Goal: Task Accomplishment & Management: Complete application form

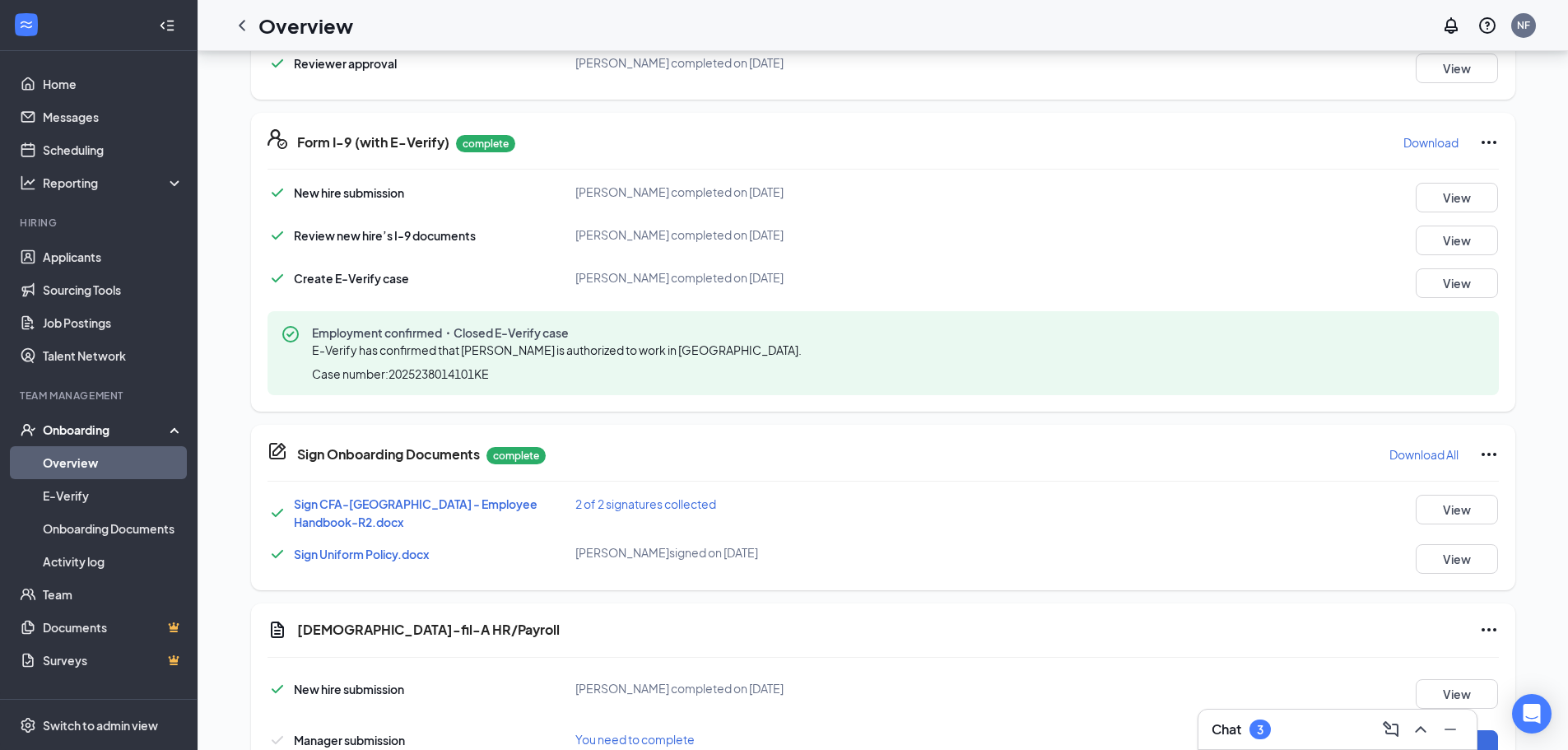
scroll to position [741, 0]
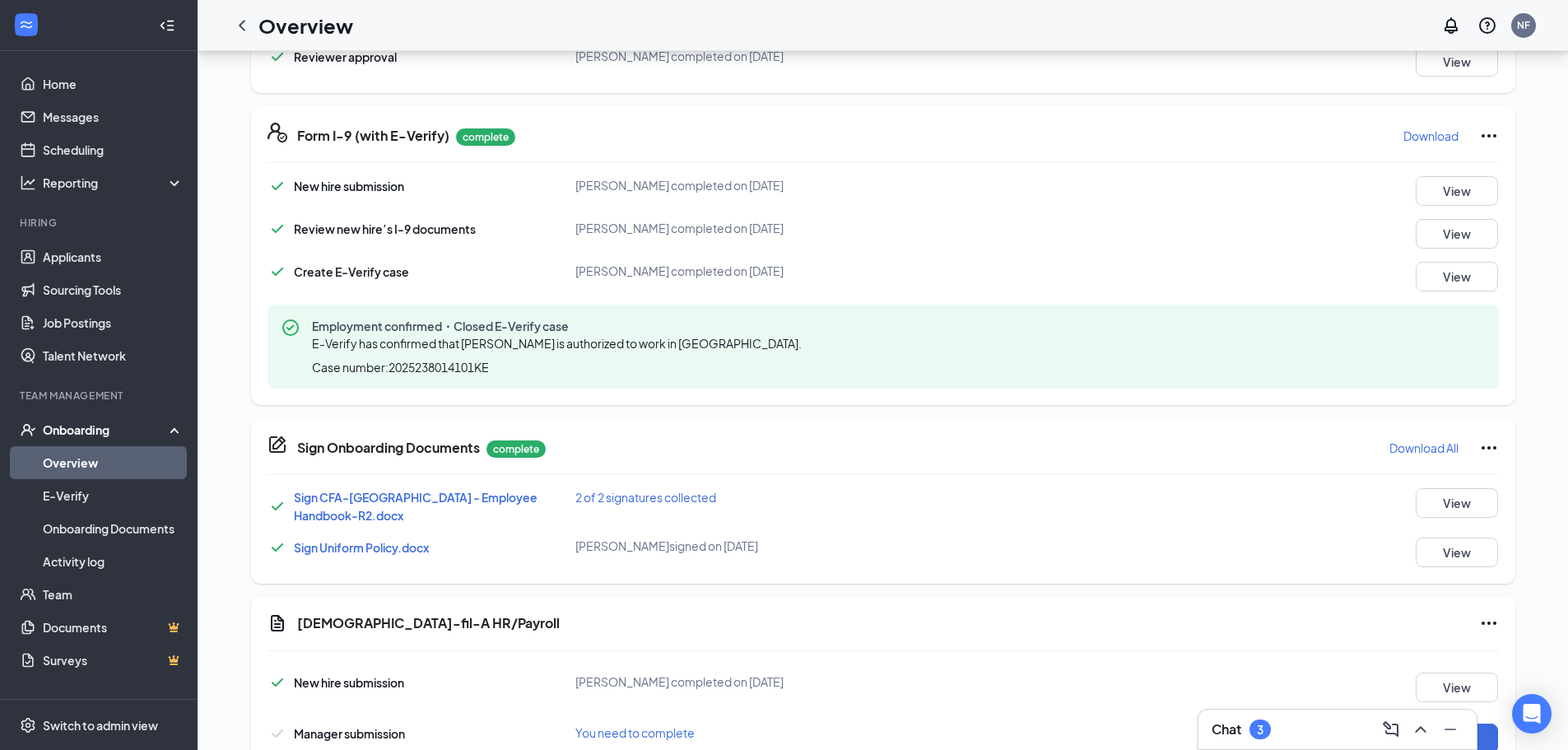
click at [1420, 142] on p "Download" at bounding box center [1430, 136] width 55 height 17
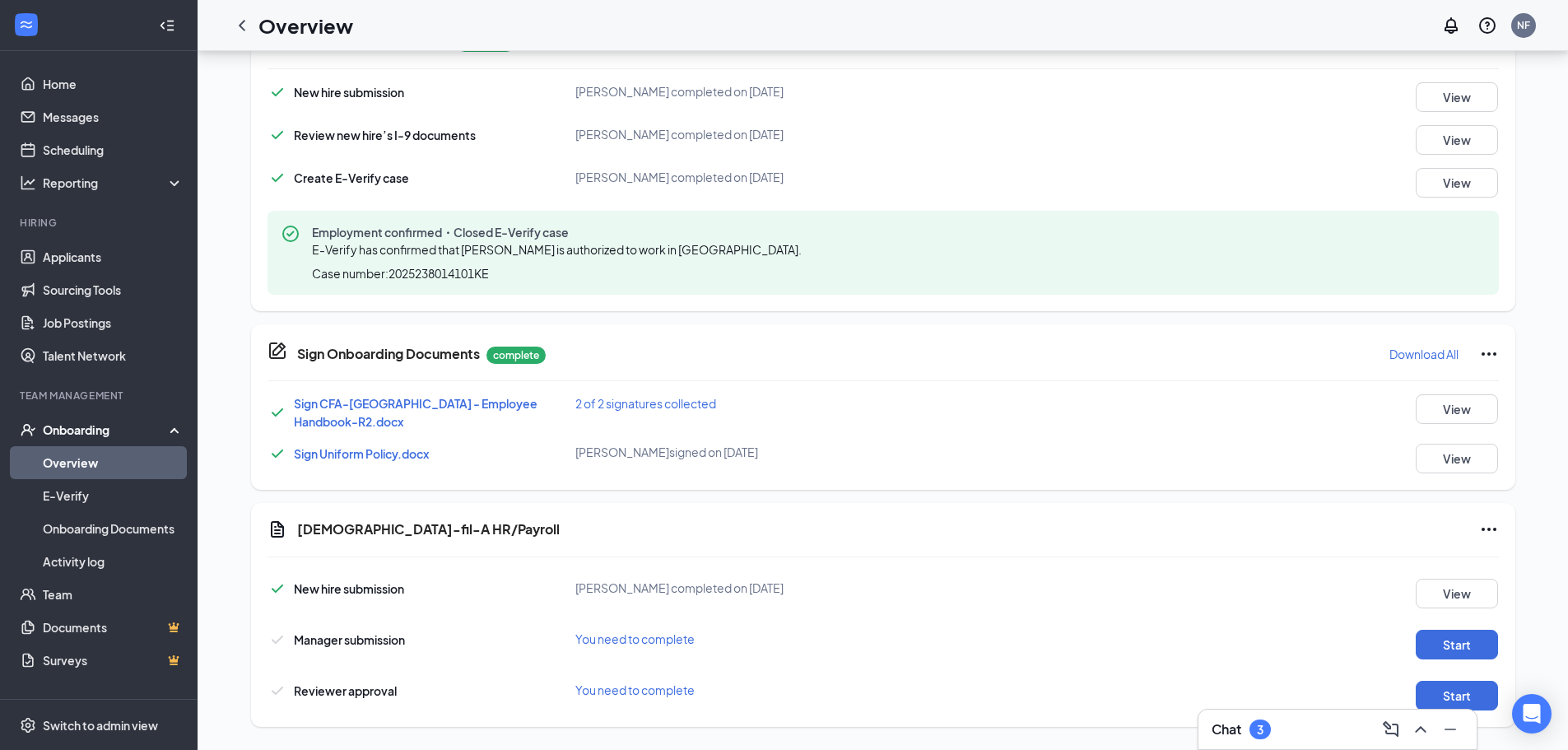
scroll to position [845, 0]
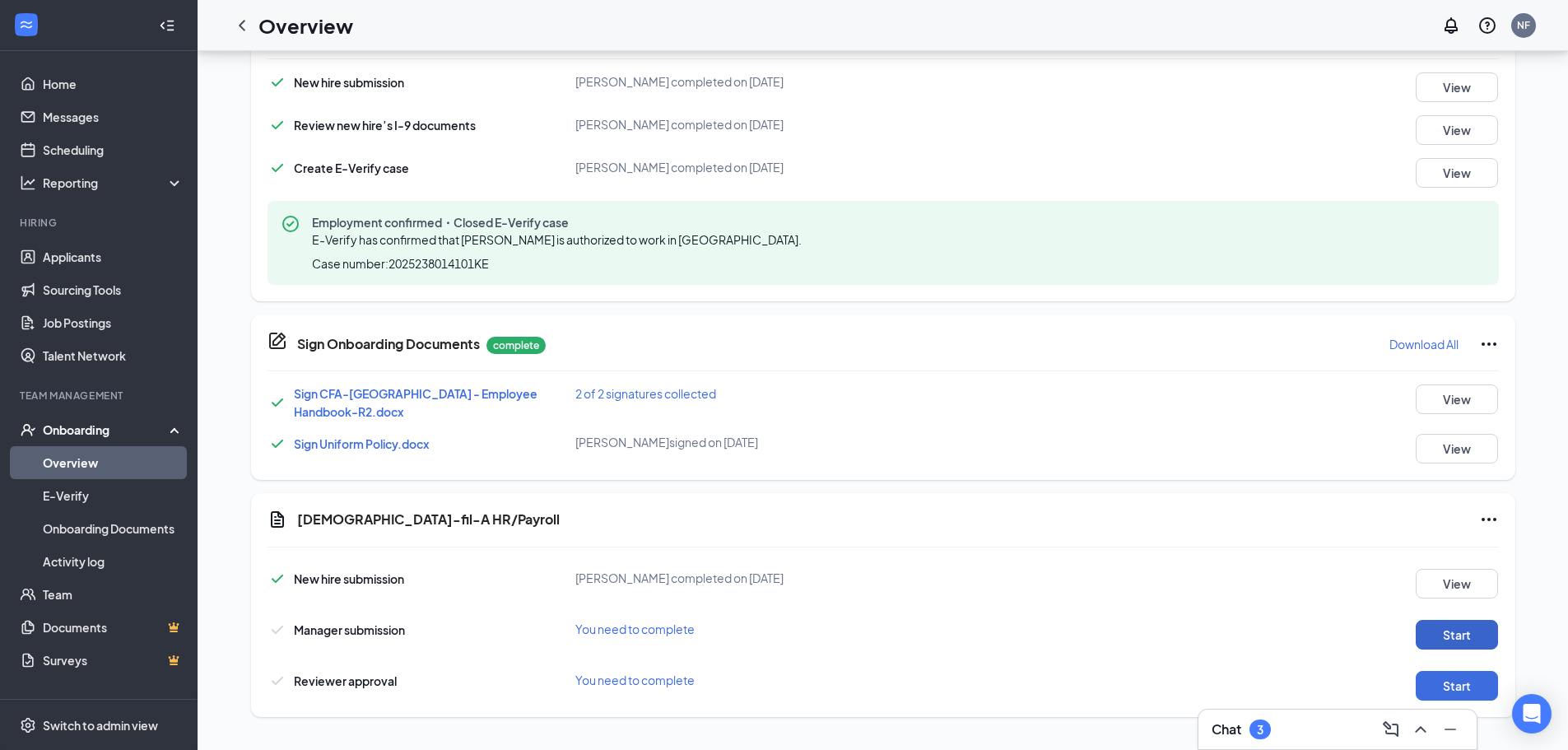
click at [1465, 621] on button "Start" at bounding box center [1456, 635] width 82 height 30
click at [1473, 679] on button "Start" at bounding box center [1456, 686] width 82 height 30
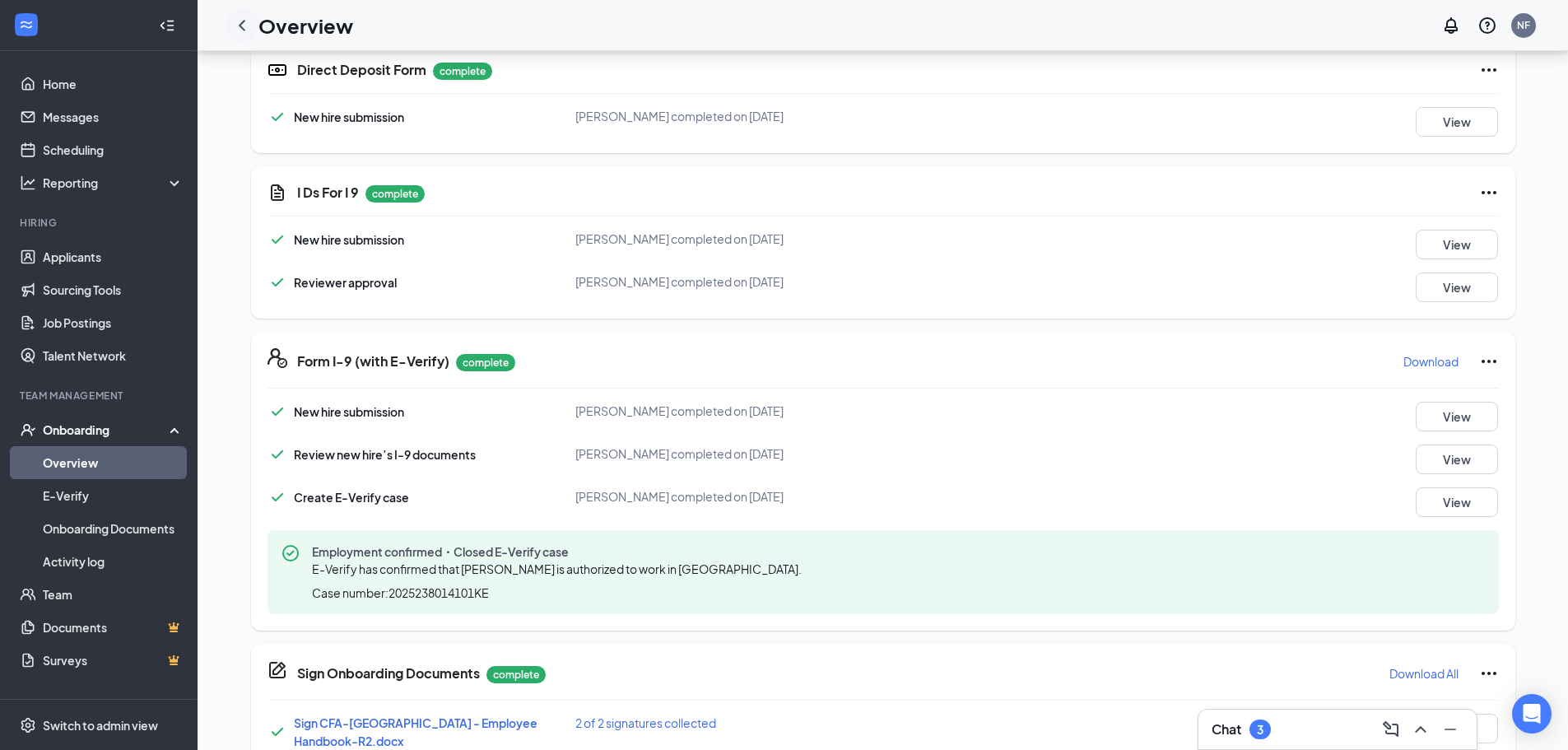
click at [238, 20] on icon "ChevronLeft" at bounding box center [242, 25] width 20 height 20
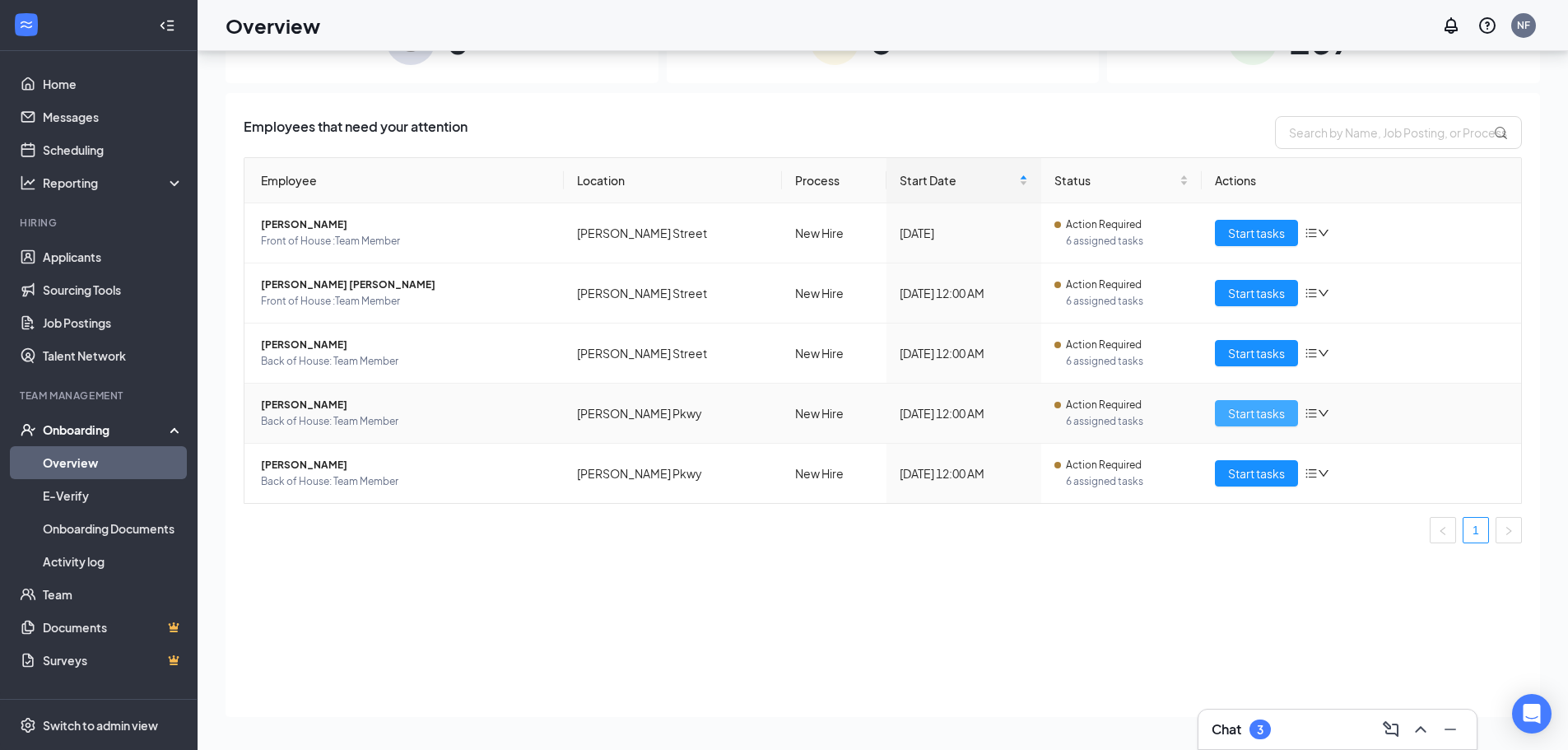
click at [1269, 410] on span "Start tasks" at bounding box center [1256, 412] width 57 height 18
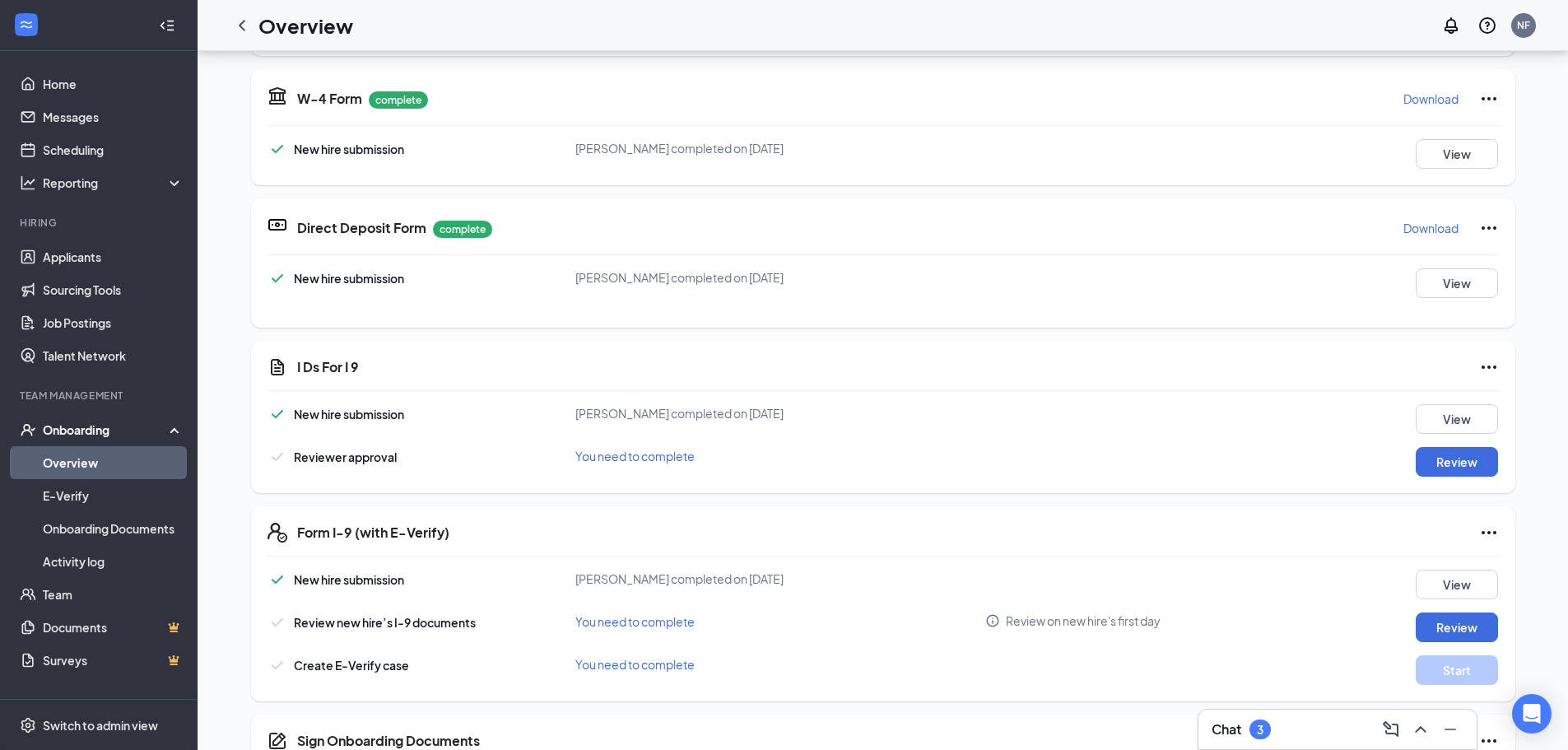
scroll to position [247, 0]
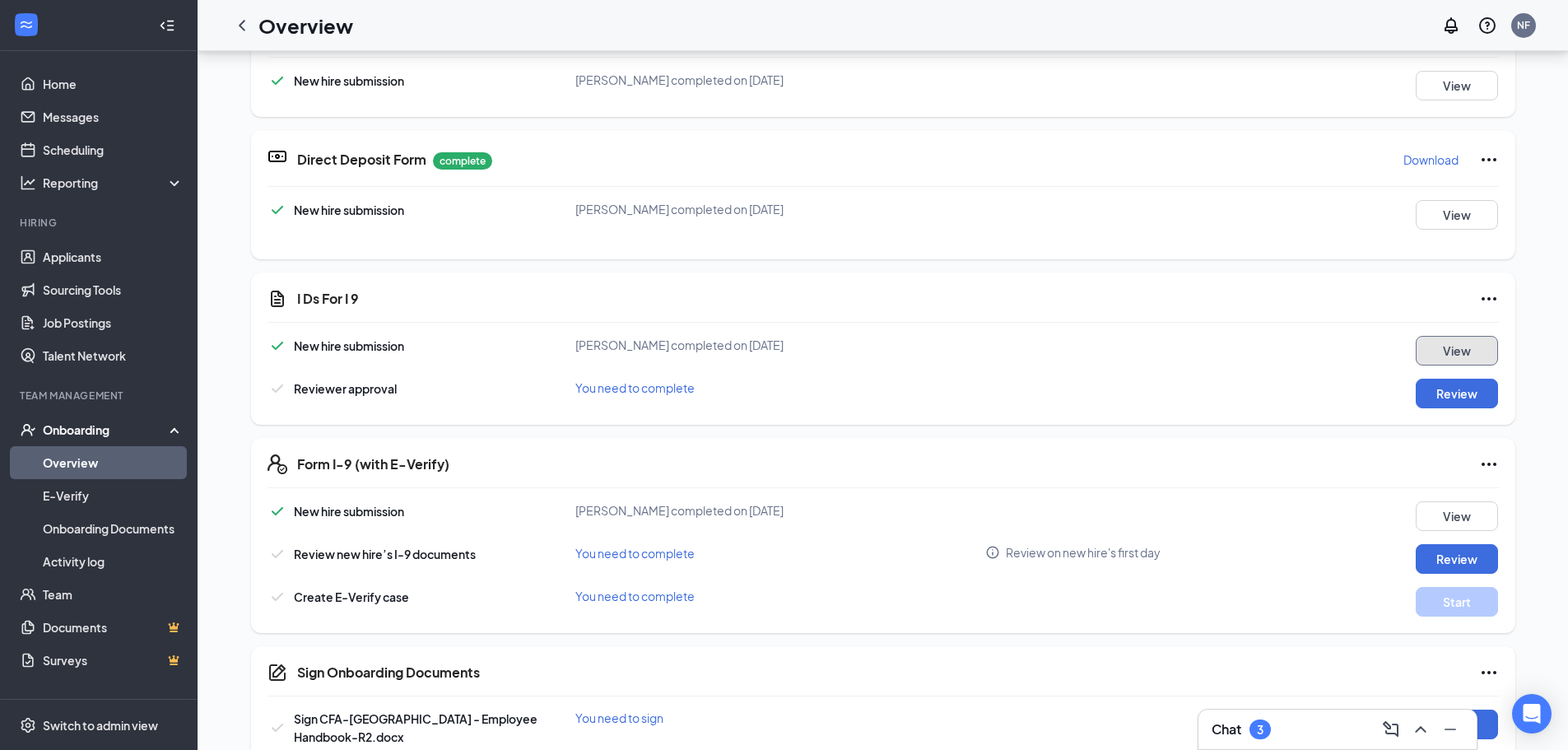
click at [1470, 345] on button "View" at bounding box center [1456, 351] width 82 height 30
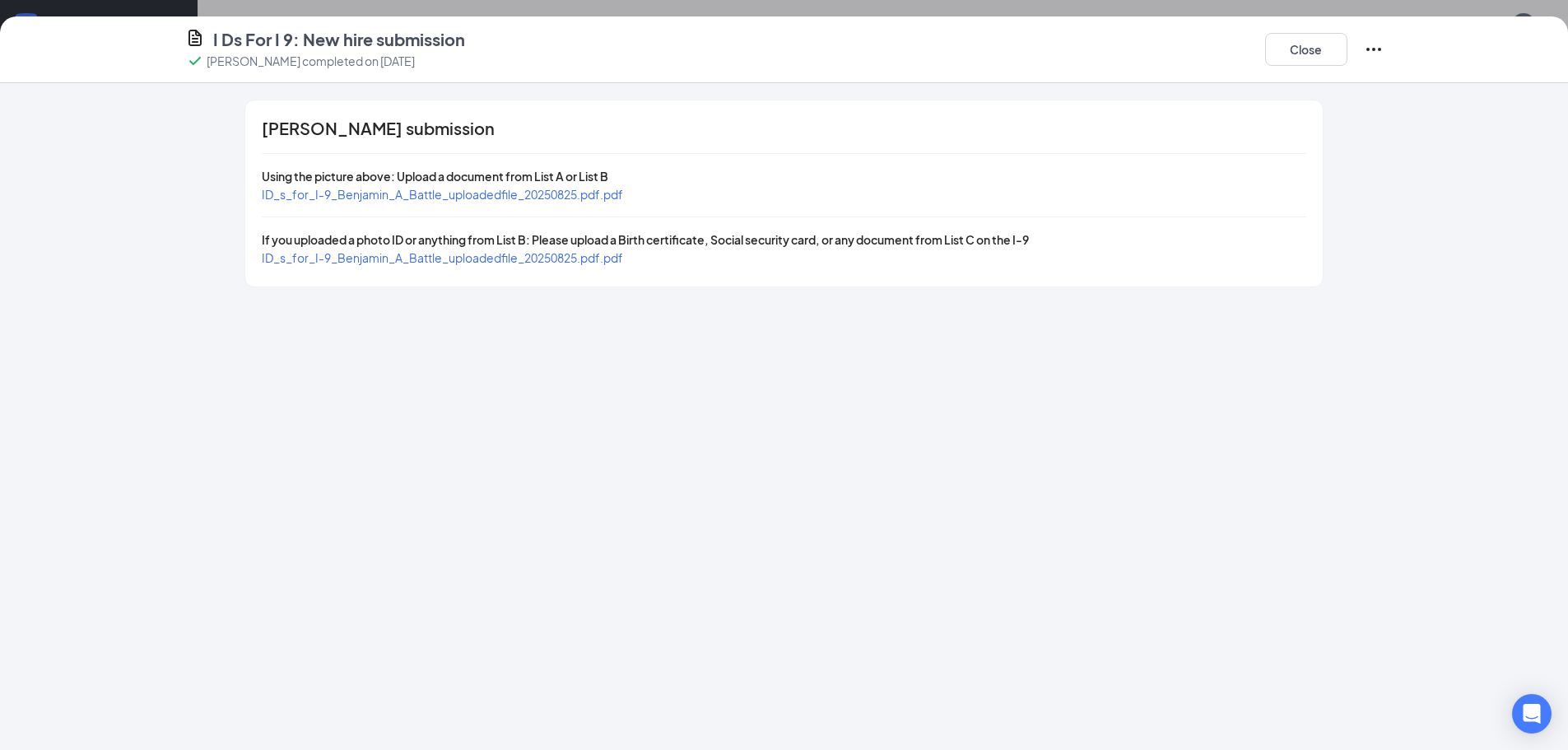
click at [555, 195] on span "ID_s_for_I-9_Benjamin_A_Battle_uploadedfile_20250825.pdf.pdf" at bounding box center [441, 194] width 361 height 15
click at [595, 260] on span "ID_s_for_I-9_Benjamin_A_Battle_uploadedfile_20250825.pdf.pdf" at bounding box center [441, 258] width 361 height 15
click at [1301, 49] on button "Close" at bounding box center [1307, 49] width 82 height 33
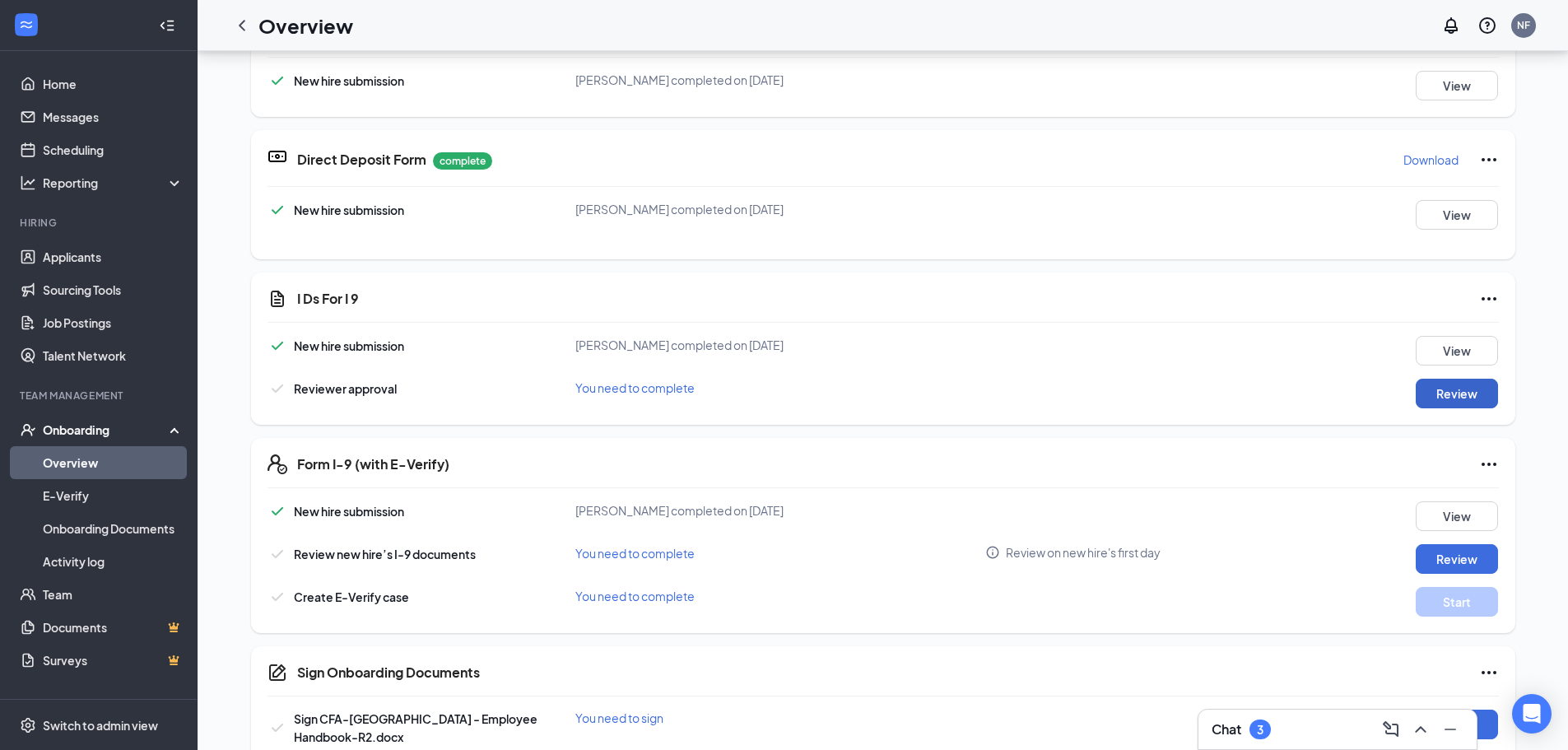
click at [1437, 407] on button "Review" at bounding box center [1456, 394] width 82 height 30
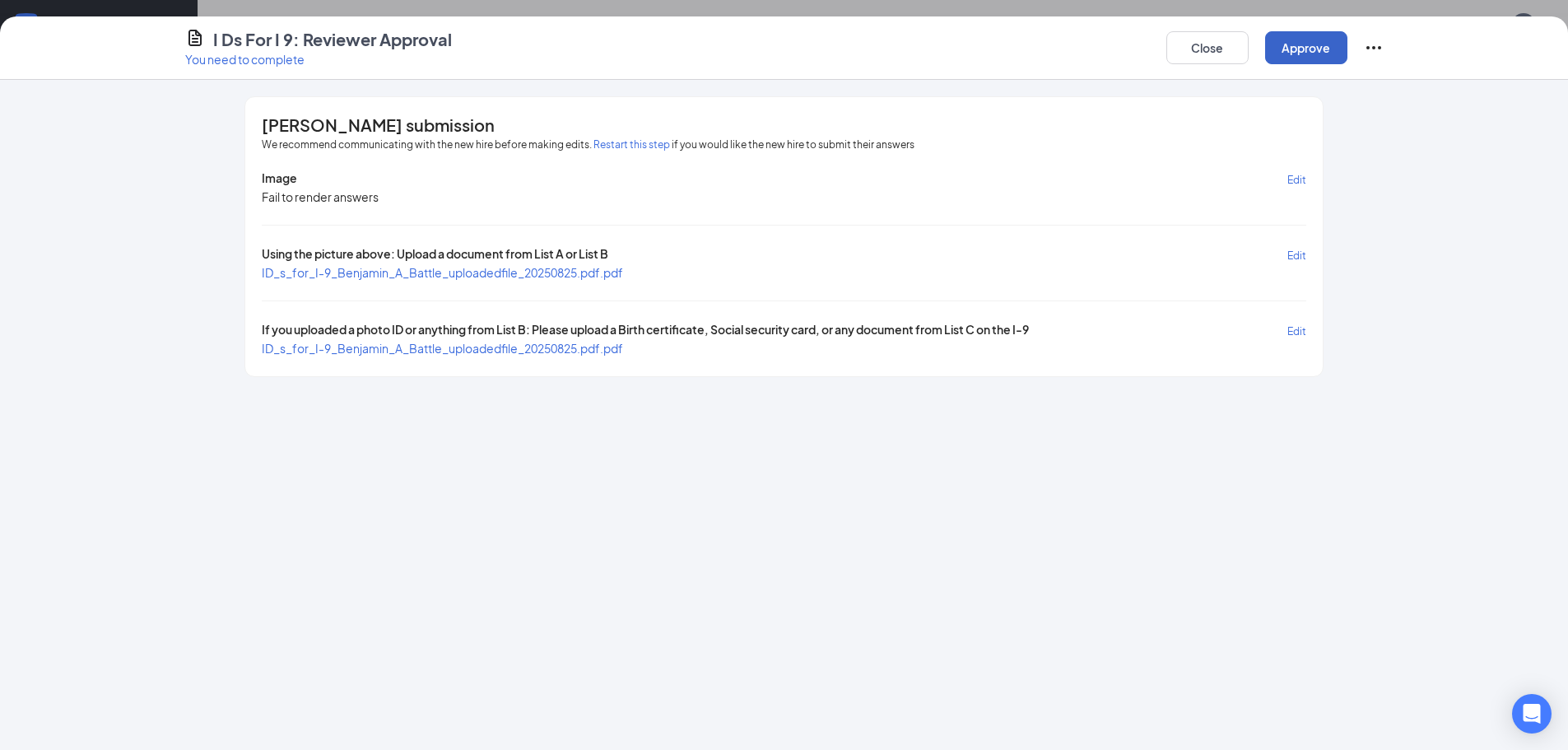
click at [1284, 51] on button "Approve" at bounding box center [1307, 47] width 82 height 33
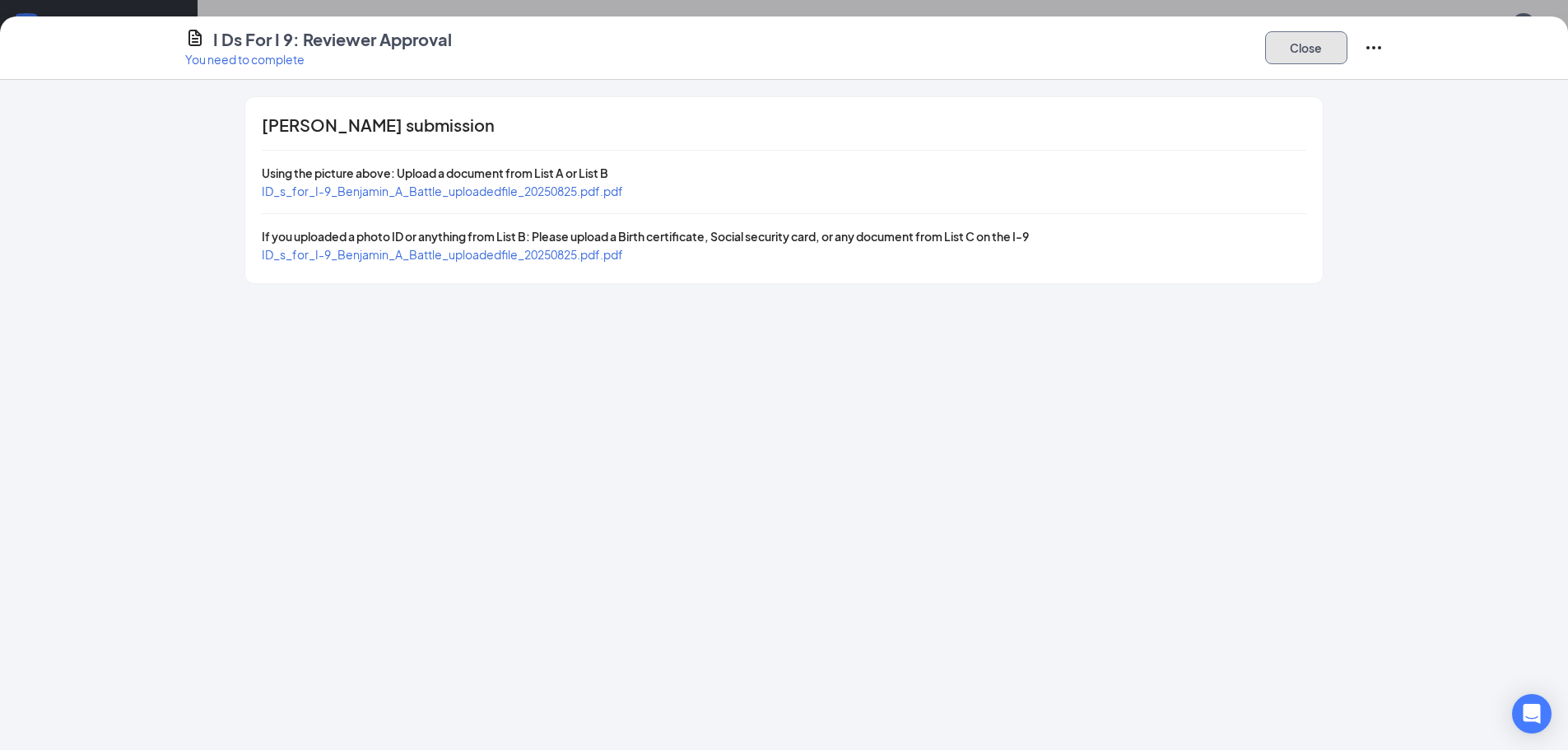
click at [1284, 51] on button "Close" at bounding box center [1307, 47] width 82 height 33
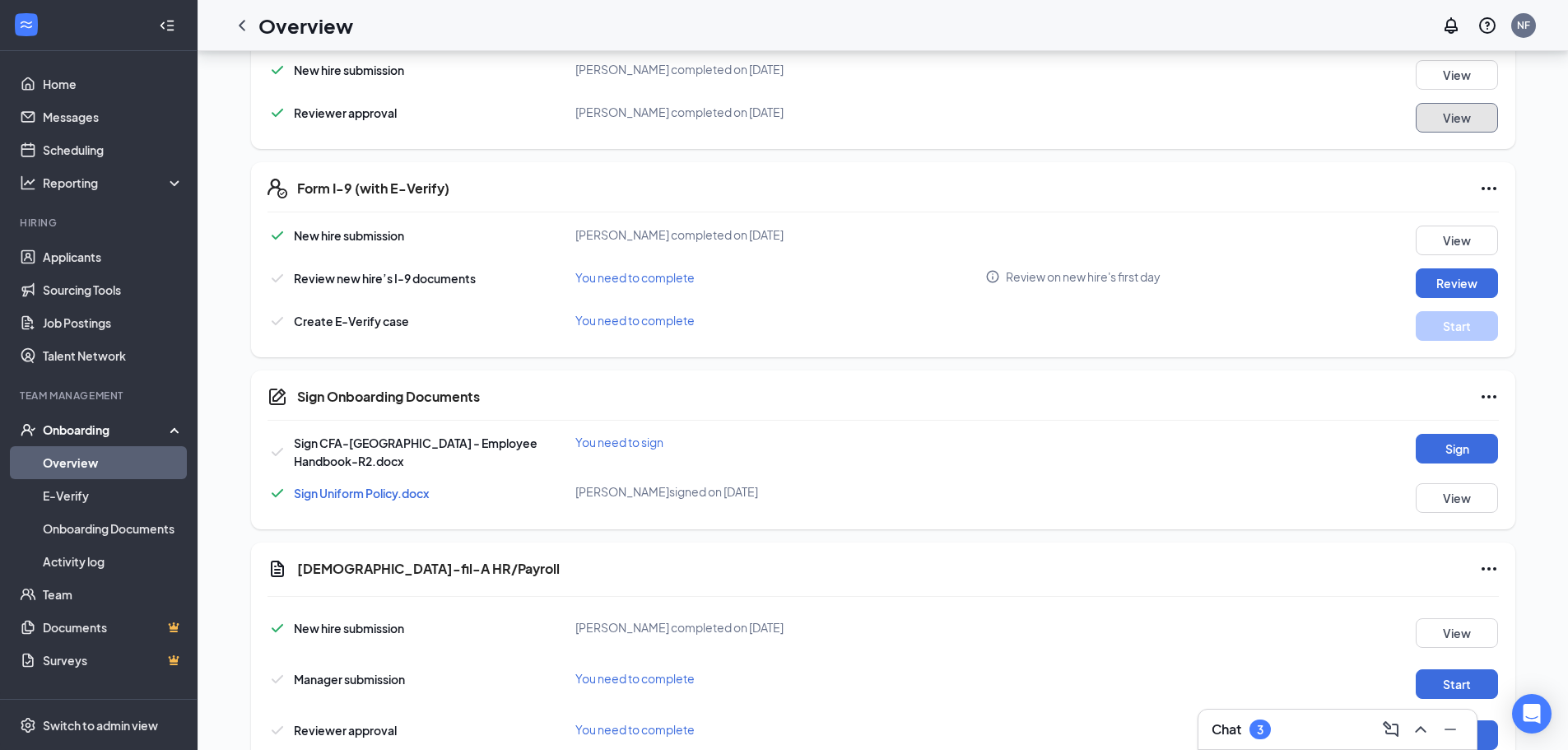
scroll to position [577, 0]
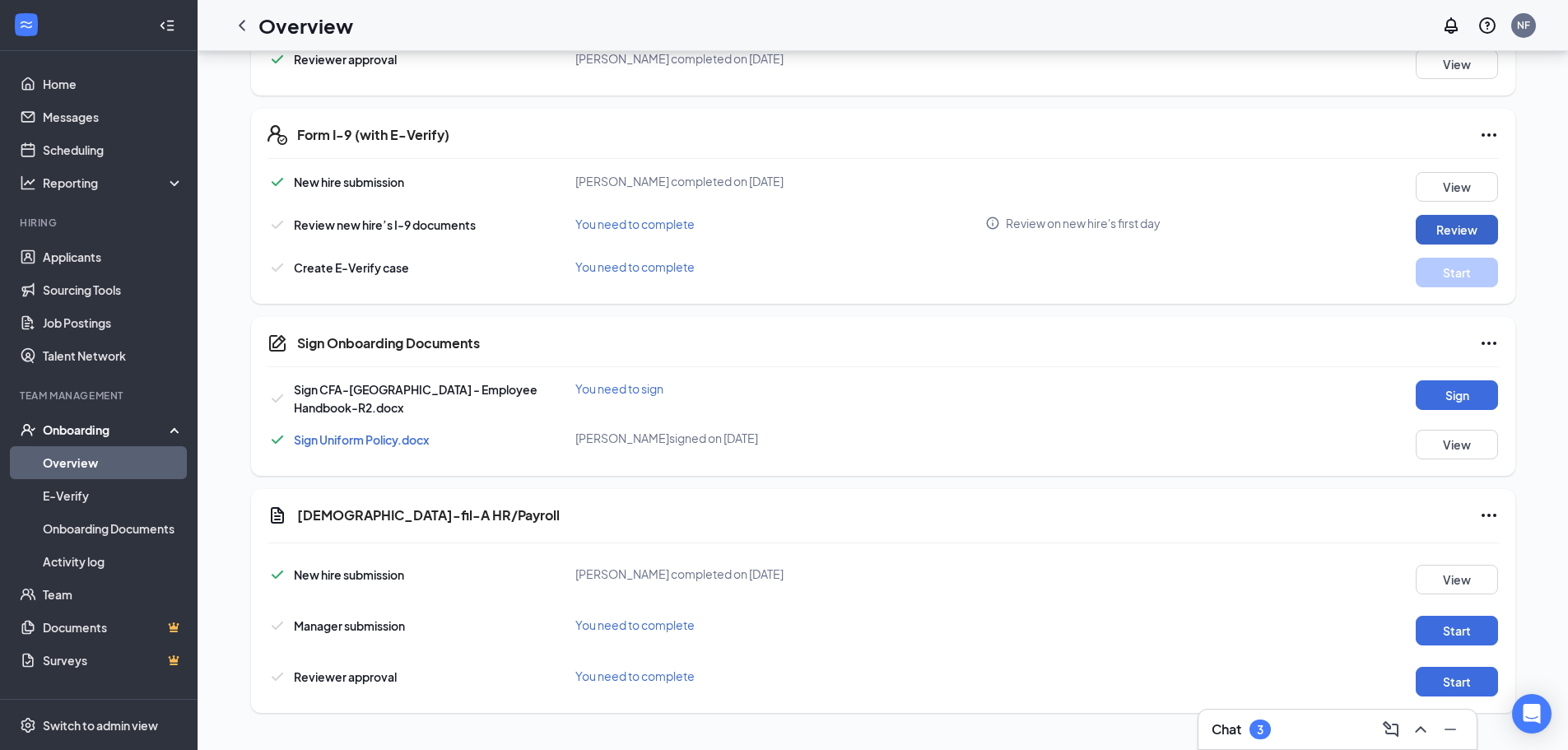
click at [1422, 237] on button "Review" at bounding box center [1456, 230] width 82 height 30
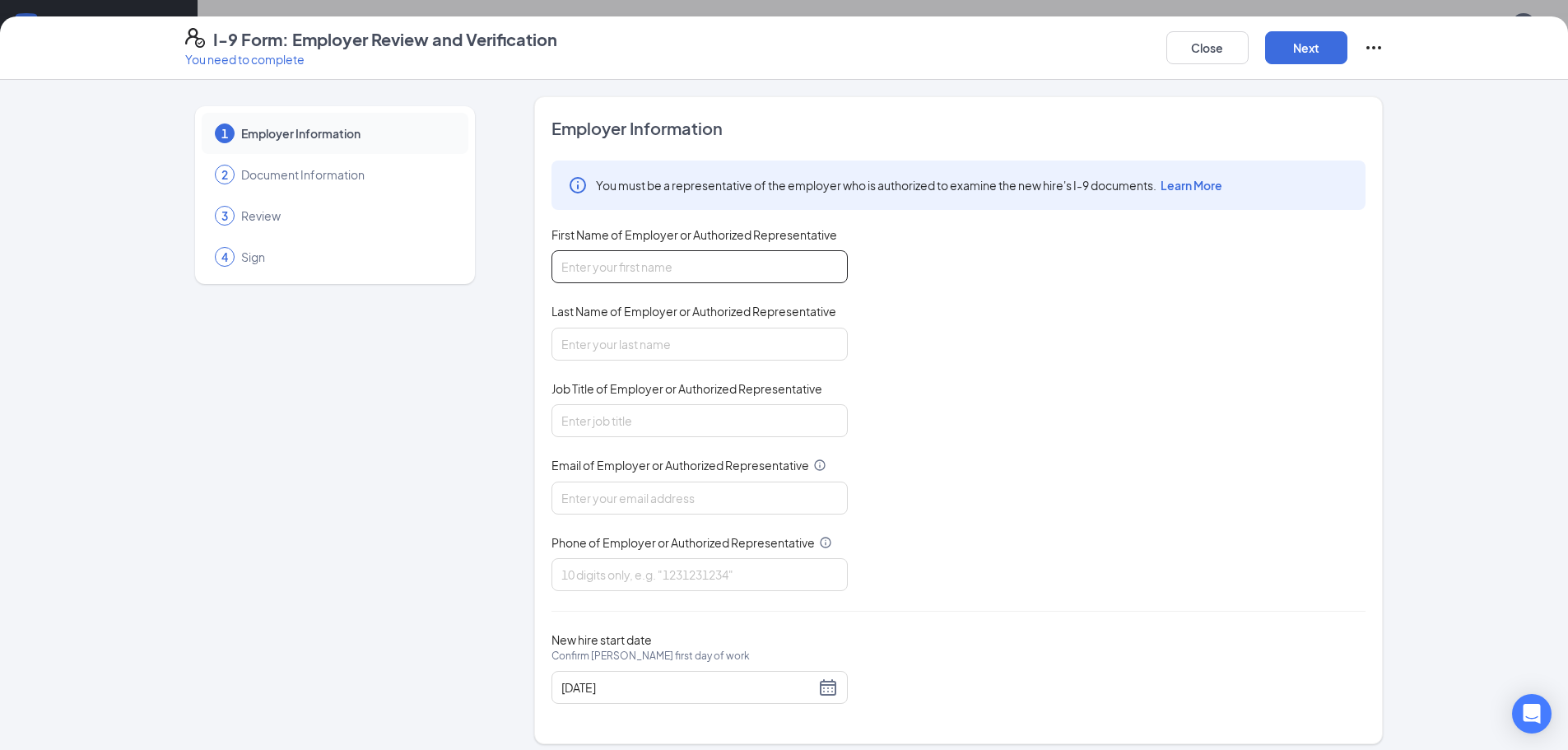
click at [801, 278] on input "First Name of Employer or Authorized Representative" at bounding box center [699, 266] width 296 height 33
type input "[PERSON_NAME]"
type input "f"
type input "[PERSON_NAME]"
type input "Asst. HR Director"
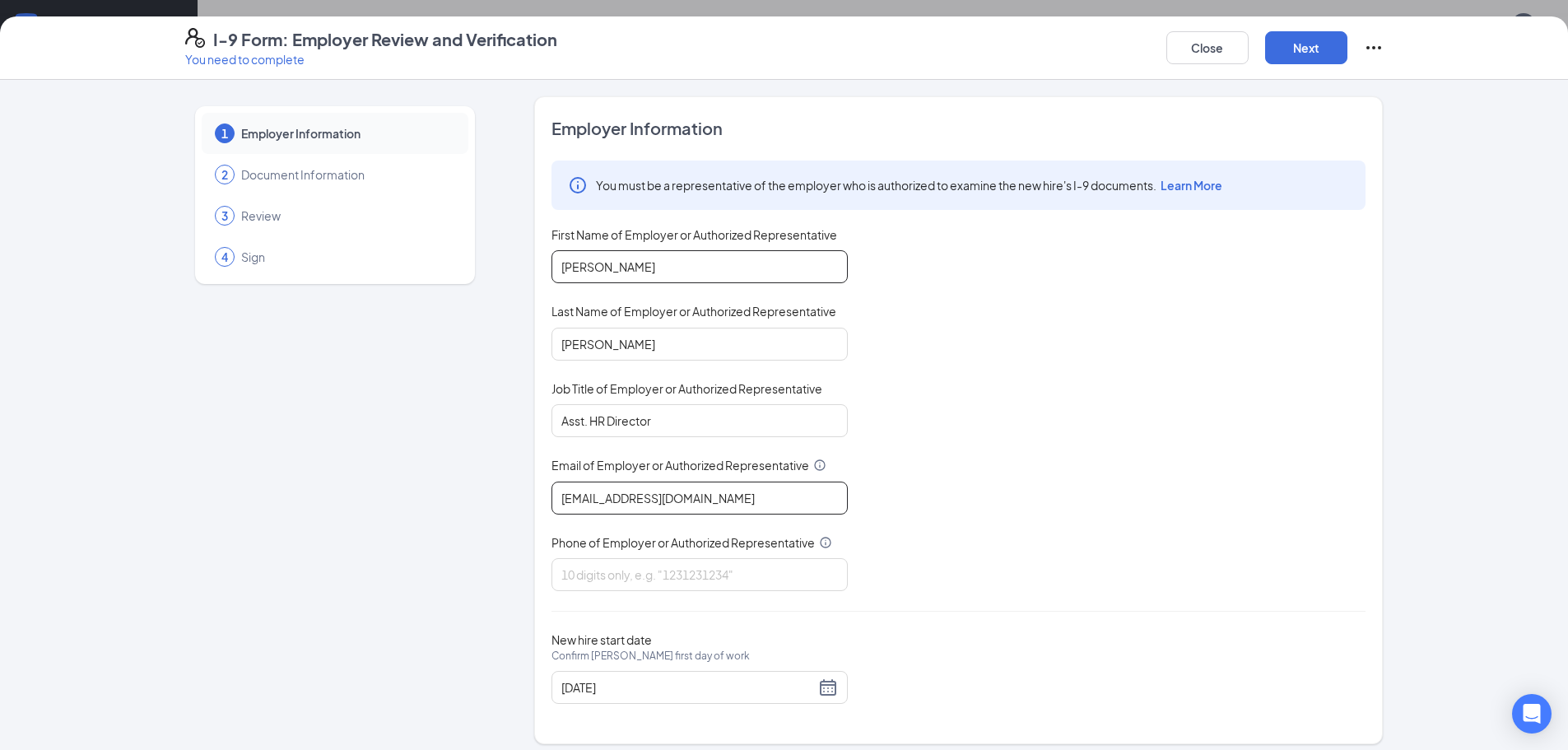
type input "[EMAIL_ADDRESS][DOMAIN_NAME]"
type input "4234794232"
click at [1033, 462] on div "You must be a representative of the employer who is authorized to examine the n…" at bounding box center [958, 375] width 814 height 430
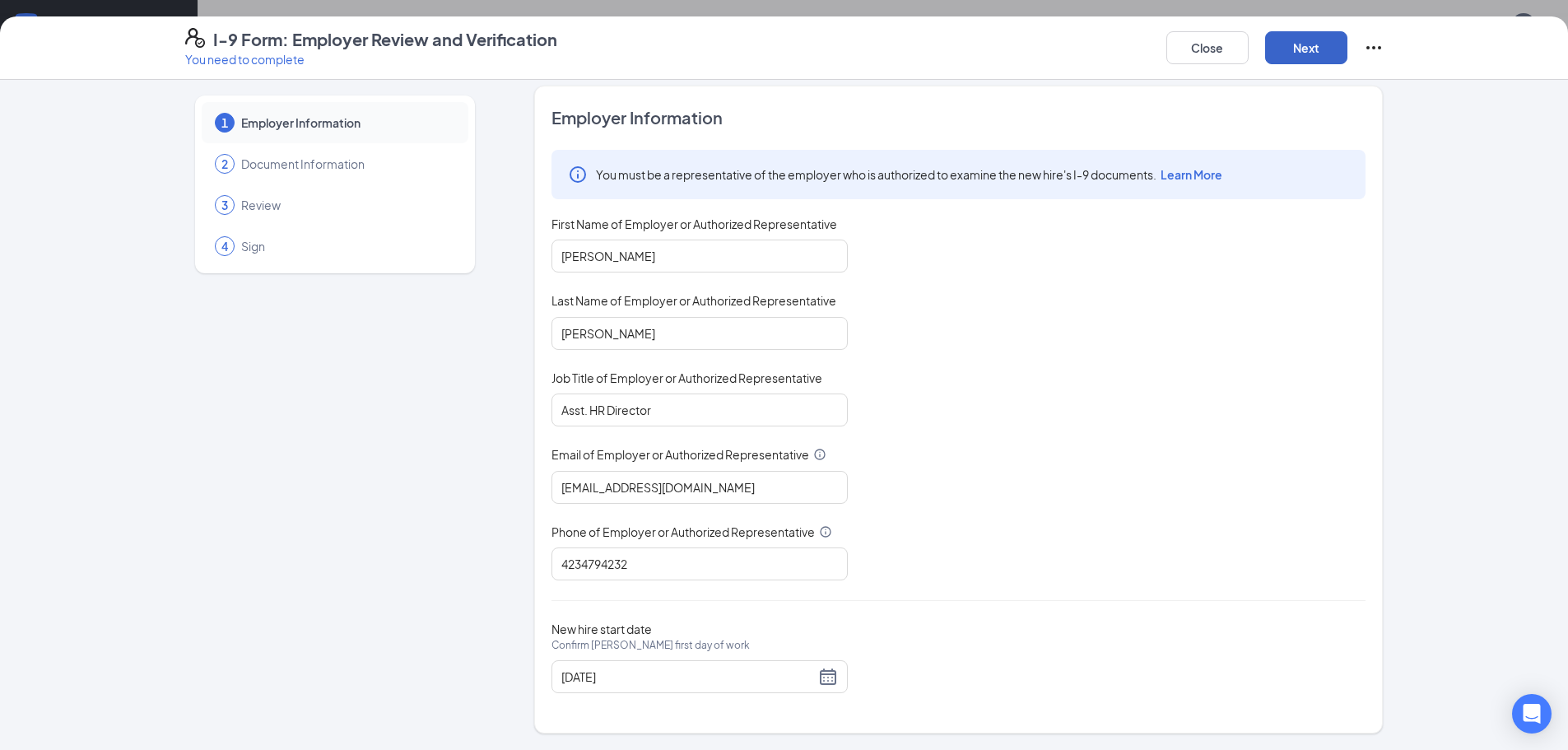
click at [1271, 44] on button "Next" at bounding box center [1307, 47] width 82 height 33
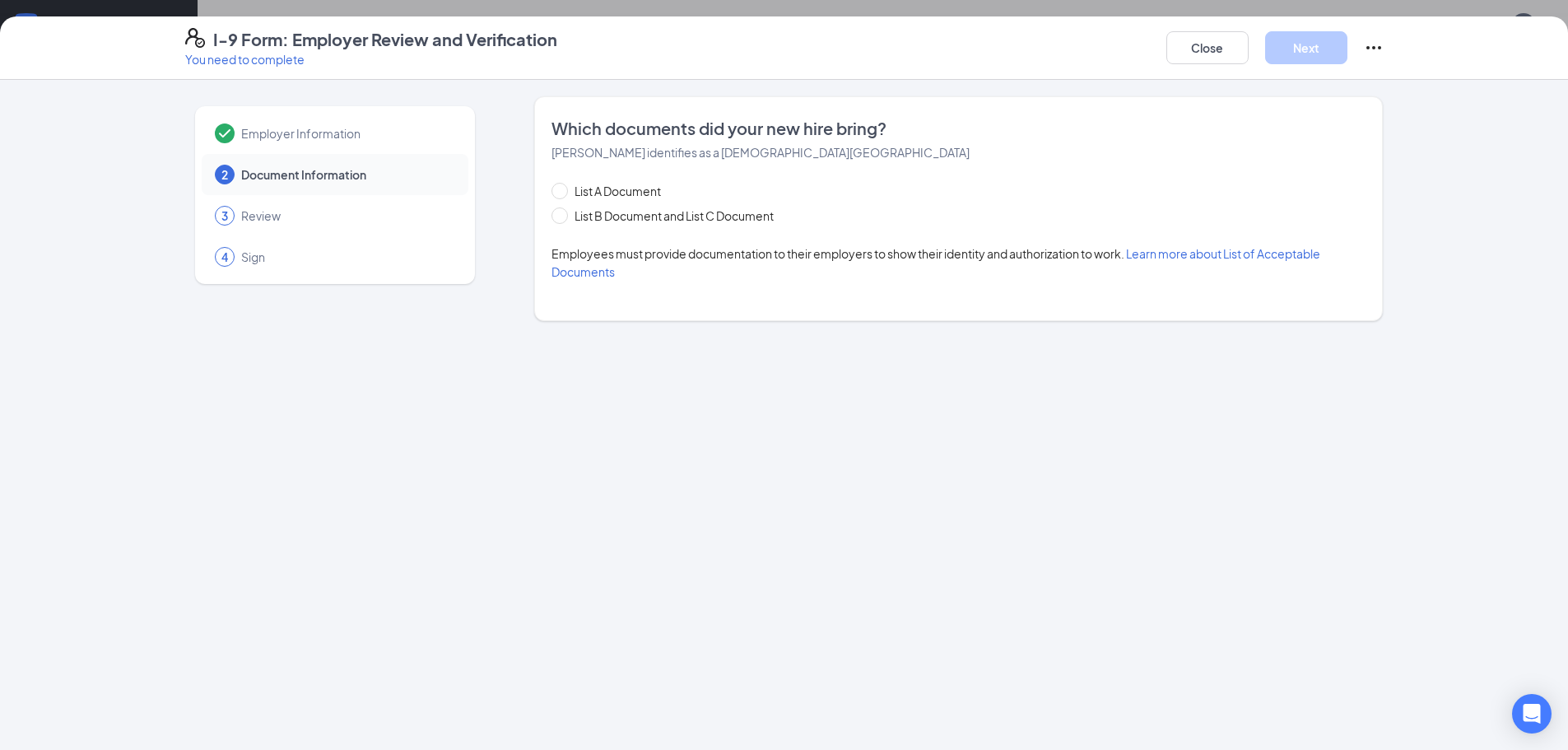
scroll to position [0, 0]
click at [626, 215] on span "List B Document and List C Document" at bounding box center [674, 215] width 213 height 18
click at [563, 215] on input "List B Document and List C Document" at bounding box center [557, 213] width 11 height 11
radio input "true"
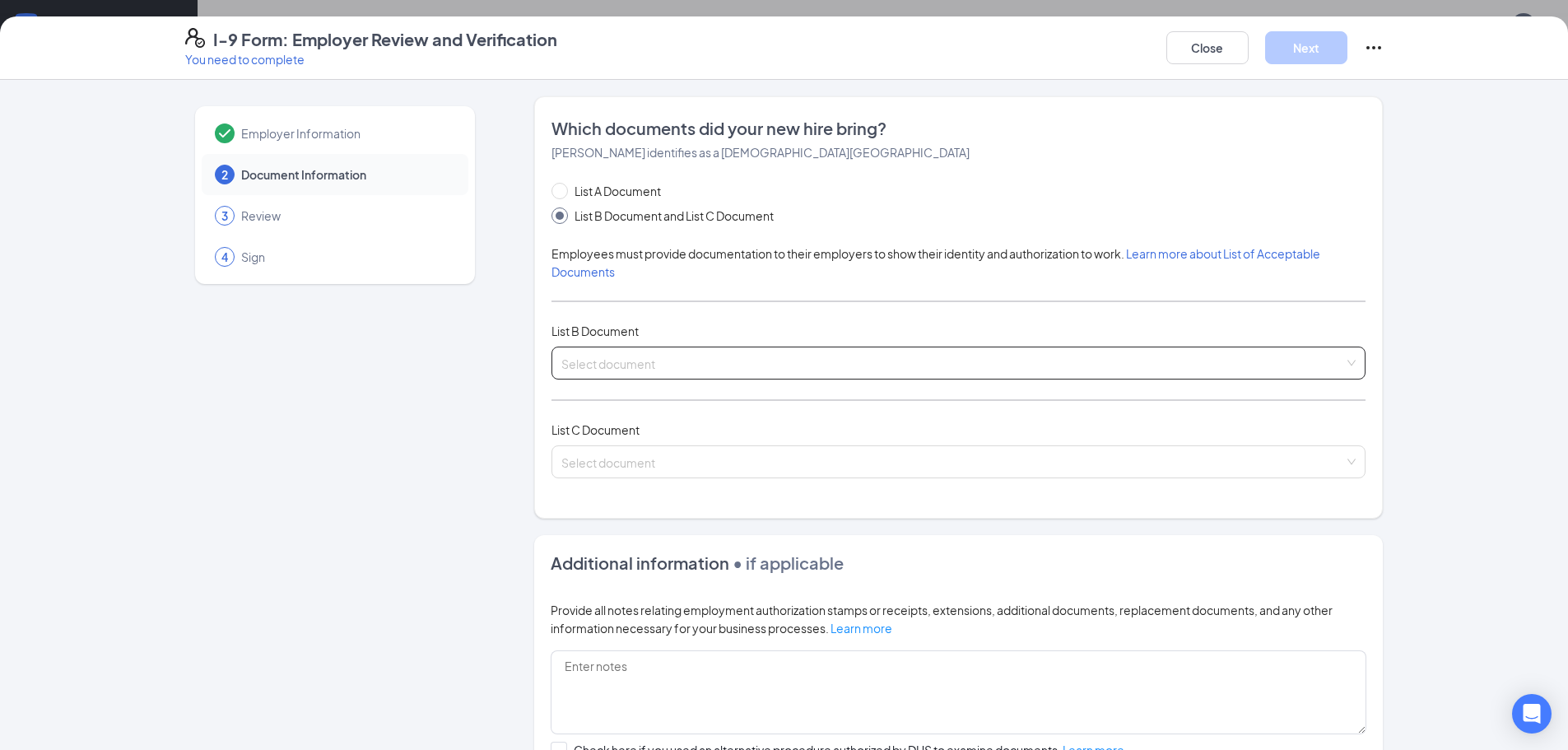
click at [654, 352] on input "search" at bounding box center [952, 360] width 783 height 24
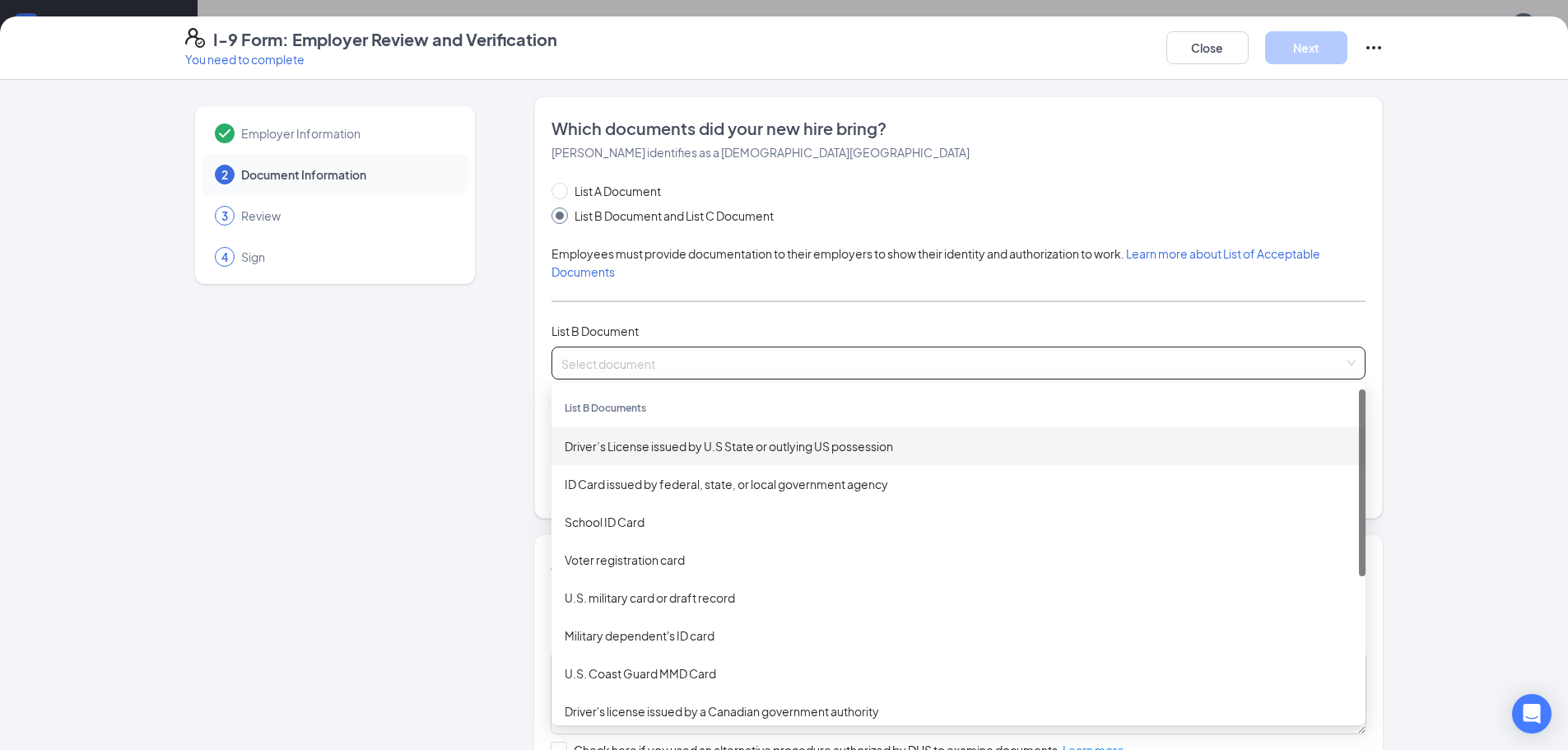
click at [672, 463] on div "Driver’s License issued by U.S State or outlying US possession" at bounding box center [958, 446] width 814 height 38
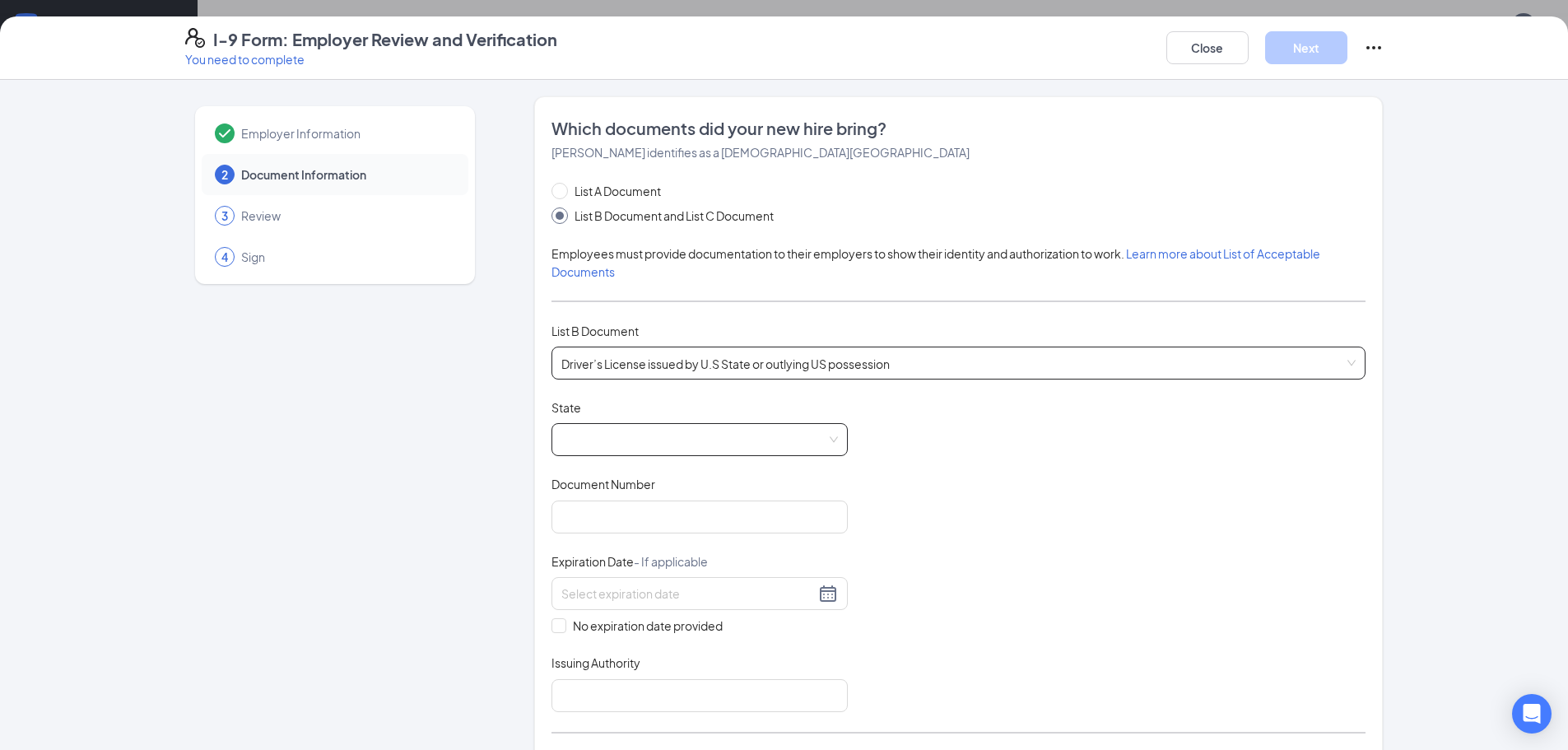
click at [649, 449] on span at bounding box center [699, 439] width 276 height 31
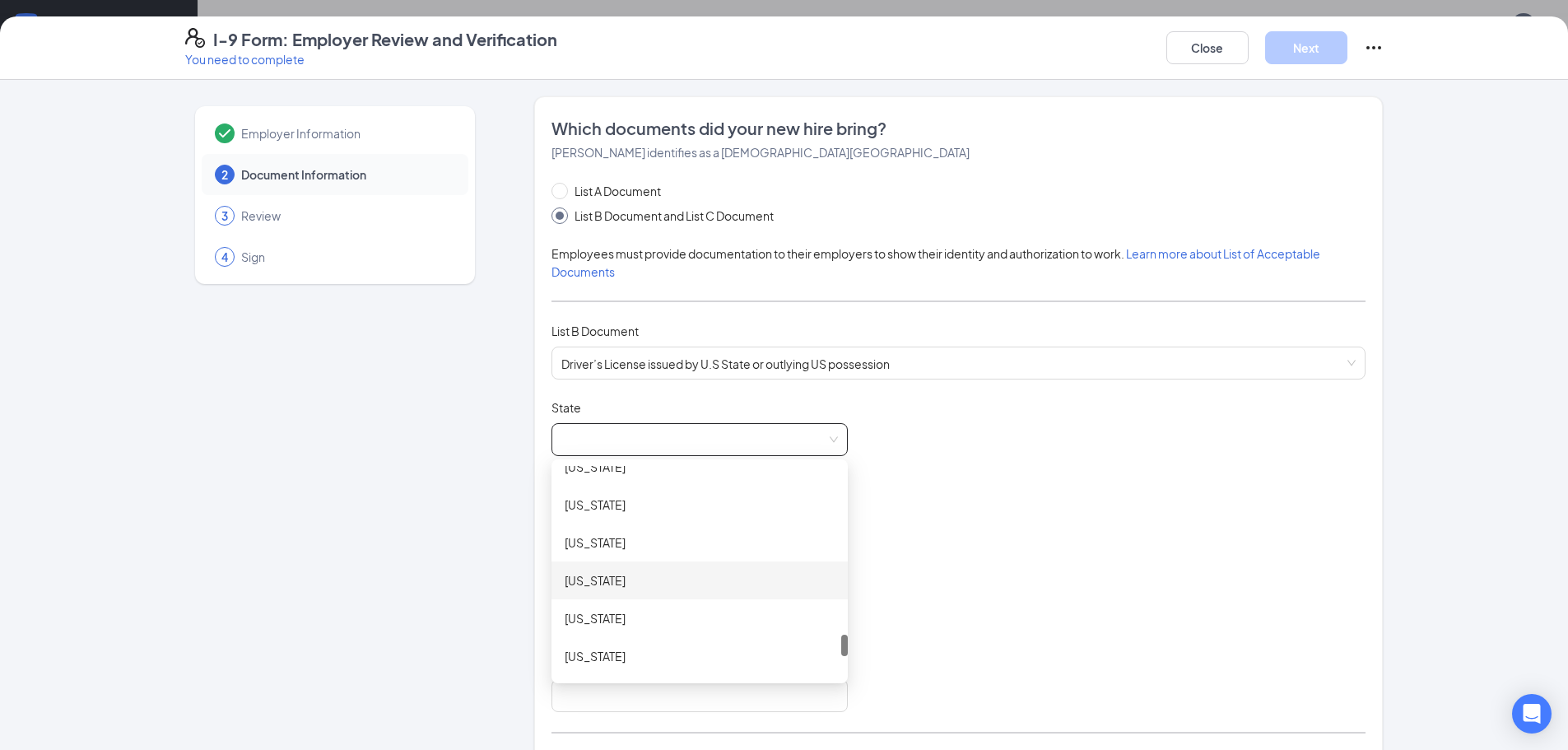
click at [632, 572] on div "[US_STATE]" at bounding box center [699, 579] width 270 height 18
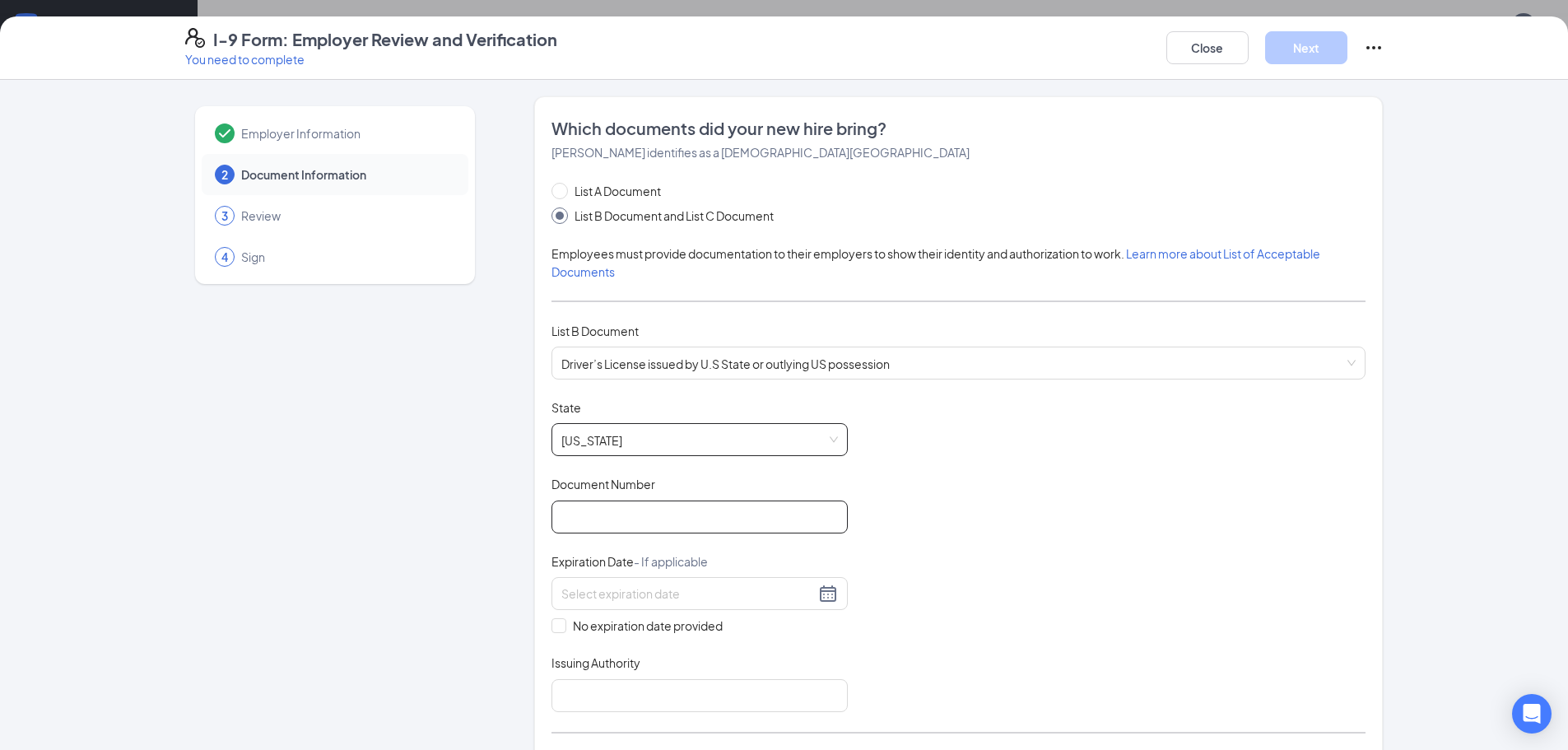
click at [611, 522] on input "Document Number" at bounding box center [699, 517] width 296 height 33
type input "140351911"
click at [630, 595] on input at bounding box center [688, 592] width 253 height 18
type input "[DATE]"
click at [627, 685] on input "Issuing Authority" at bounding box center [699, 695] width 296 height 33
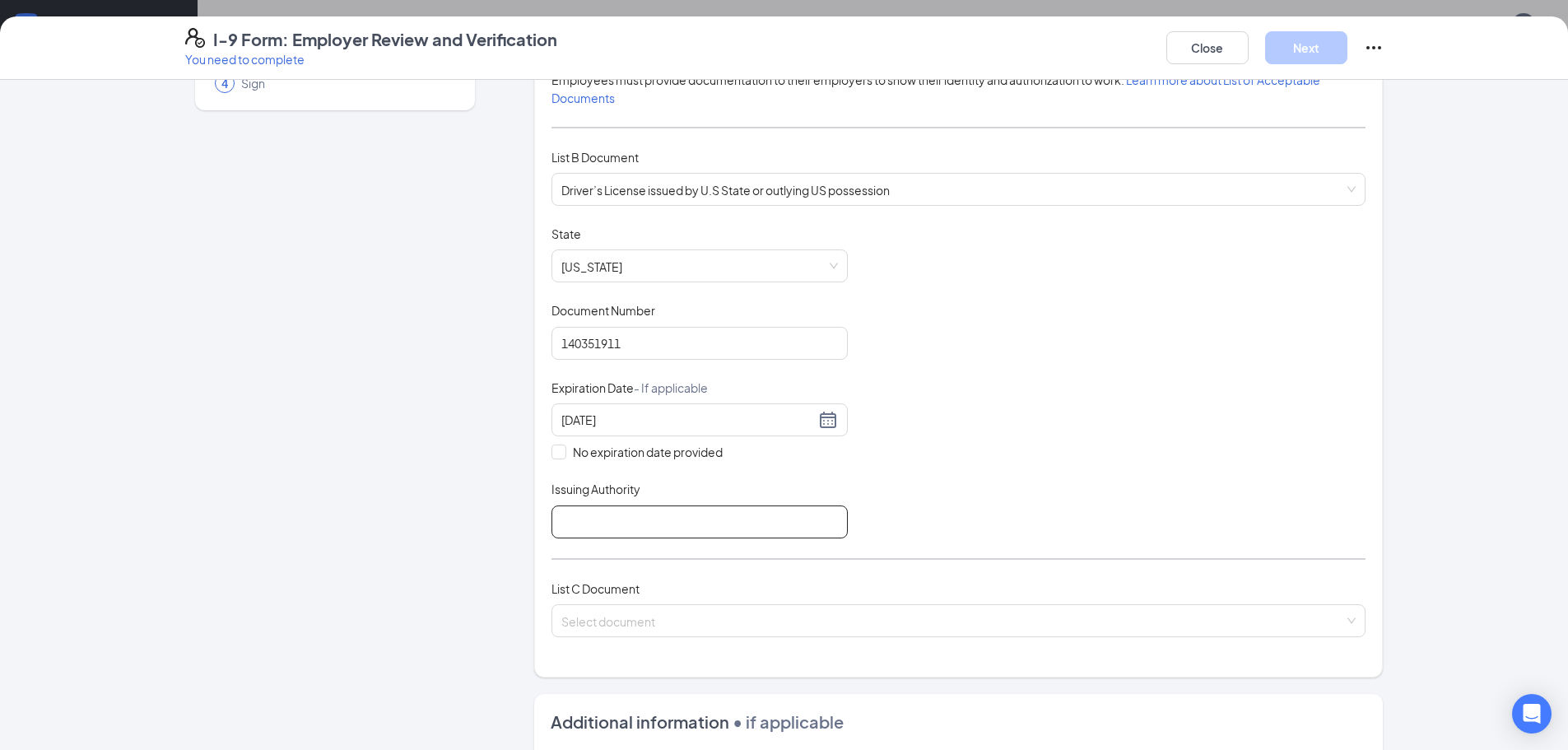
scroll to position [329, 0]
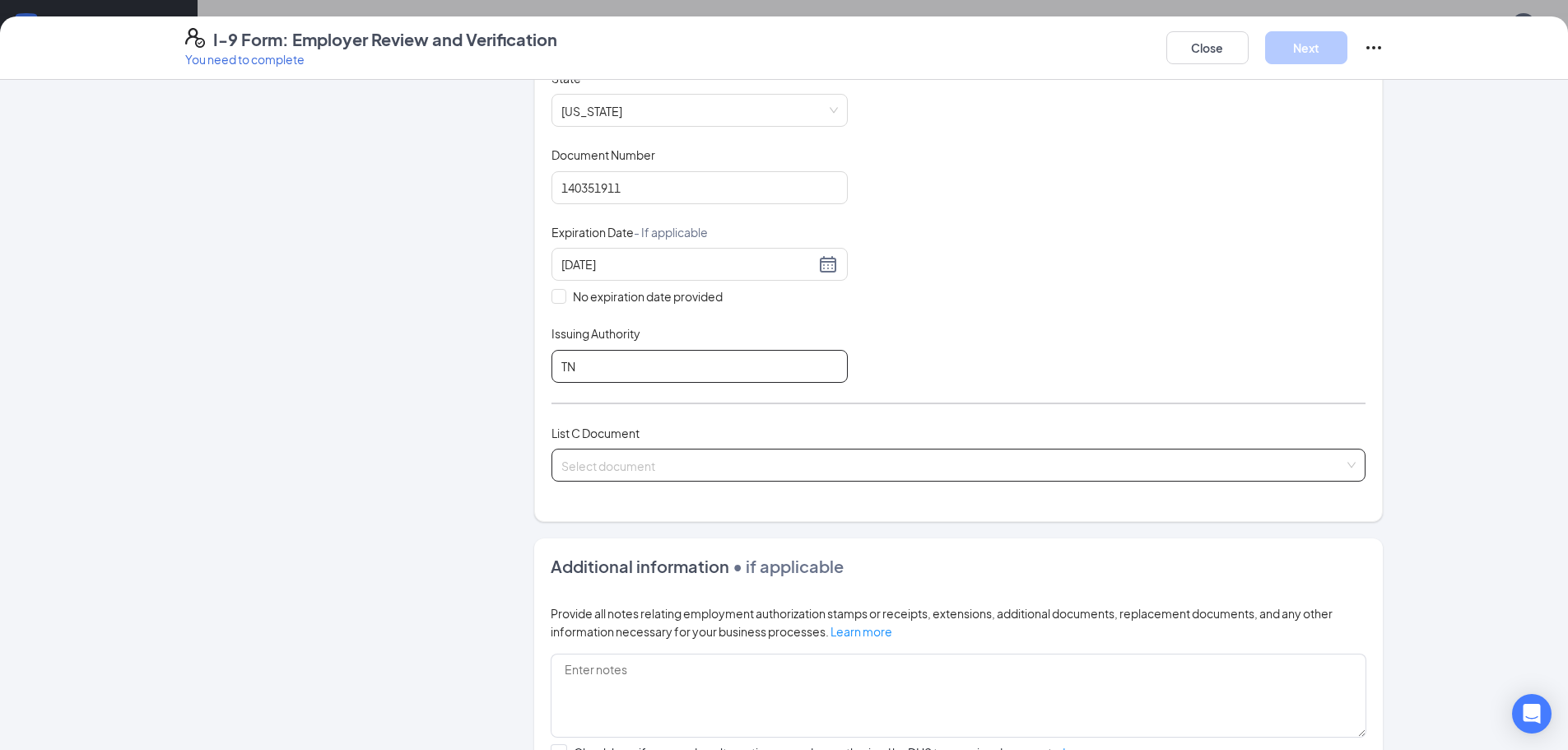
type input "TN"
click at [1086, 463] on input "search" at bounding box center [952, 461] width 783 height 24
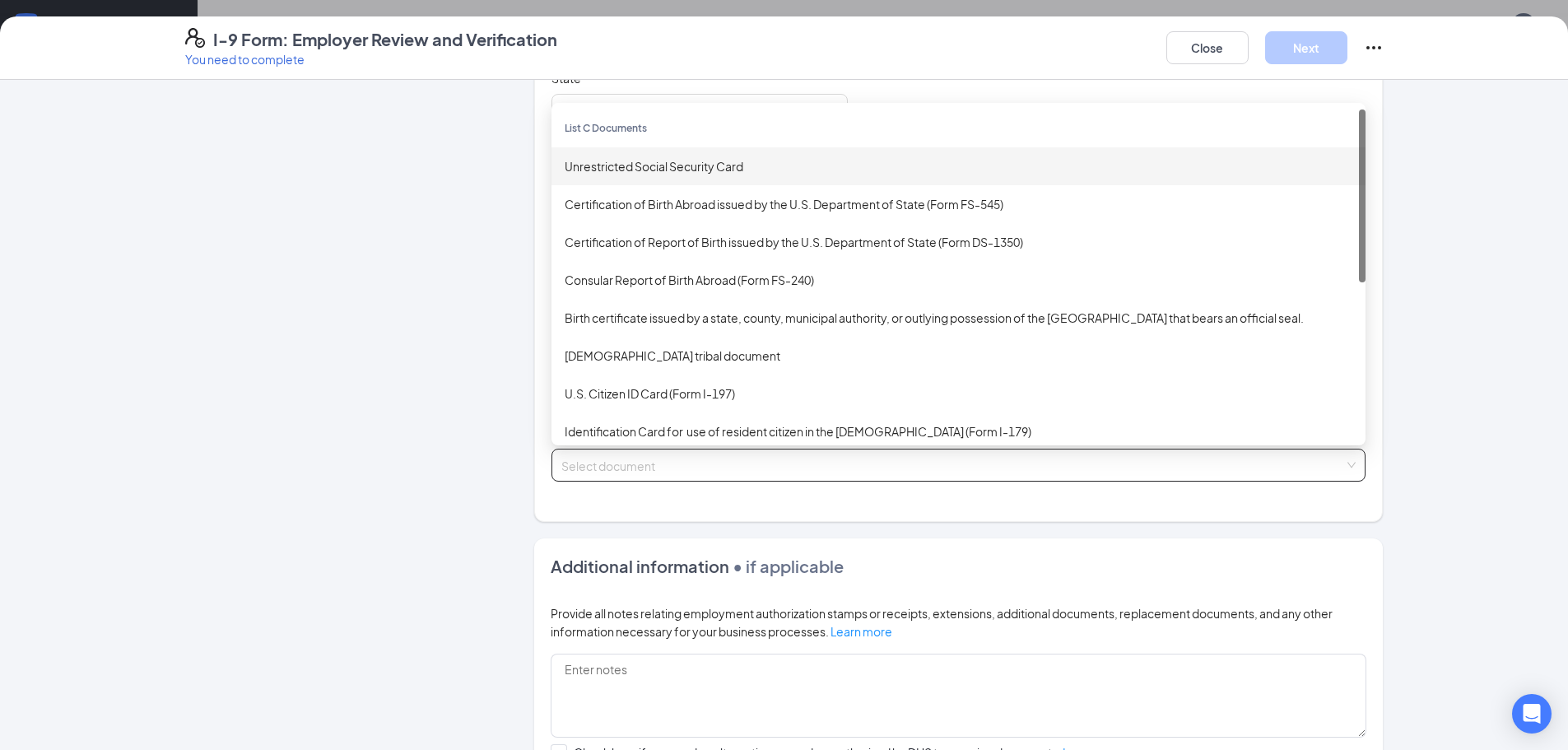
click at [894, 158] on div "Unrestricted Social Security Card" at bounding box center [958, 166] width 787 height 18
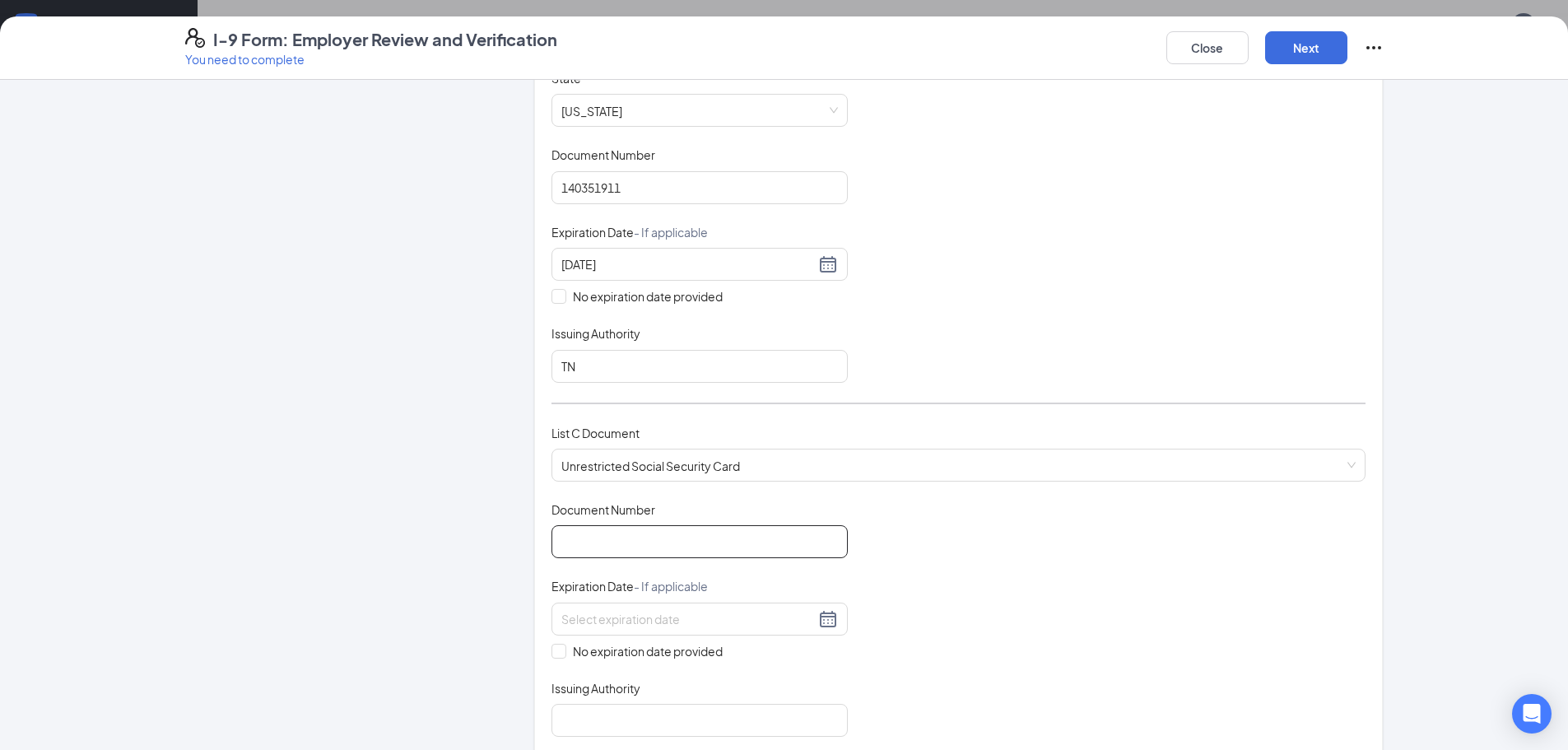
click at [596, 544] on input "Document Number" at bounding box center [699, 541] width 296 height 33
type input "415931447"
click at [574, 642] on span "No expiration date provided" at bounding box center [648, 651] width 163 height 18
click at [563, 644] on input "No expiration date provided" at bounding box center [557, 650] width 11 height 11
checkbox input "true"
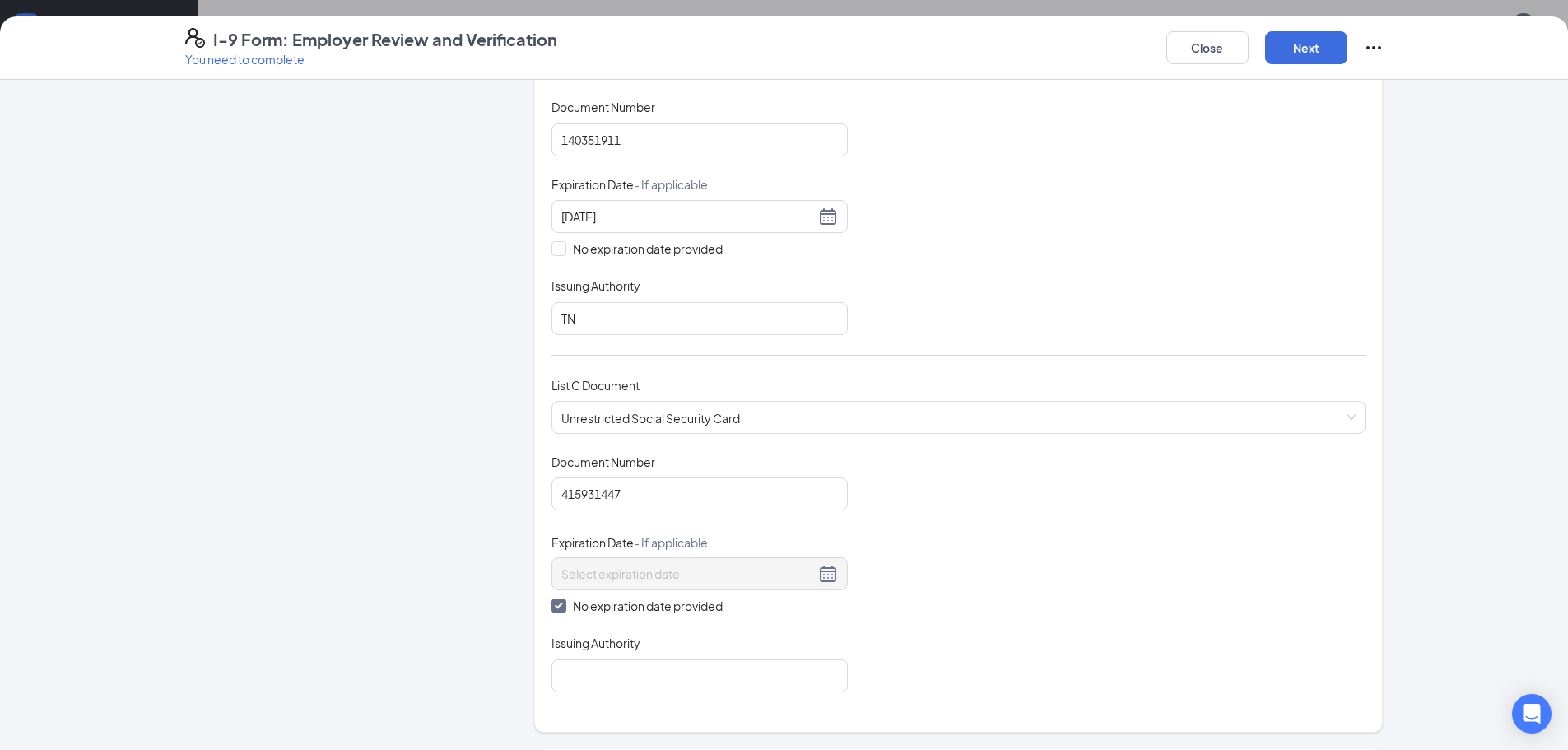
scroll to position [577, 0]
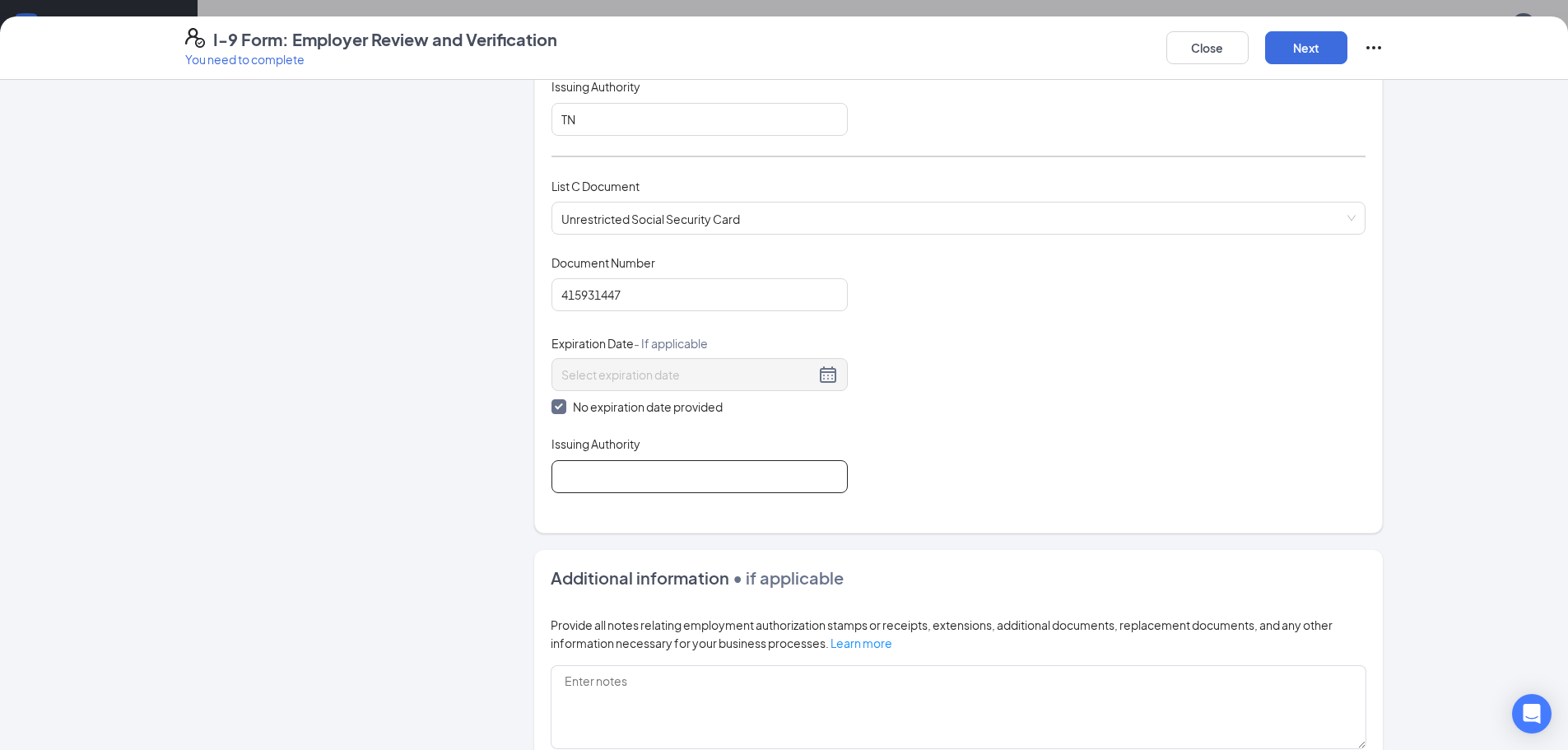
click at [576, 472] on input "Issuing Authority" at bounding box center [699, 476] width 296 height 33
type input "SSA"
click at [1327, 46] on button "Next" at bounding box center [1307, 47] width 82 height 33
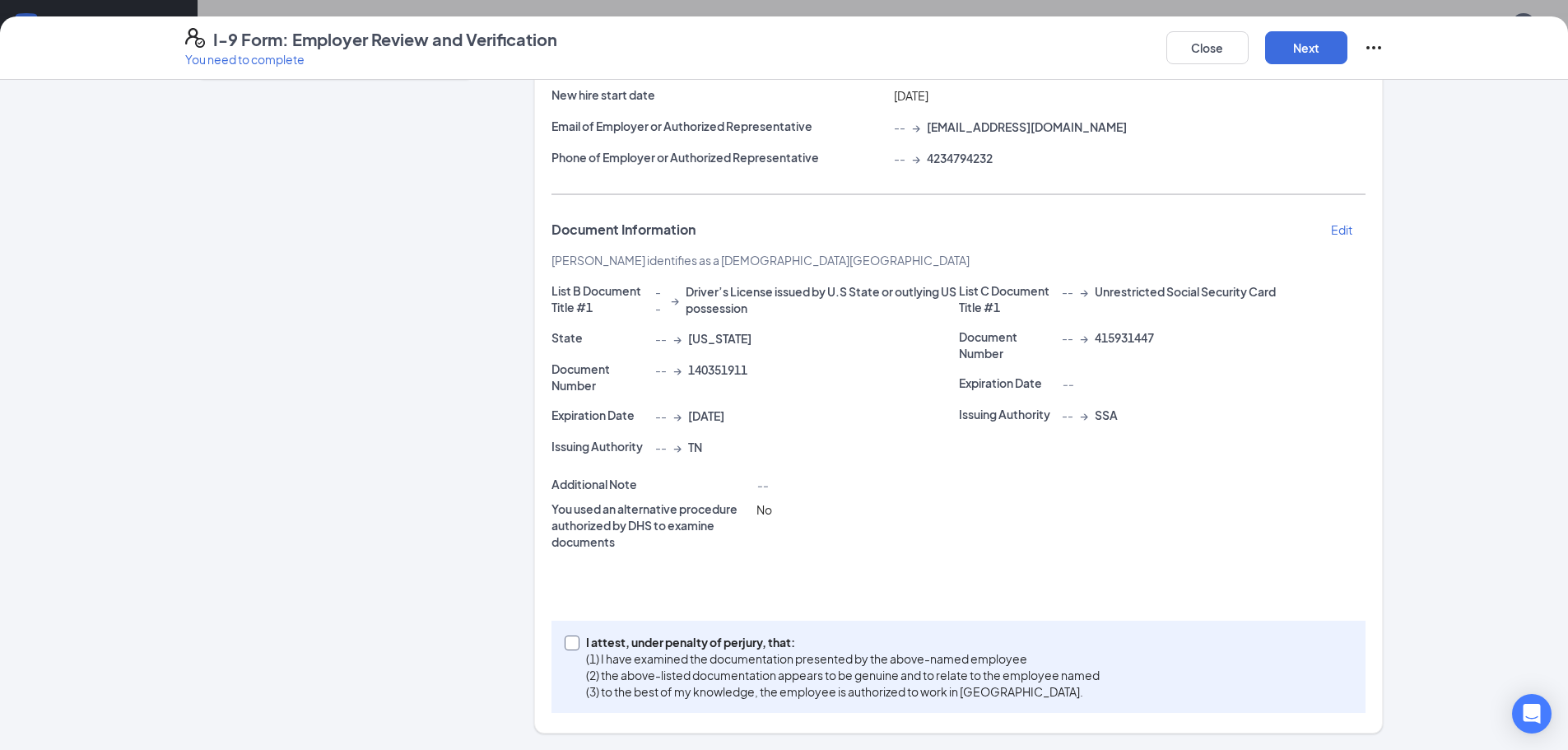
click at [899, 644] on p "I attest, under penalty of perjury, that:" at bounding box center [843, 642] width 514 height 17
click at [576, 644] on input "I attest, under penalty of [PERSON_NAME], that: (1) I have examined the documen…" at bounding box center [570, 641] width 11 height 11
checkbox input "true"
click at [1320, 44] on button "Next" at bounding box center [1307, 47] width 82 height 33
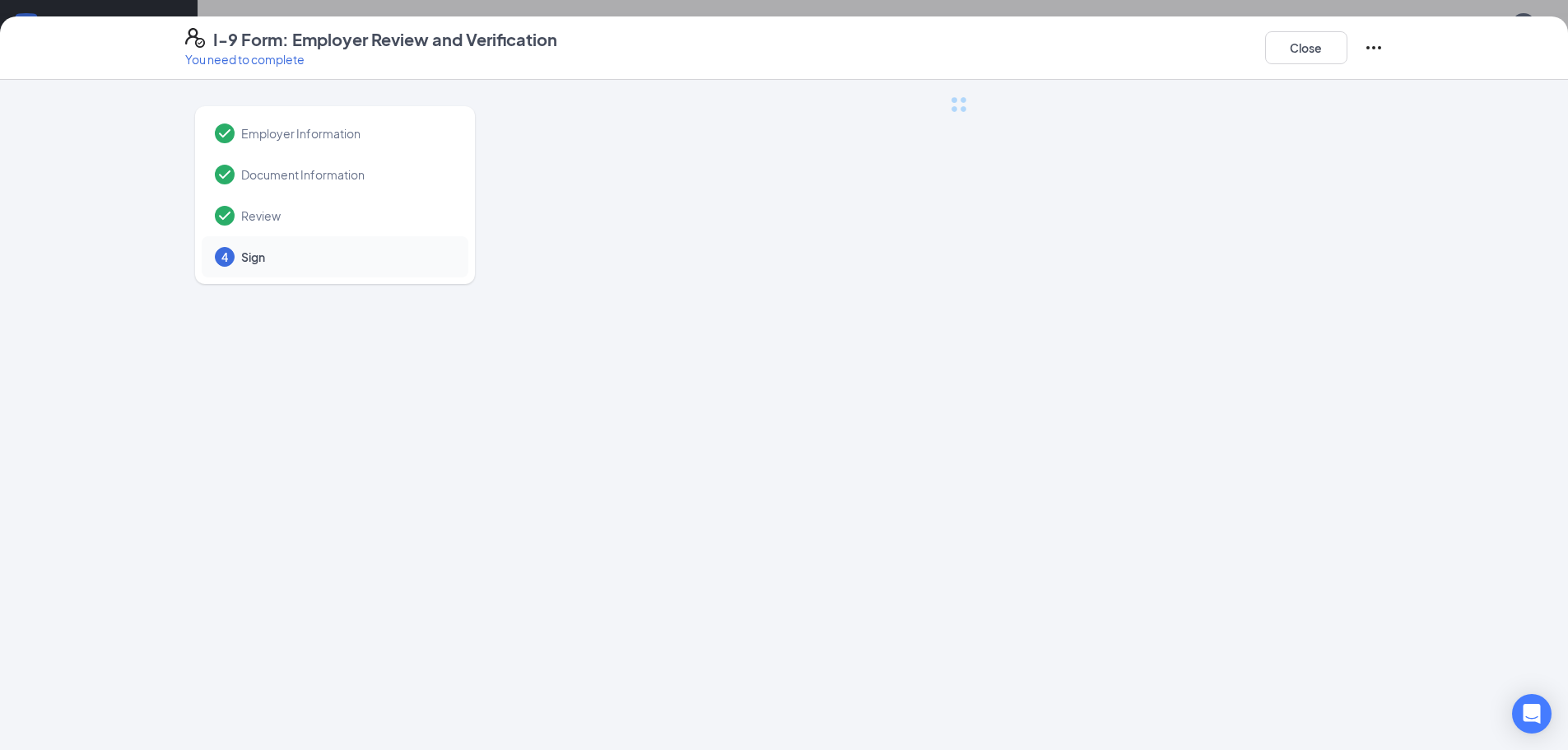
scroll to position [0, 0]
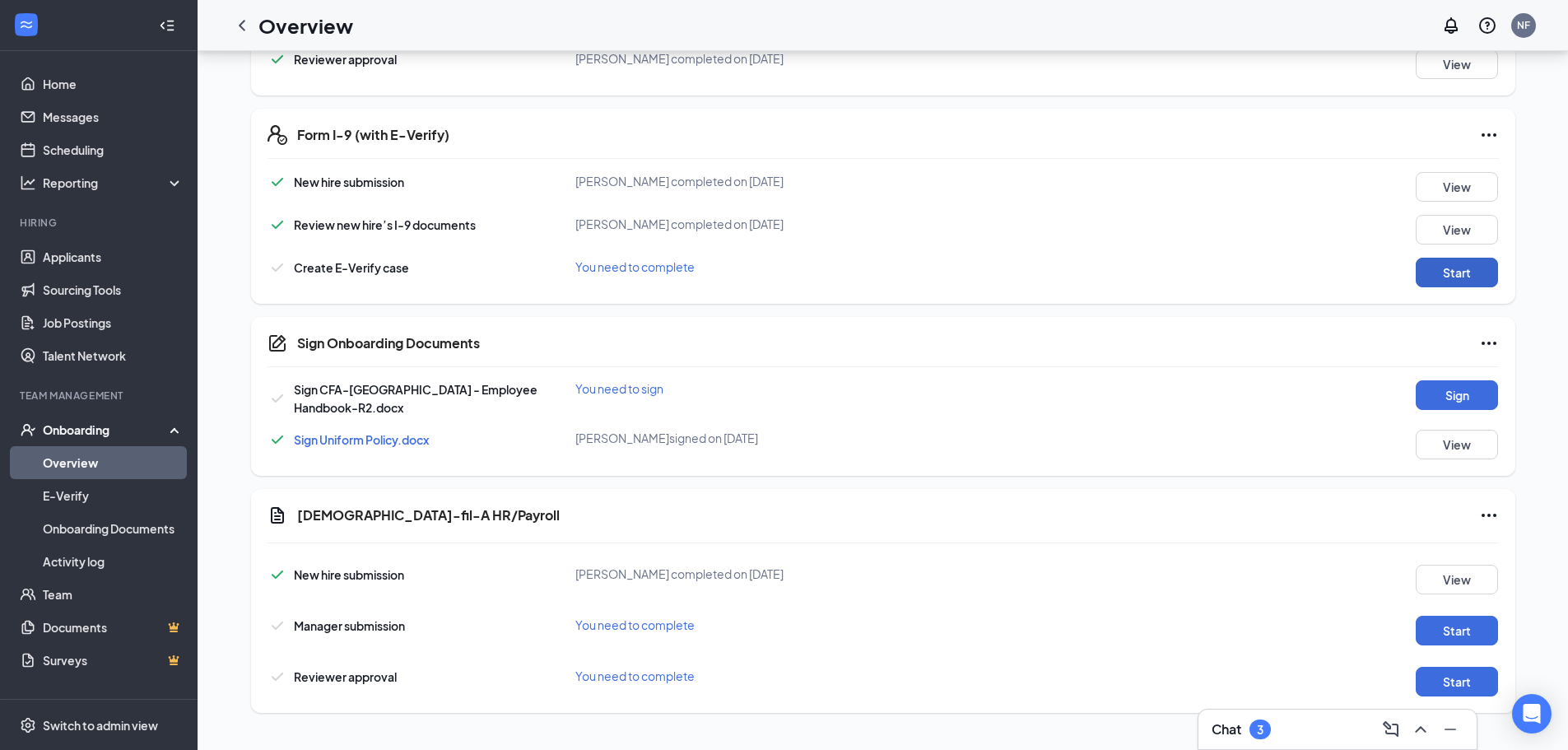
click at [1474, 277] on button "Start" at bounding box center [1456, 273] width 82 height 30
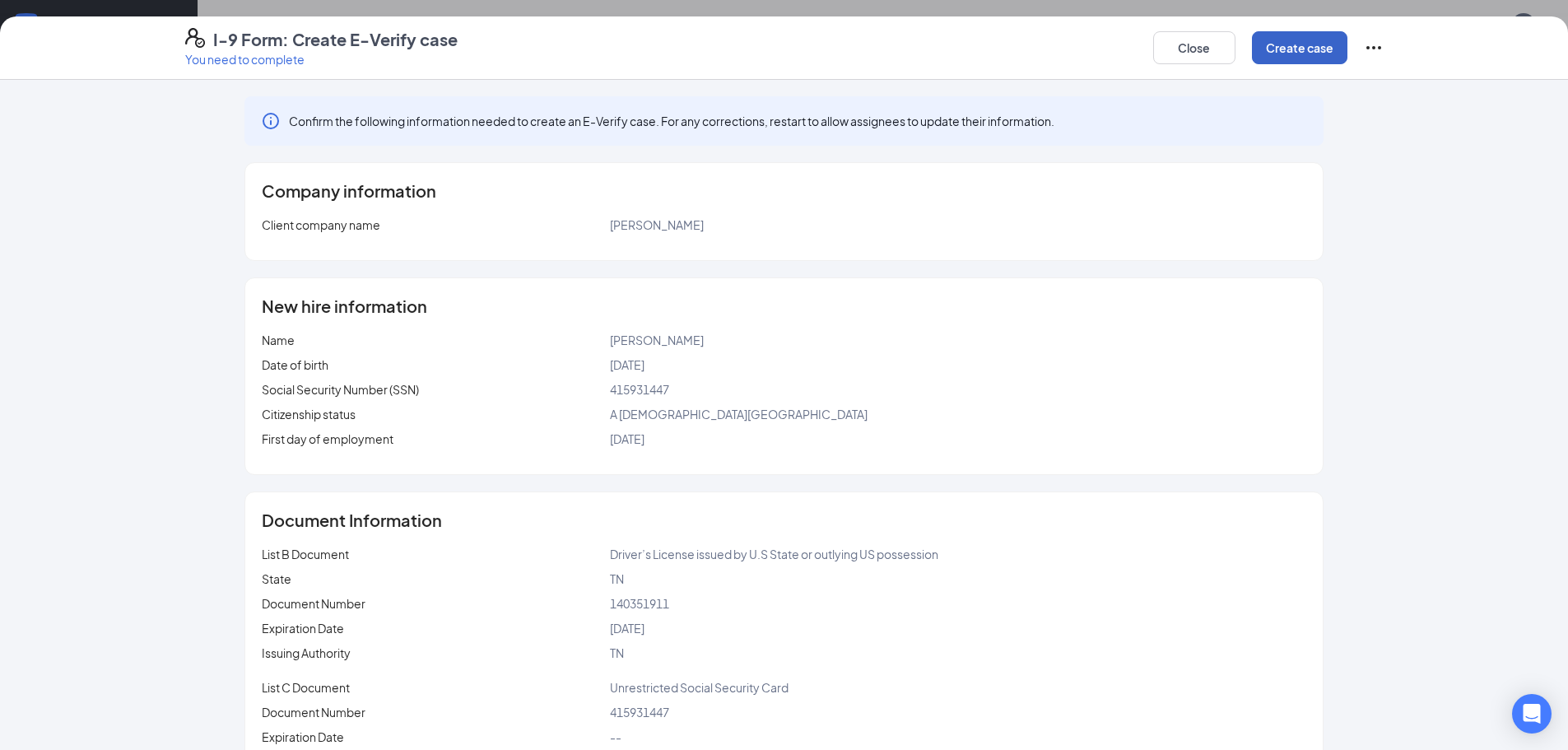
click at [1316, 48] on button "Create case" at bounding box center [1300, 47] width 96 height 33
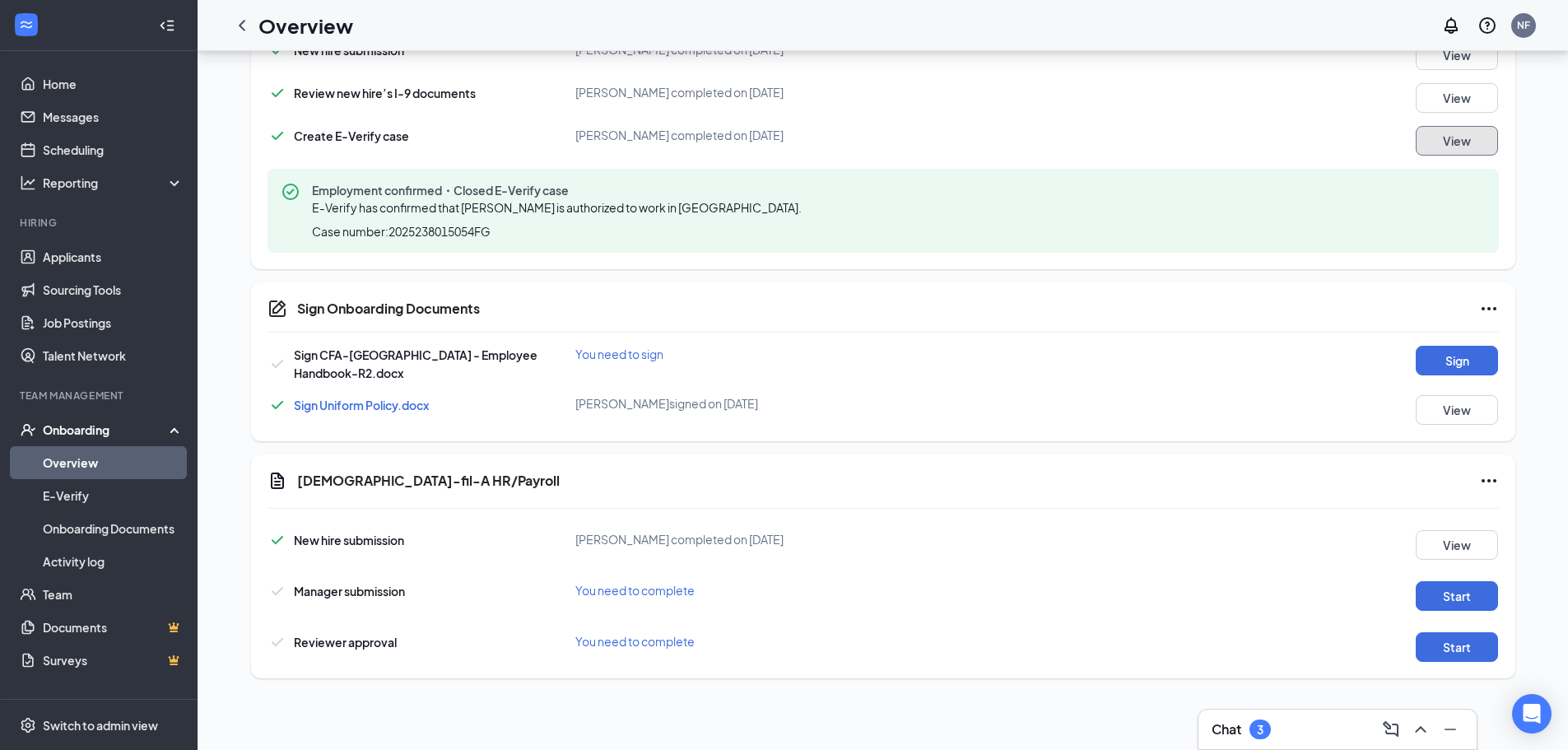
scroll to position [838, 0]
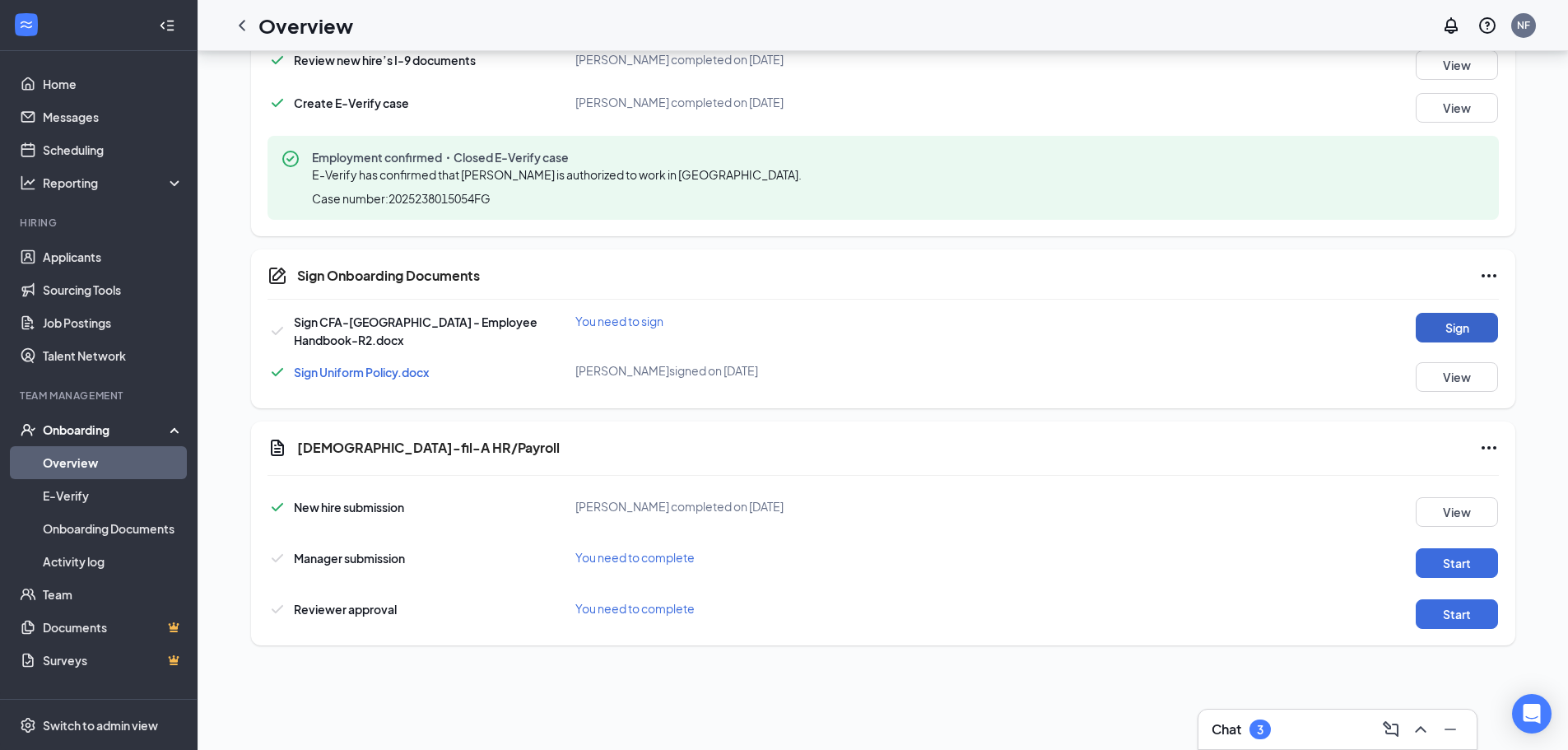
click at [1420, 322] on button "Sign" at bounding box center [1456, 328] width 82 height 30
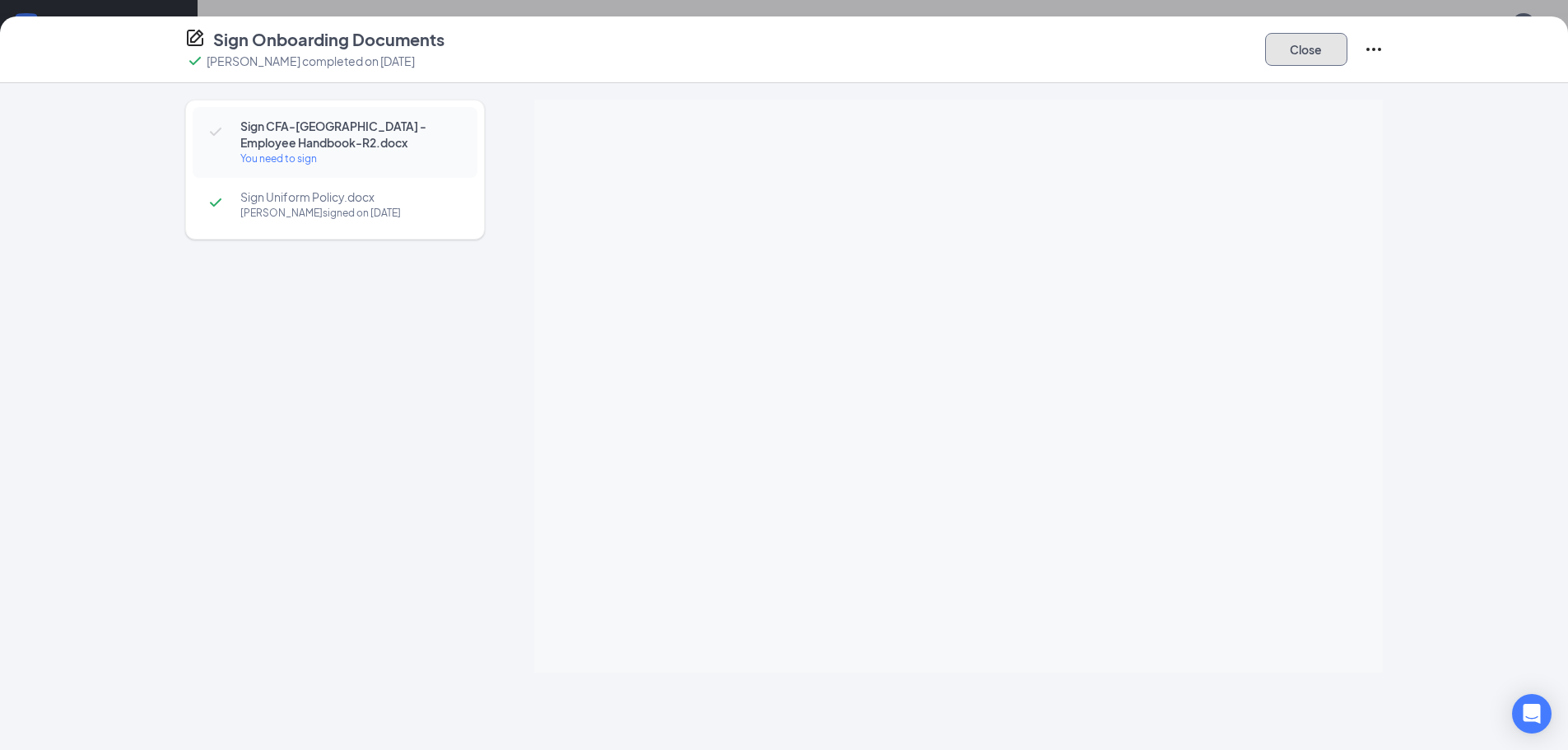
click at [1307, 59] on button "Close" at bounding box center [1307, 49] width 82 height 33
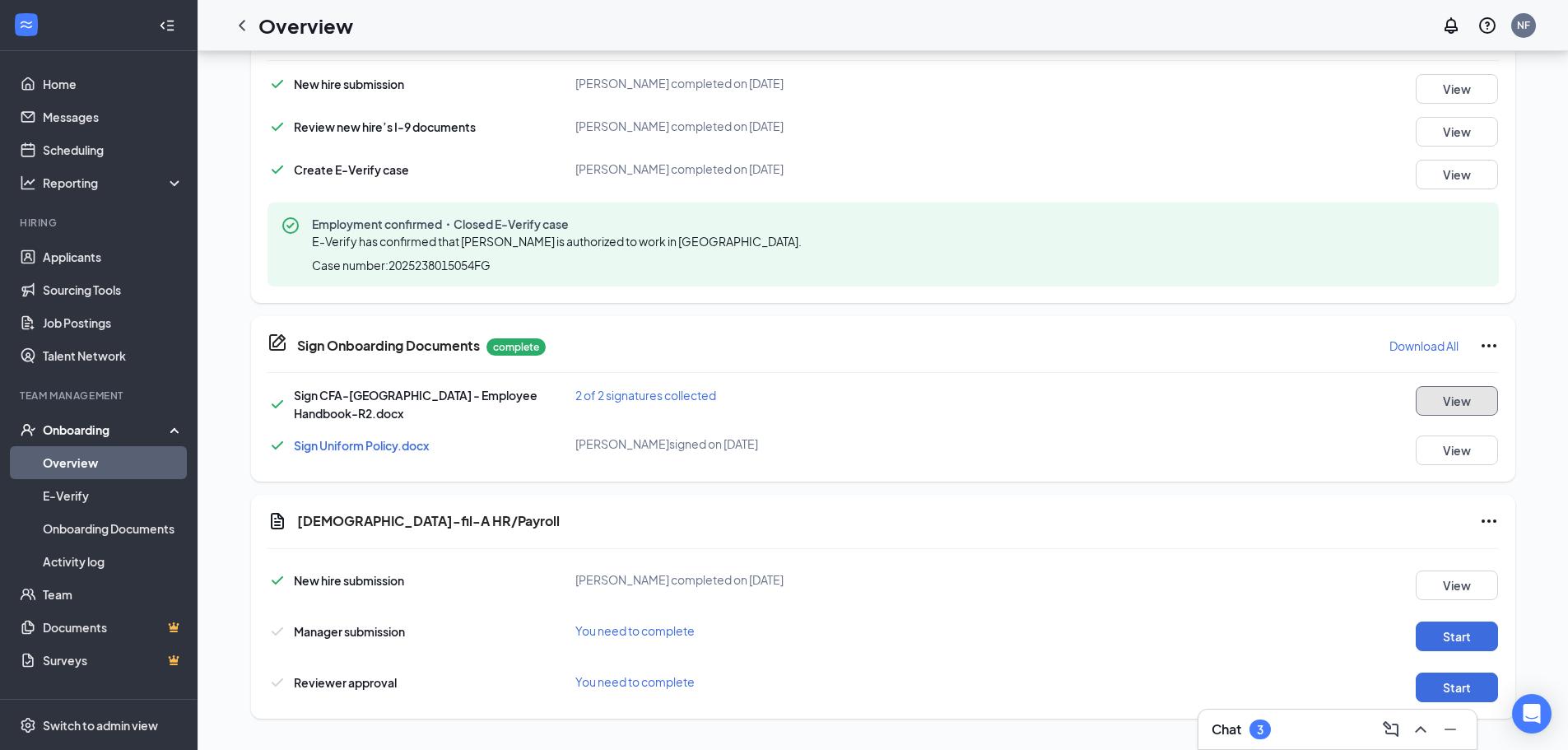
scroll to position [0, 0]
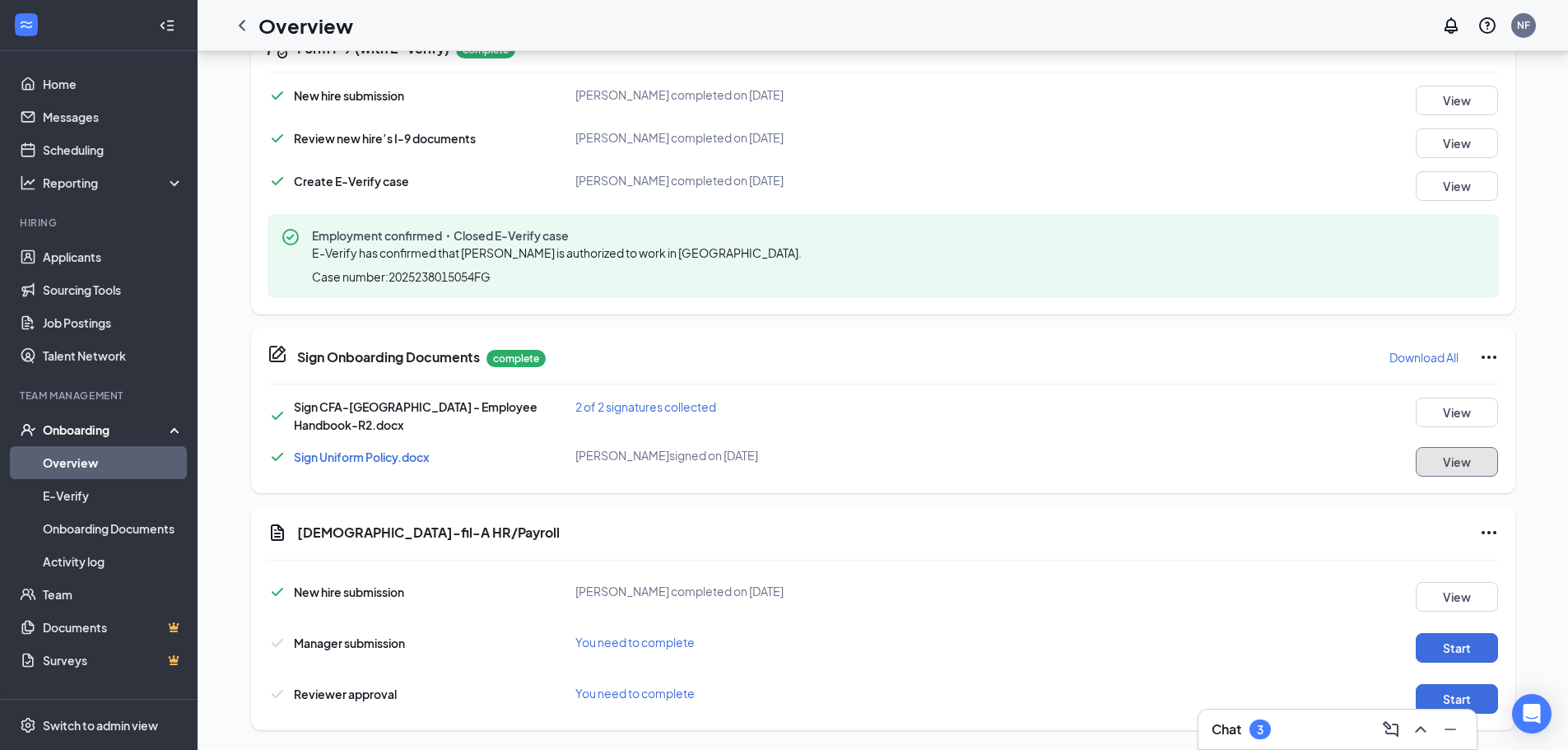
click at [1463, 466] on button "View" at bounding box center [1456, 462] width 82 height 30
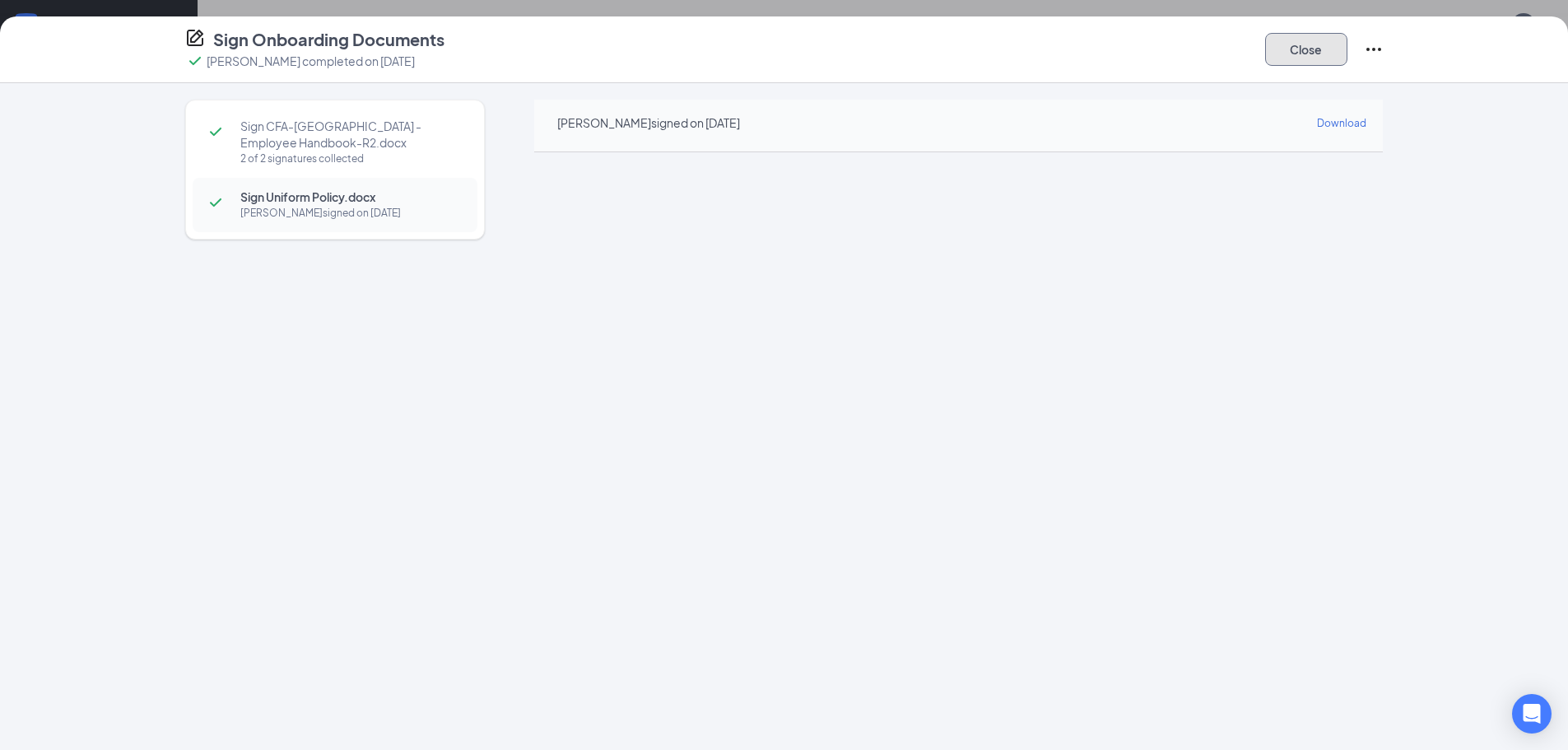
click at [1321, 41] on button "Close" at bounding box center [1307, 49] width 82 height 33
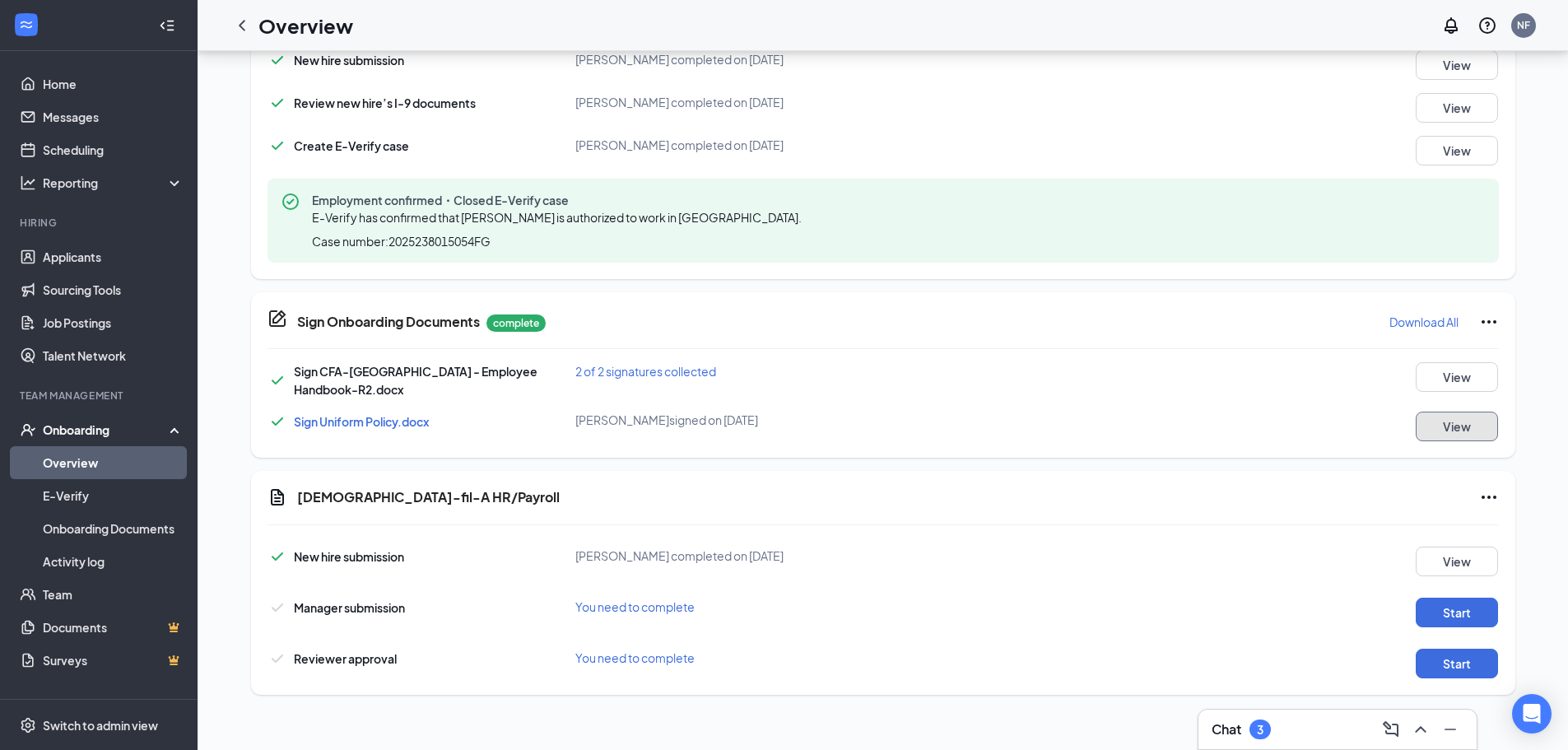
scroll to position [78, 0]
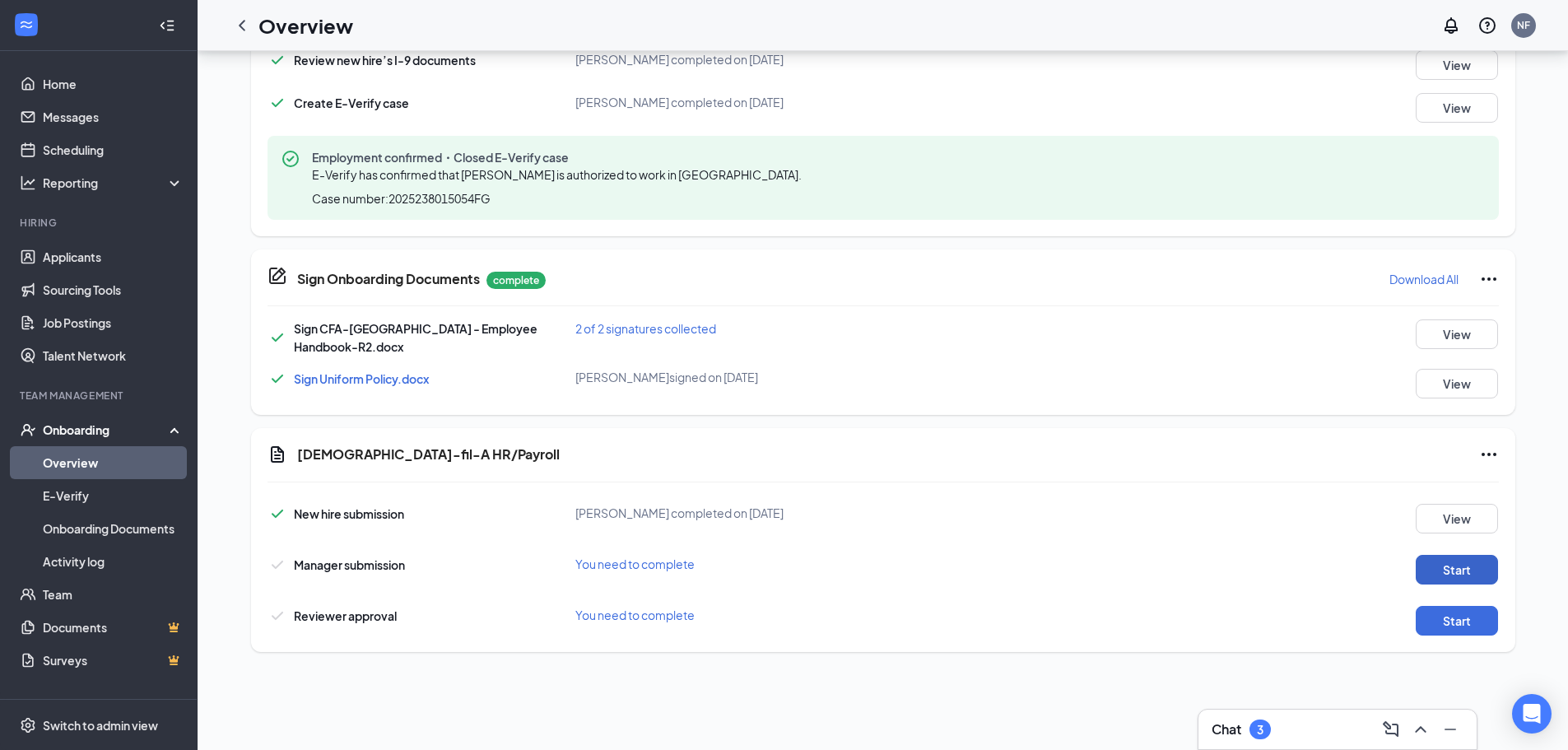
click at [1457, 561] on button "Start" at bounding box center [1456, 570] width 82 height 30
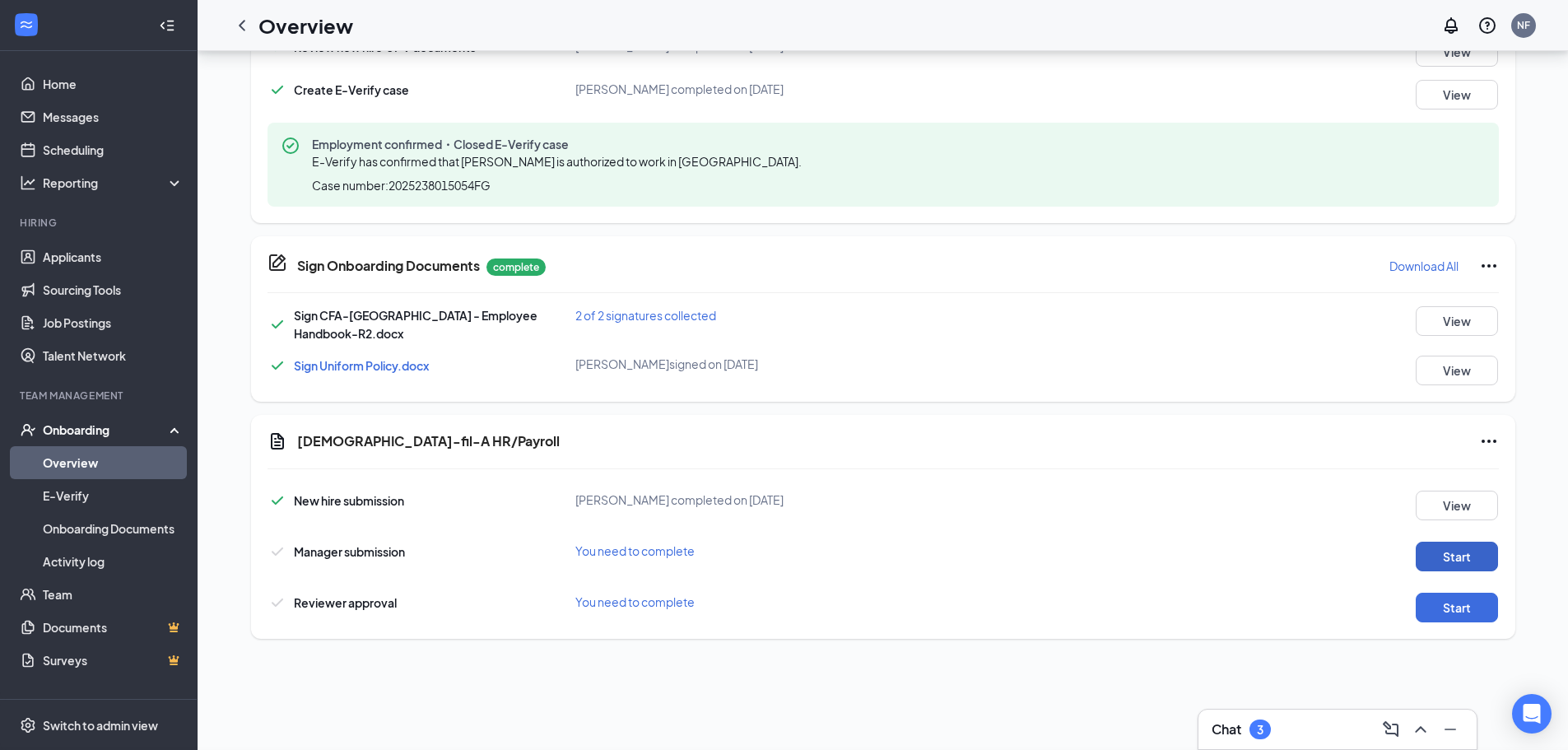
scroll to position [864, 0]
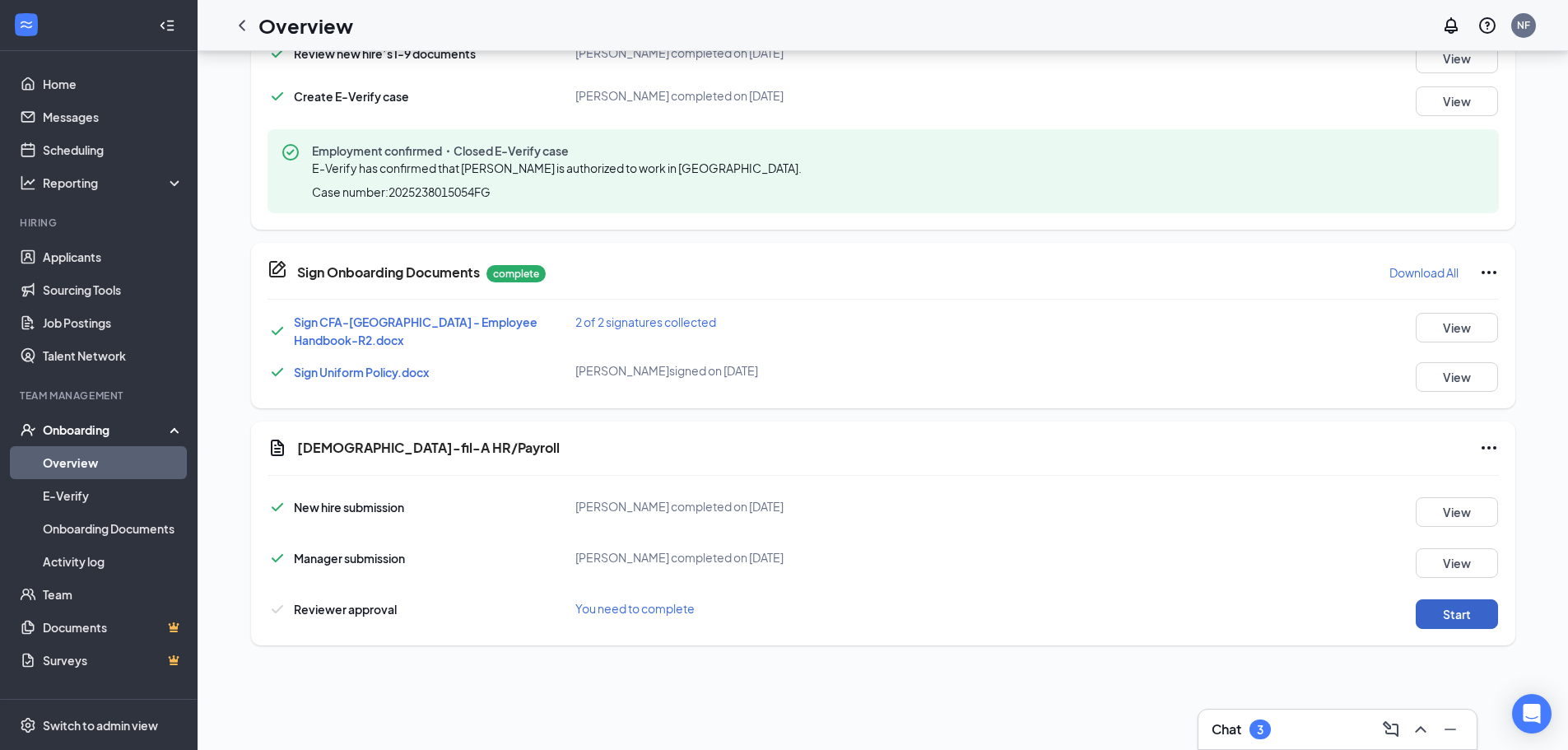
click at [1448, 621] on button "Start" at bounding box center [1456, 614] width 82 height 30
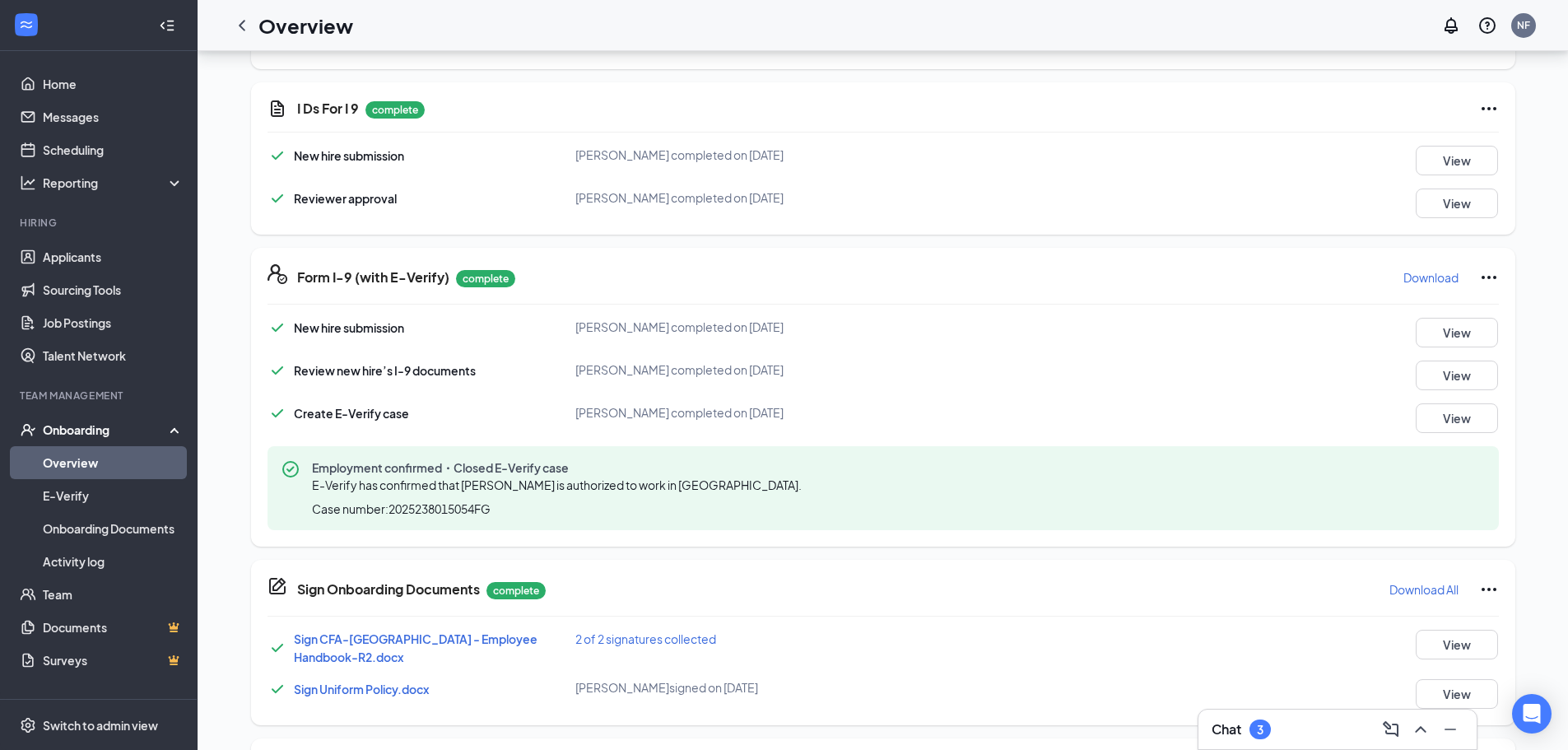
scroll to position [618, 0]
click at [1409, 279] on p "Download" at bounding box center [1430, 279] width 55 height 17
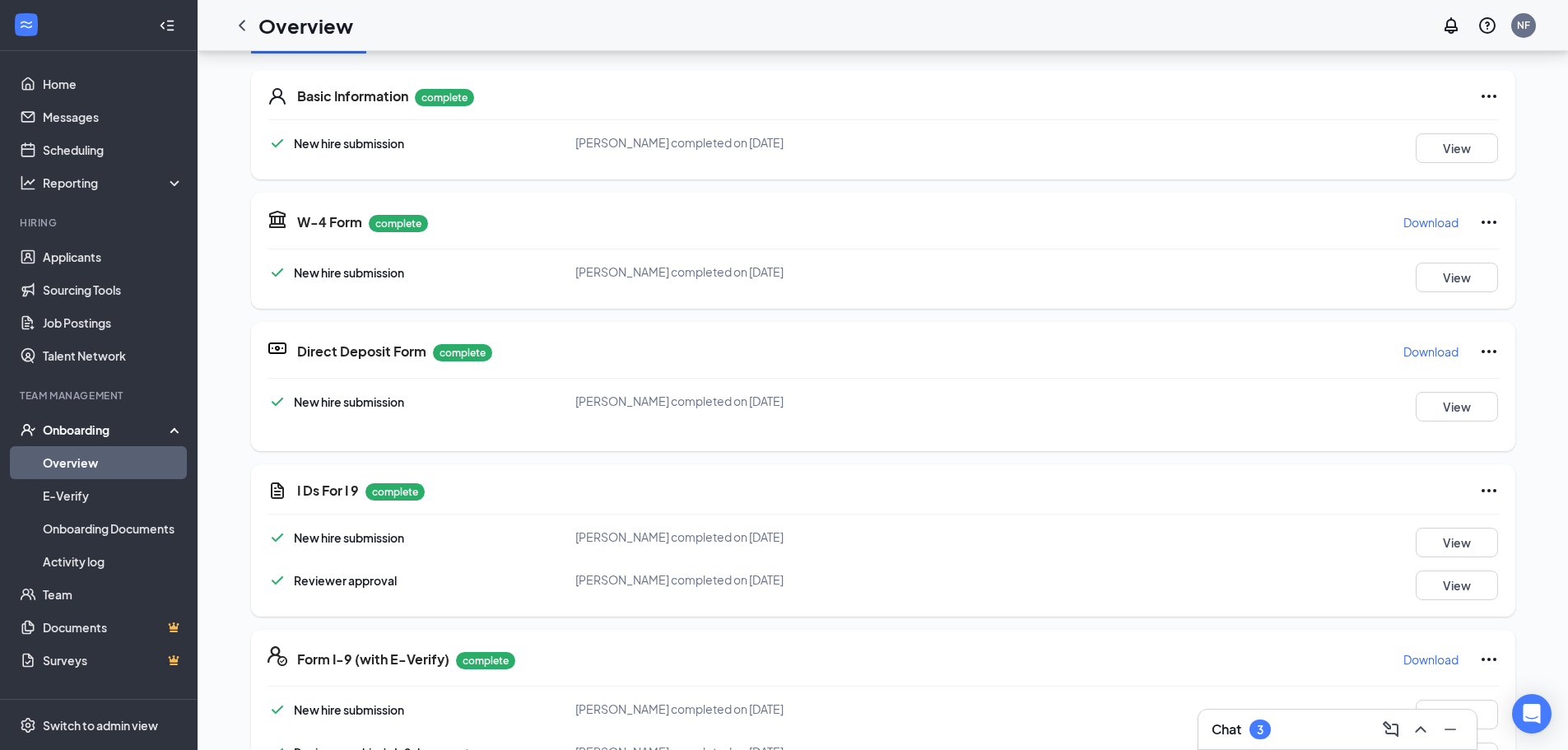
scroll to position [0, 0]
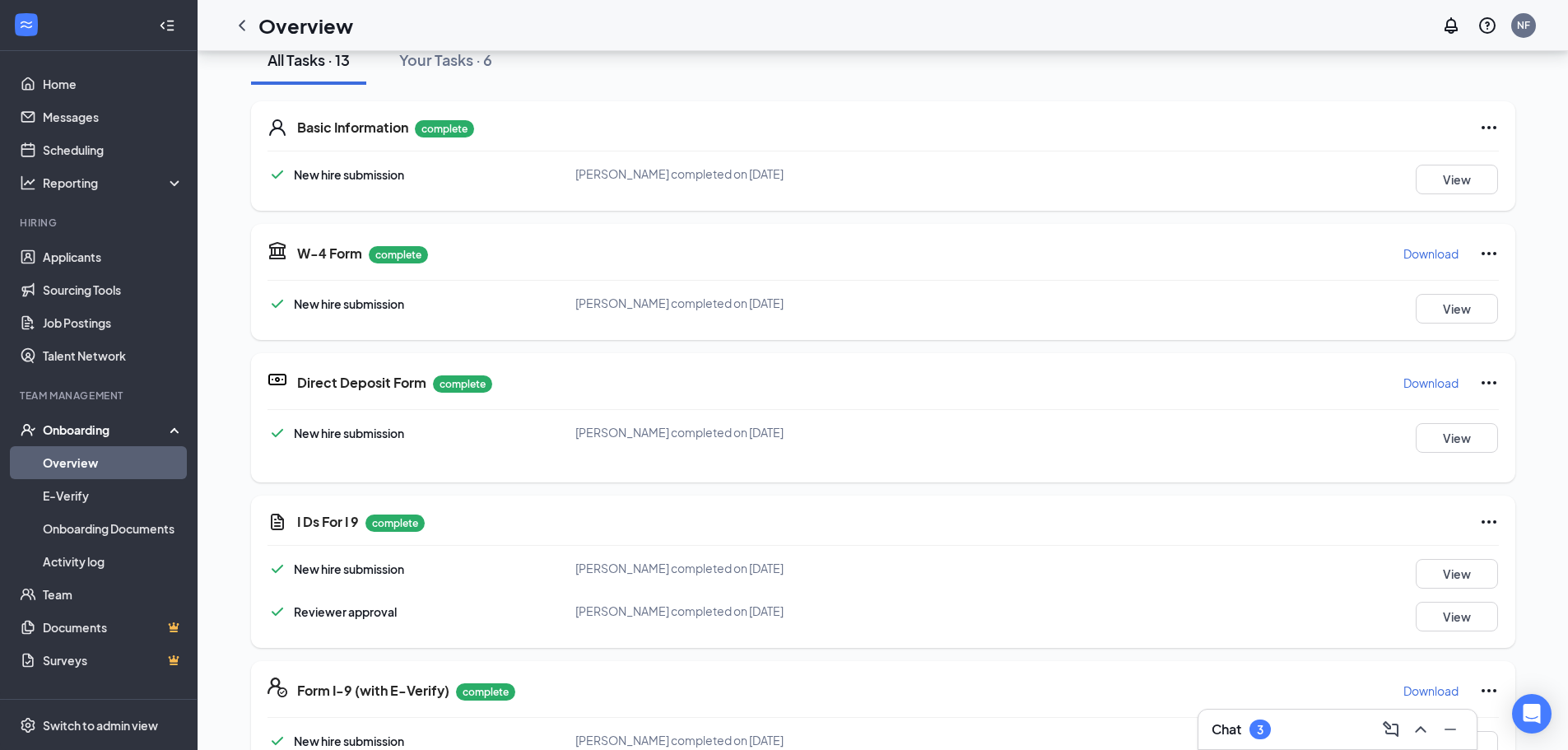
click at [1408, 252] on p "Download" at bounding box center [1430, 254] width 55 height 17
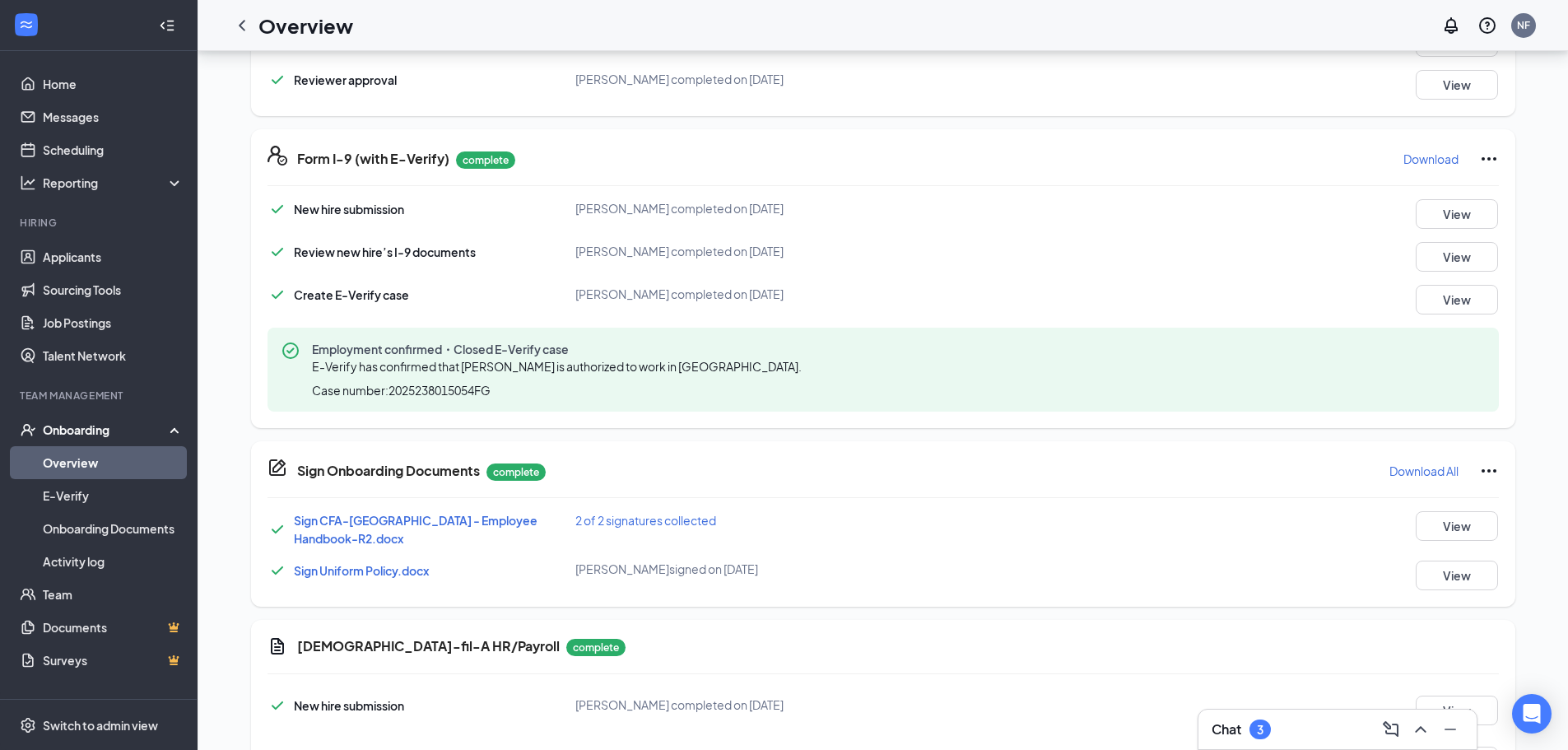
scroll to position [782, 0]
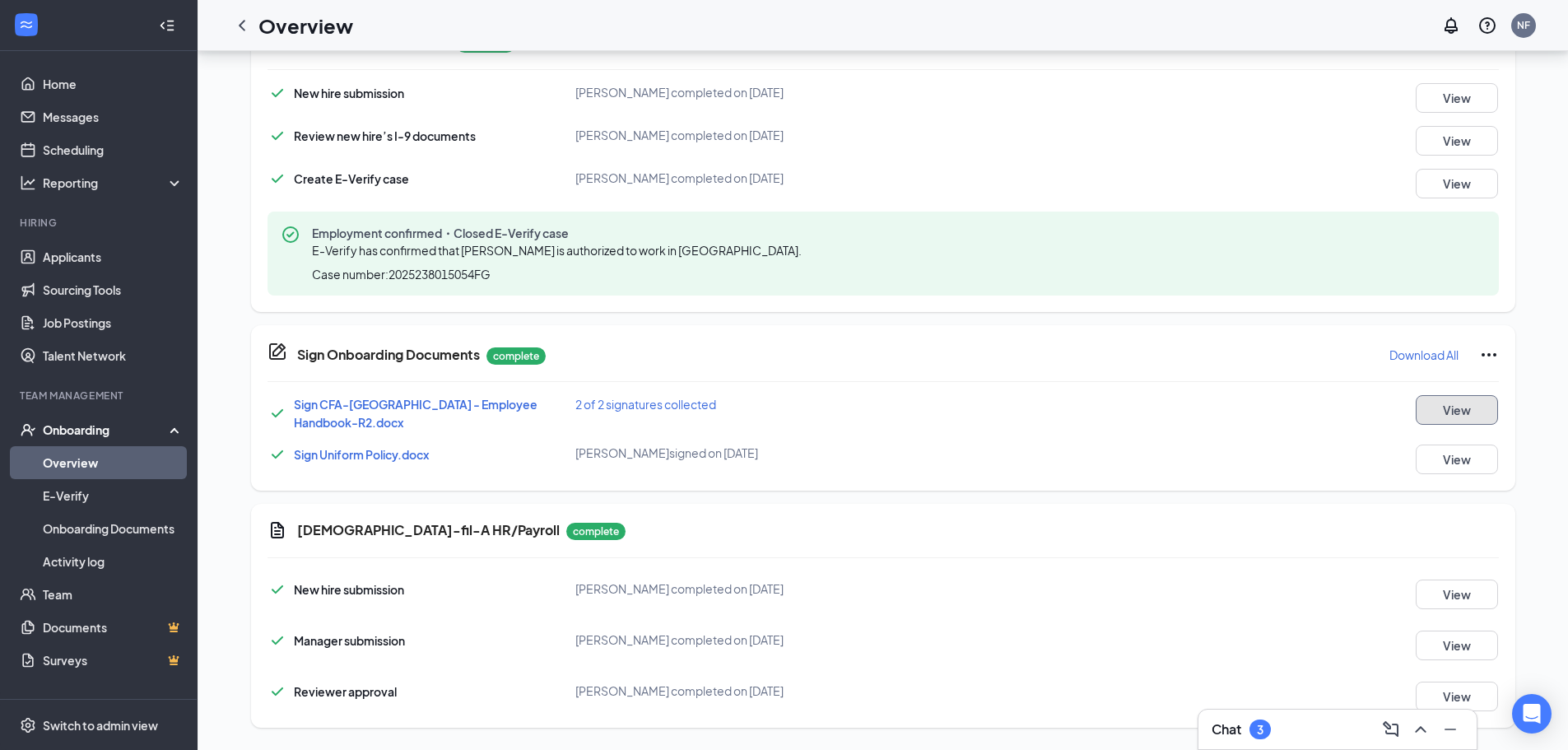
click at [1435, 400] on button "View" at bounding box center [1456, 410] width 82 height 30
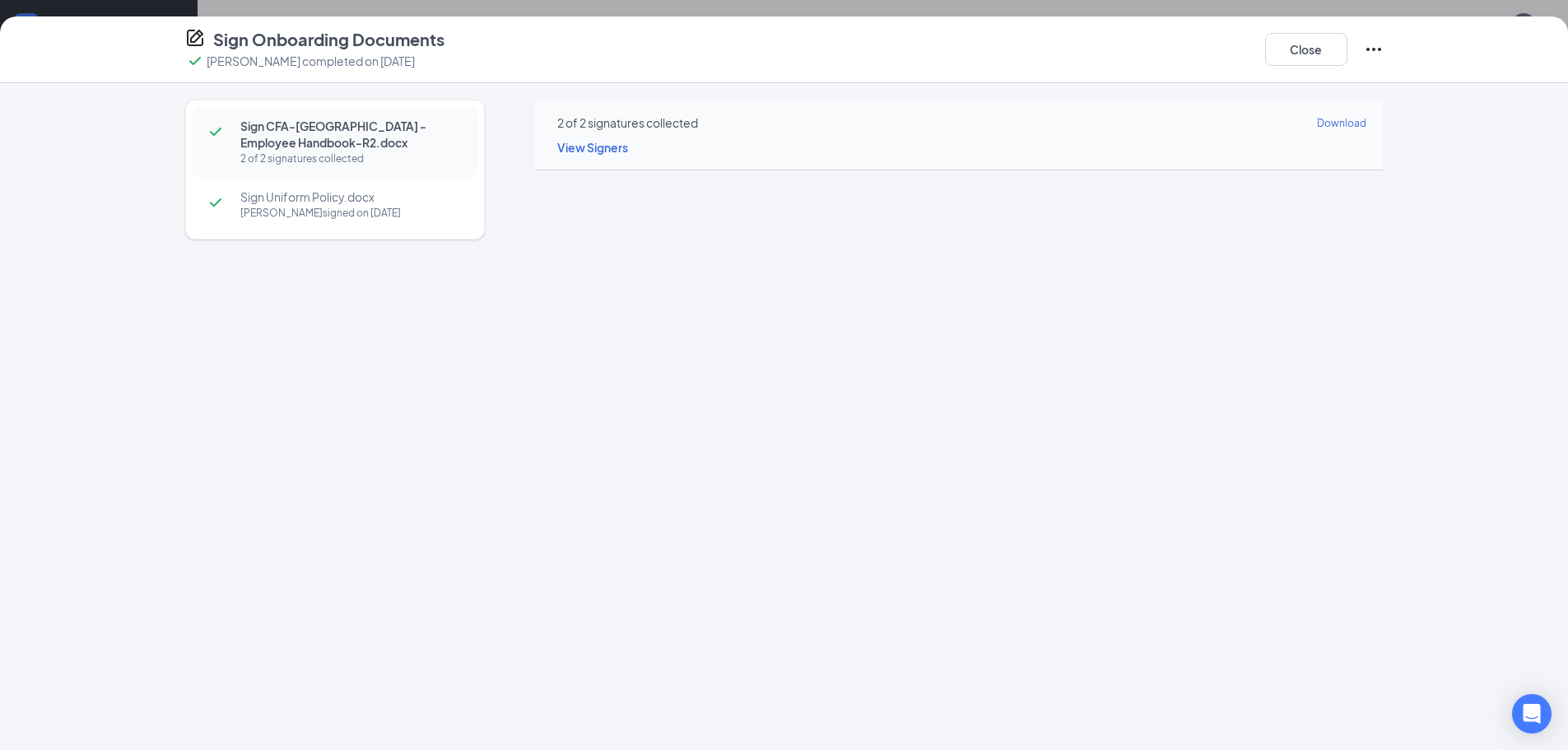
click at [404, 218] on div "[PERSON_NAME] signed on [DATE]" at bounding box center [350, 214] width 220 height 17
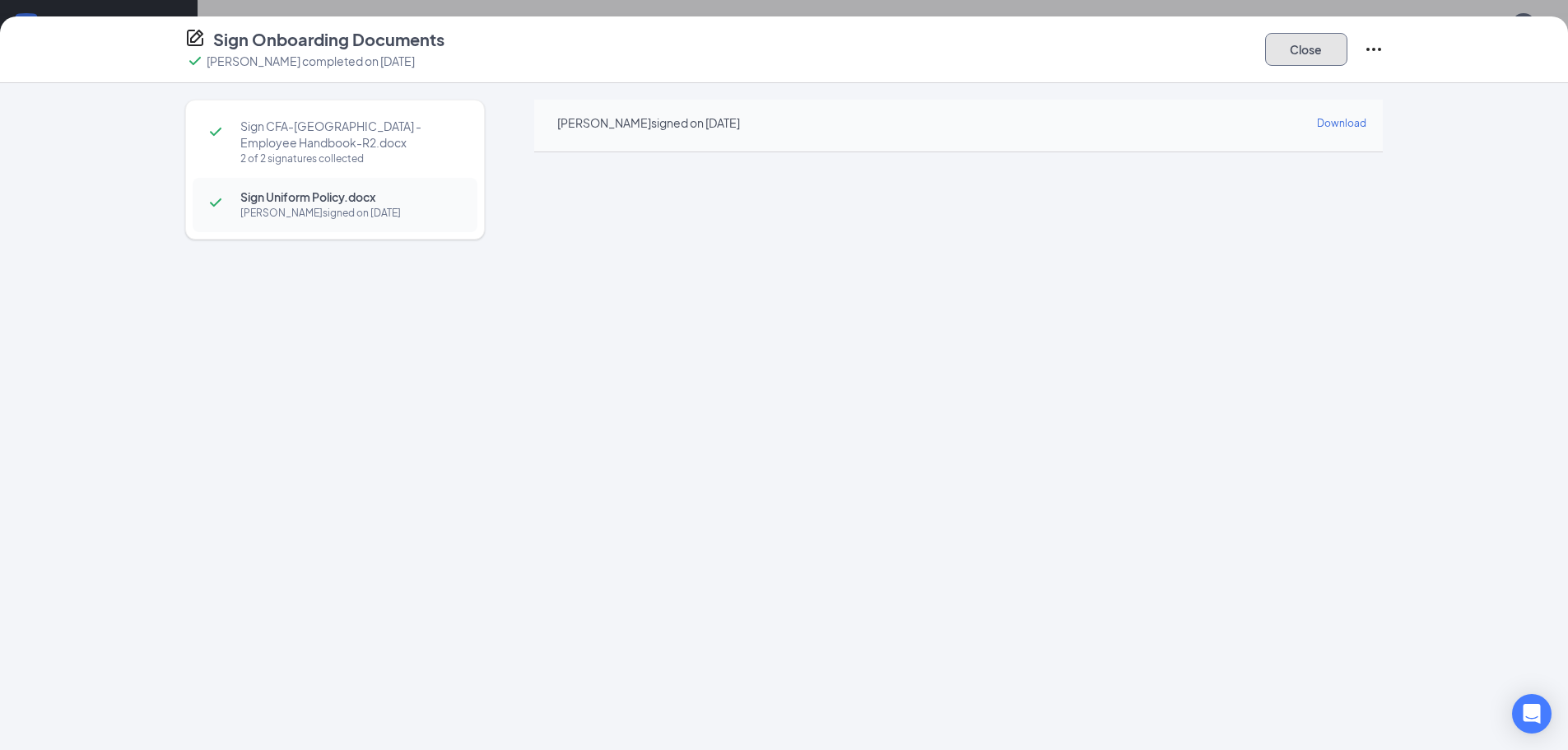
click at [1289, 50] on button "Close" at bounding box center [1307, 49] width 82 height 33
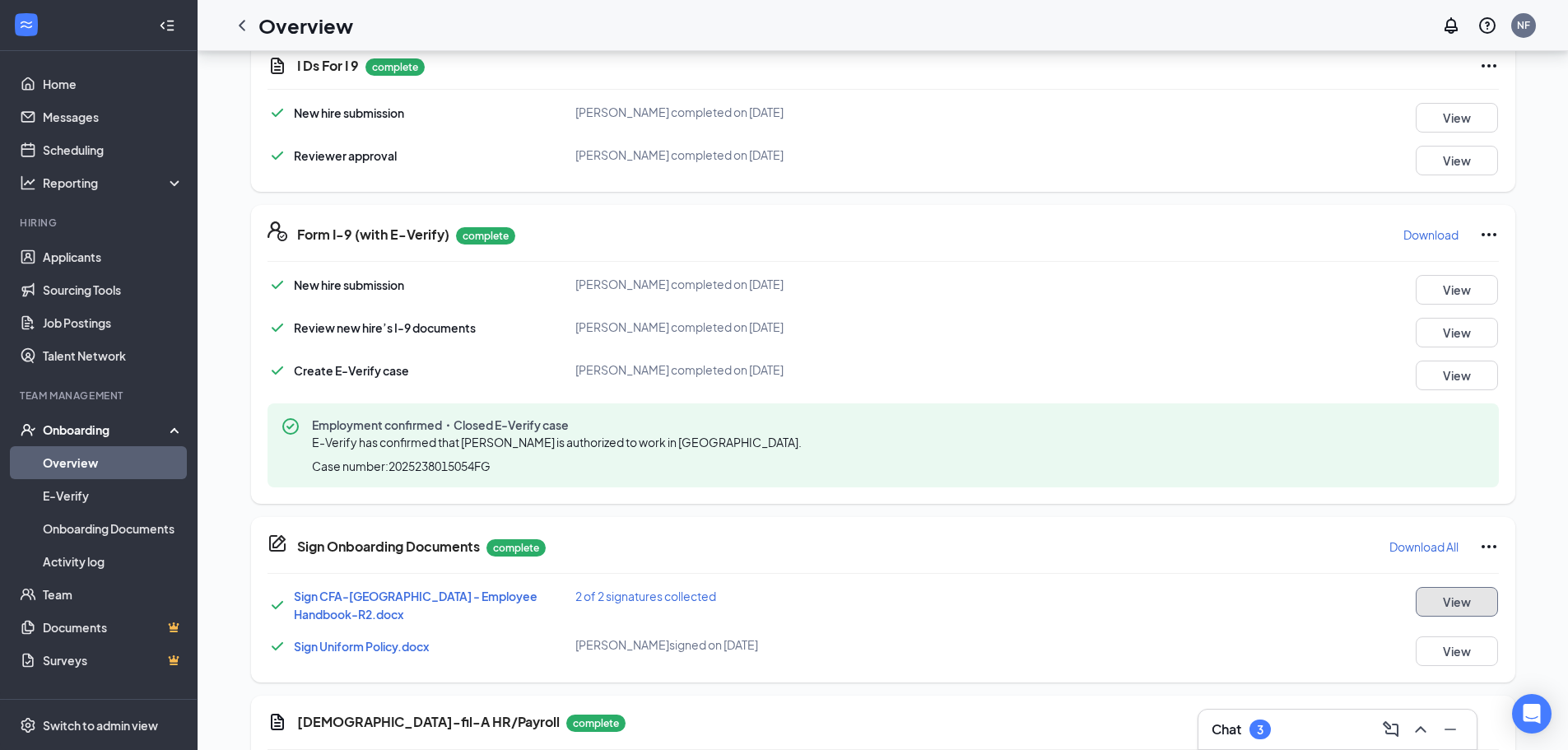
scroll to position [370, 0]
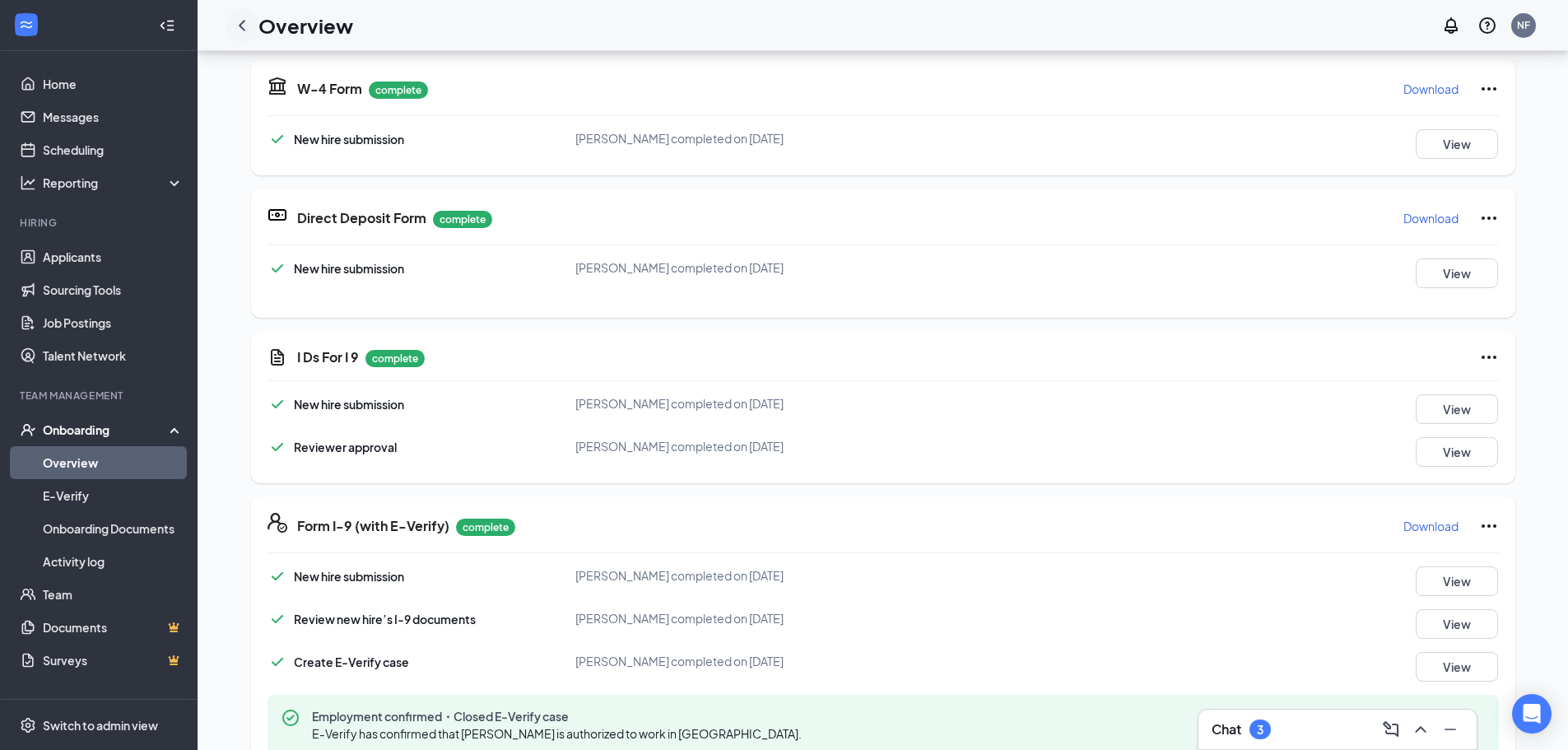
click at [234, 25] on icon "ChevronLeft" at bounding box center [242, 25] width 20 height 20
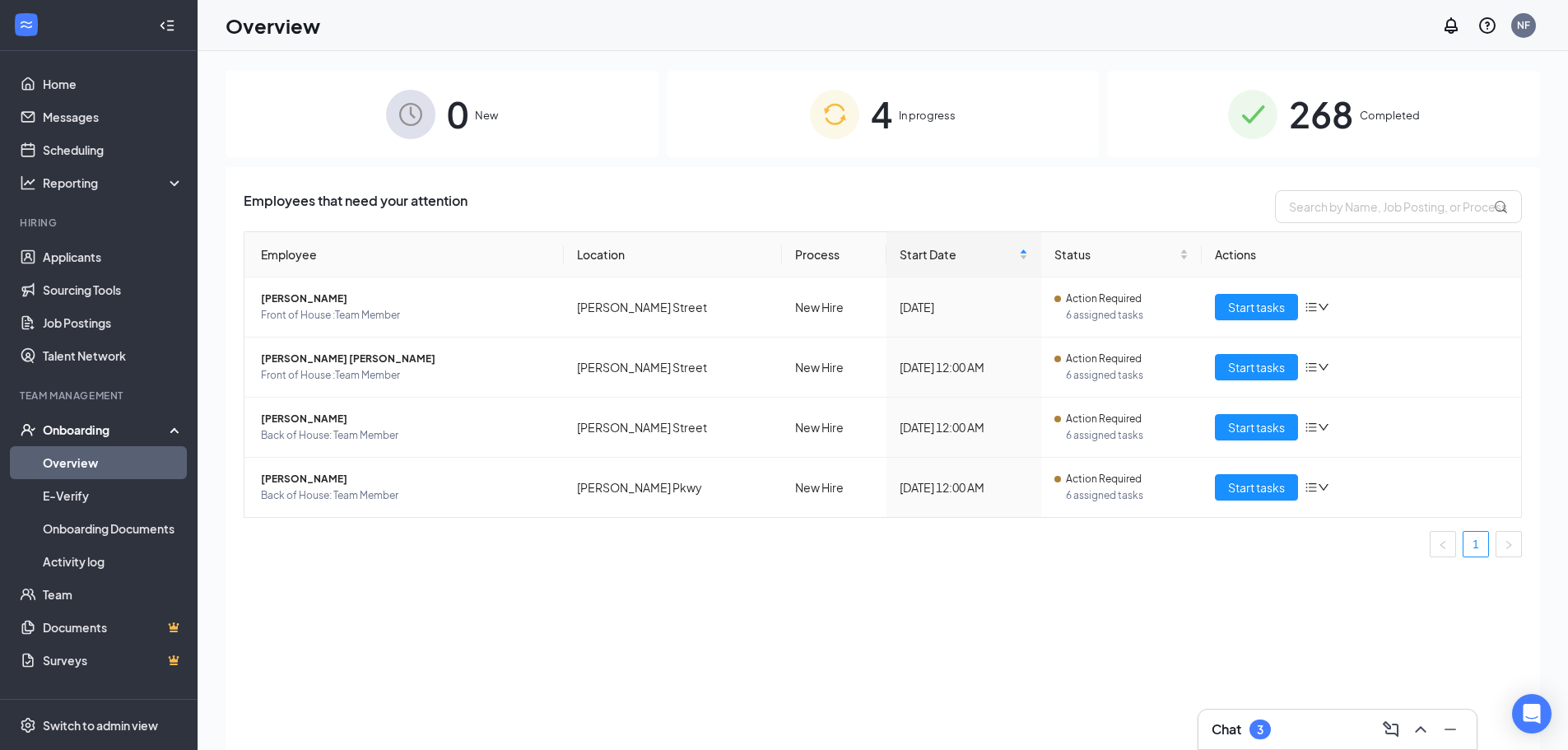
click at [1397, 131] on div "268 Completed" at bounding box center [1323, 114] width 433 height 86
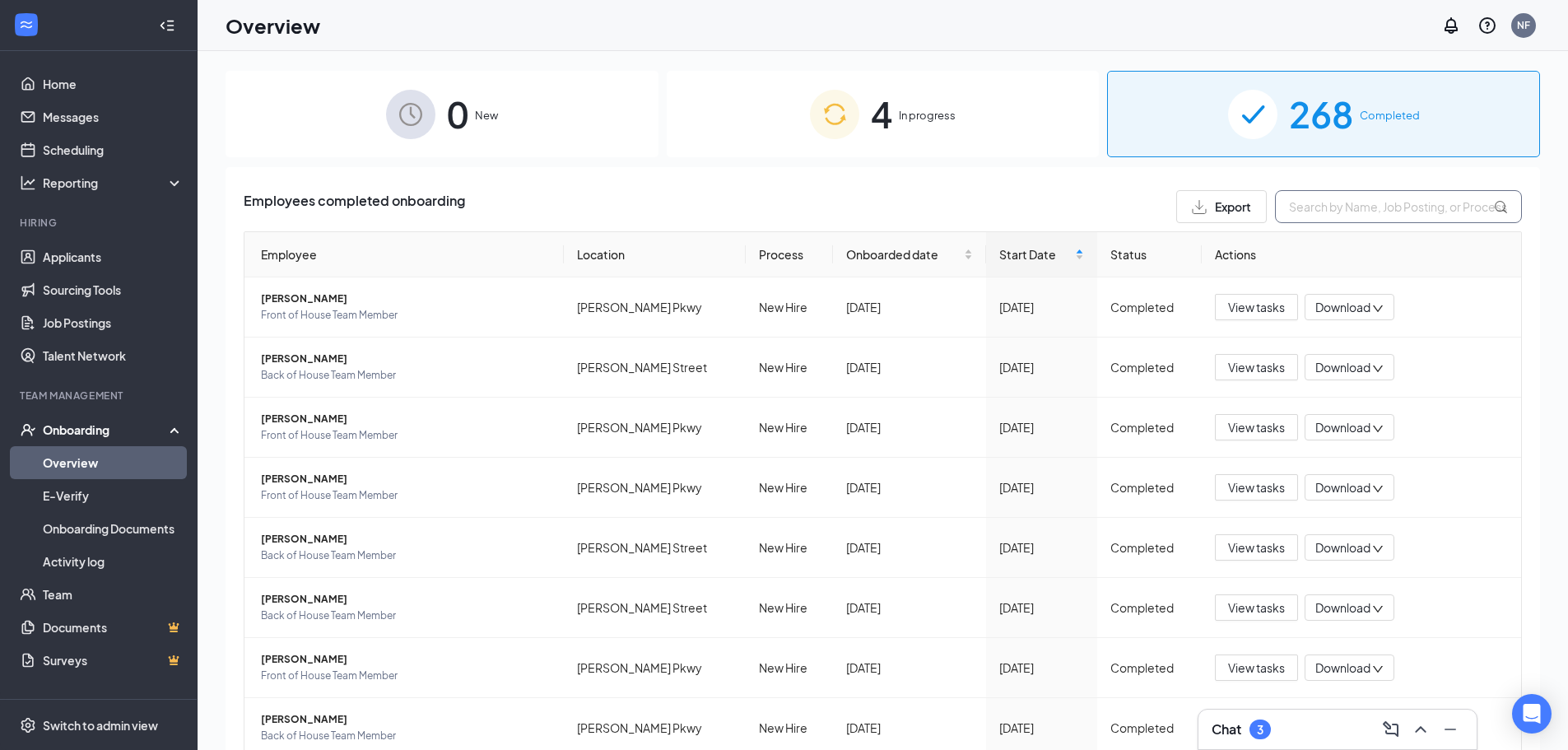
click at [1393, 213] on input "text" at bounding box center [1397, 206] width 246 height 33
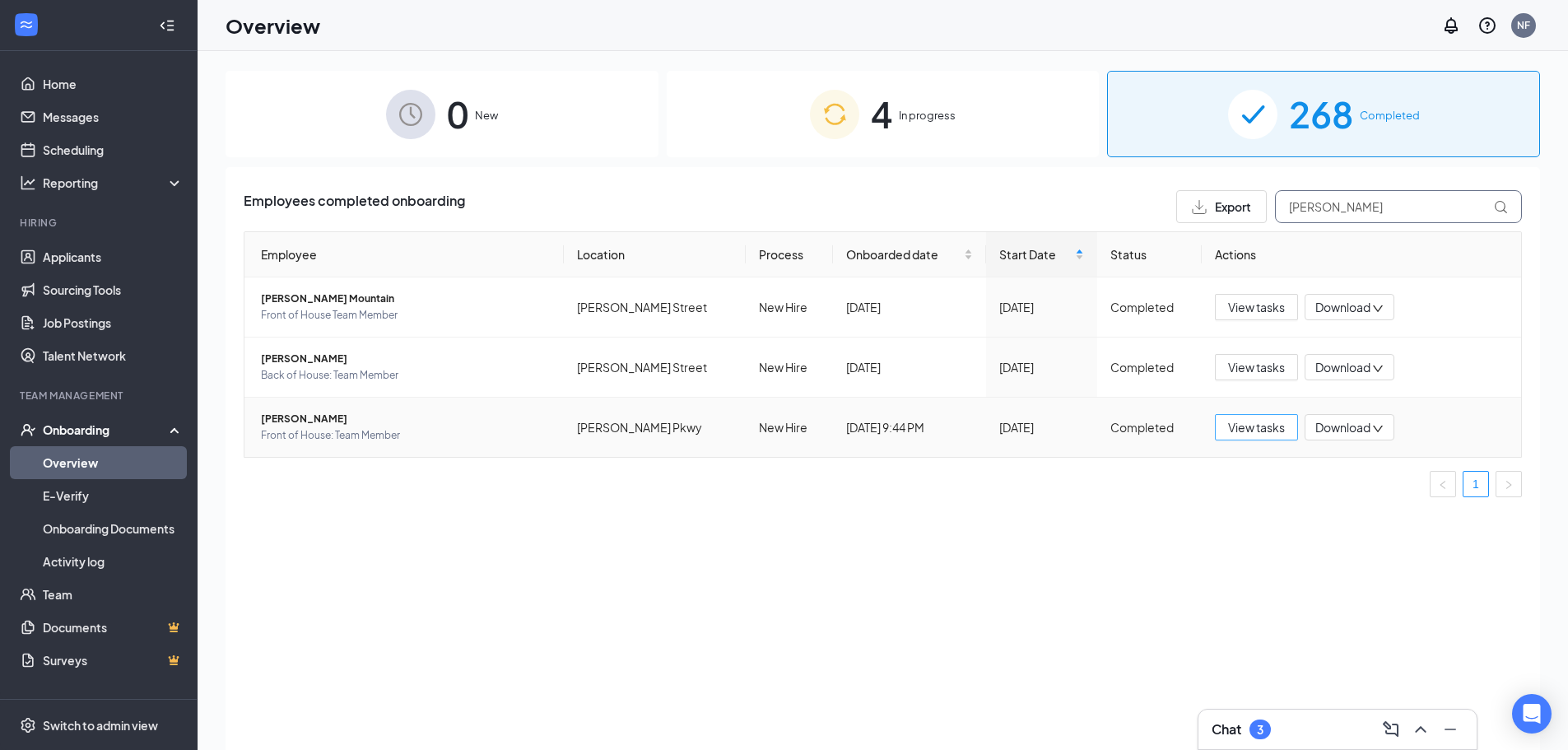
type input "[PERSON_NAME]"
click at [1281, 422] on span "View tasks" at bounding box center [1256, 427] width 57 height 18
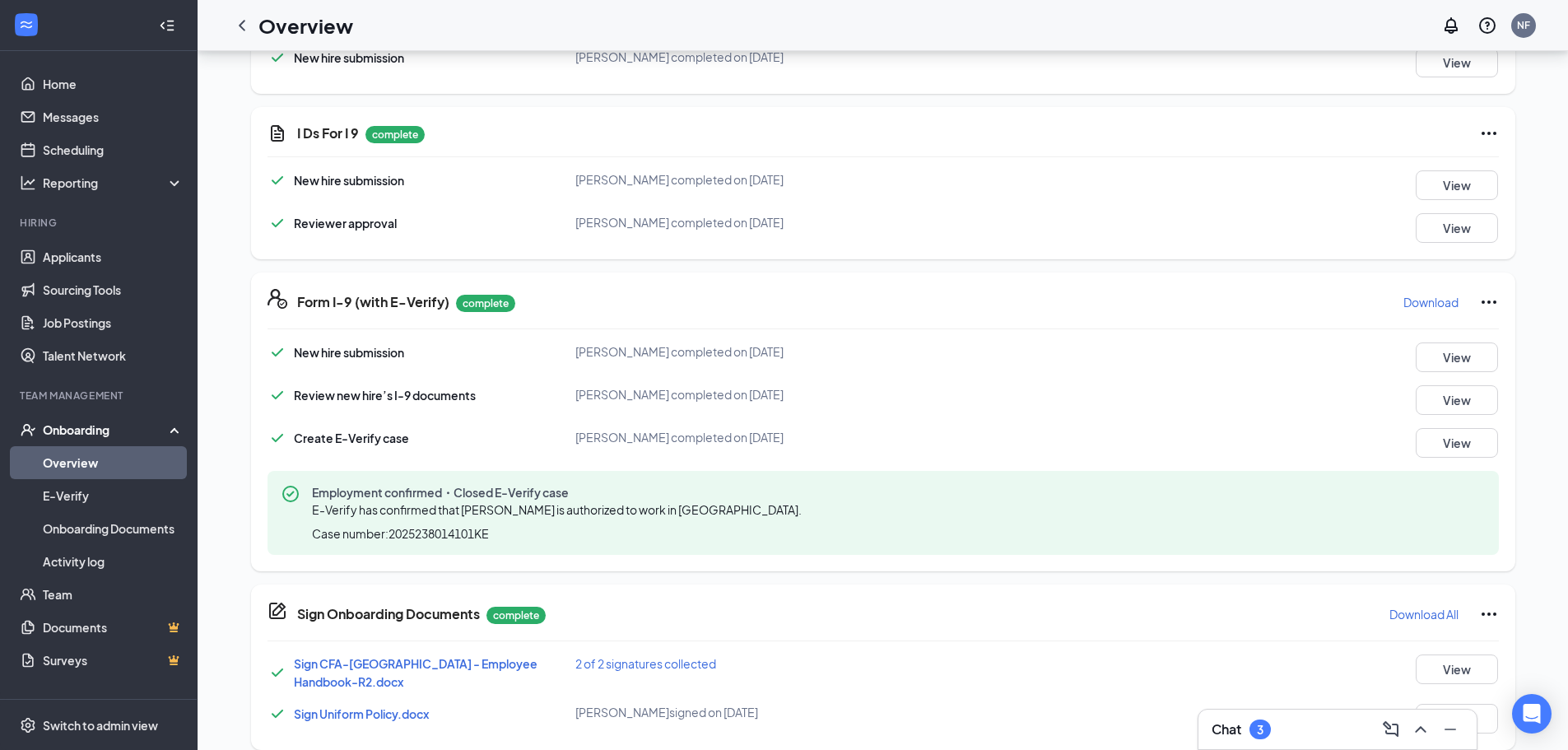
scroll to position [577, 0]
click at [245, 18] on icon "ChevronLeft" at bounding box center [242, 25] width 20 height 20
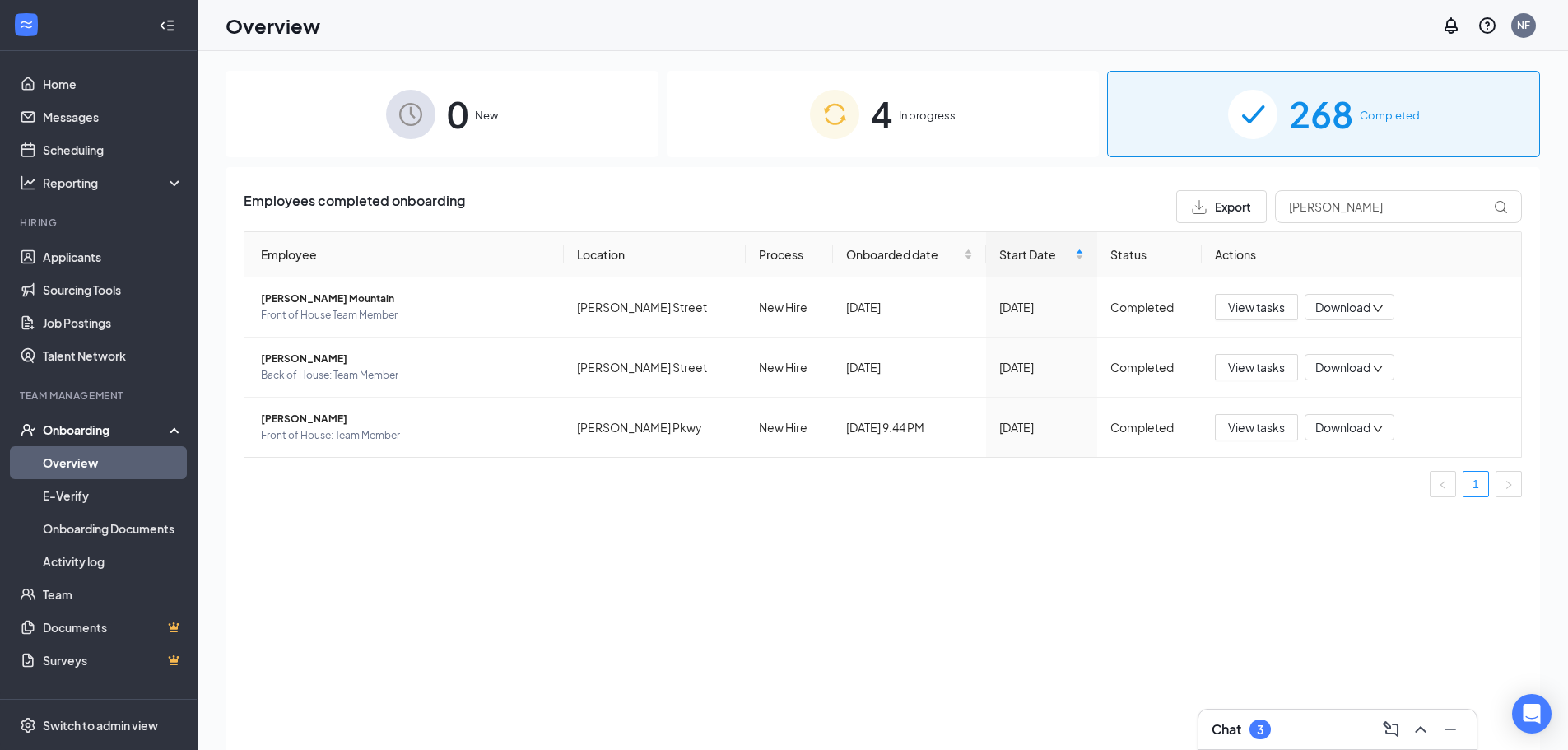
click at [173, 9] on div at bounding box center [167, 25] width 33 height 33
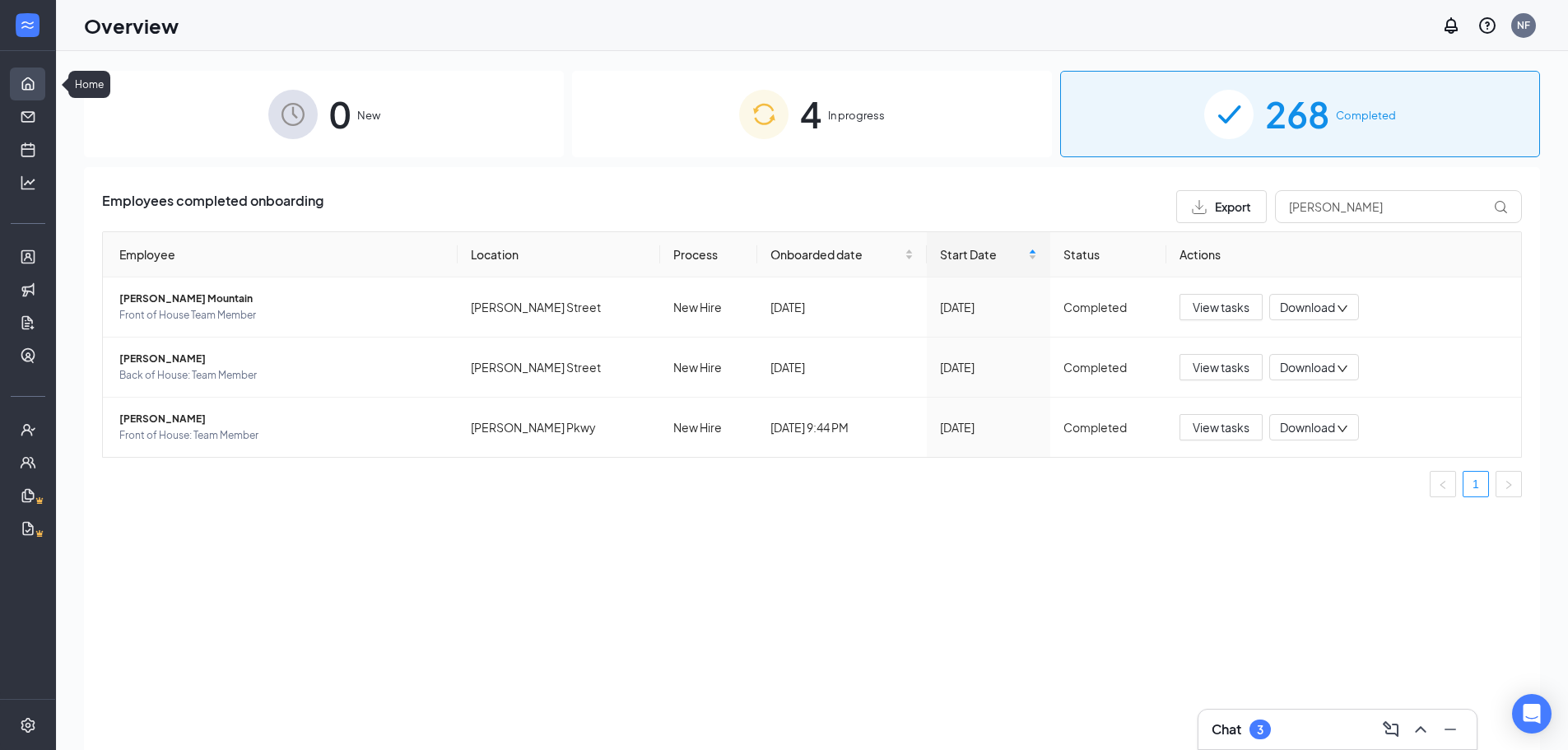
click at [43, 86] on link "Home" at bounding box center [52, 83] width 17 height 33
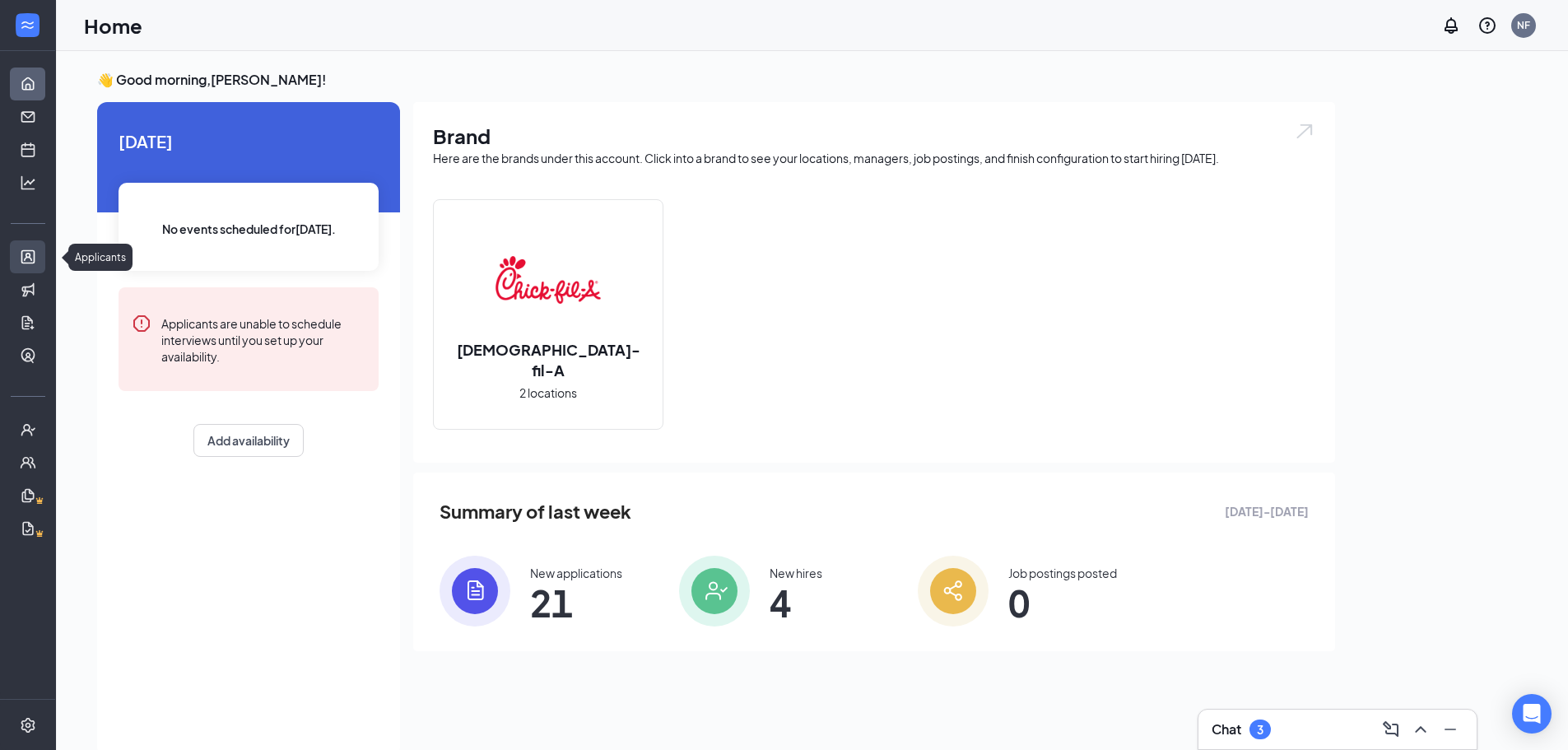
click at [43, 261] on link "Applicants" at bounding box center [52, 256] width 17 height 33
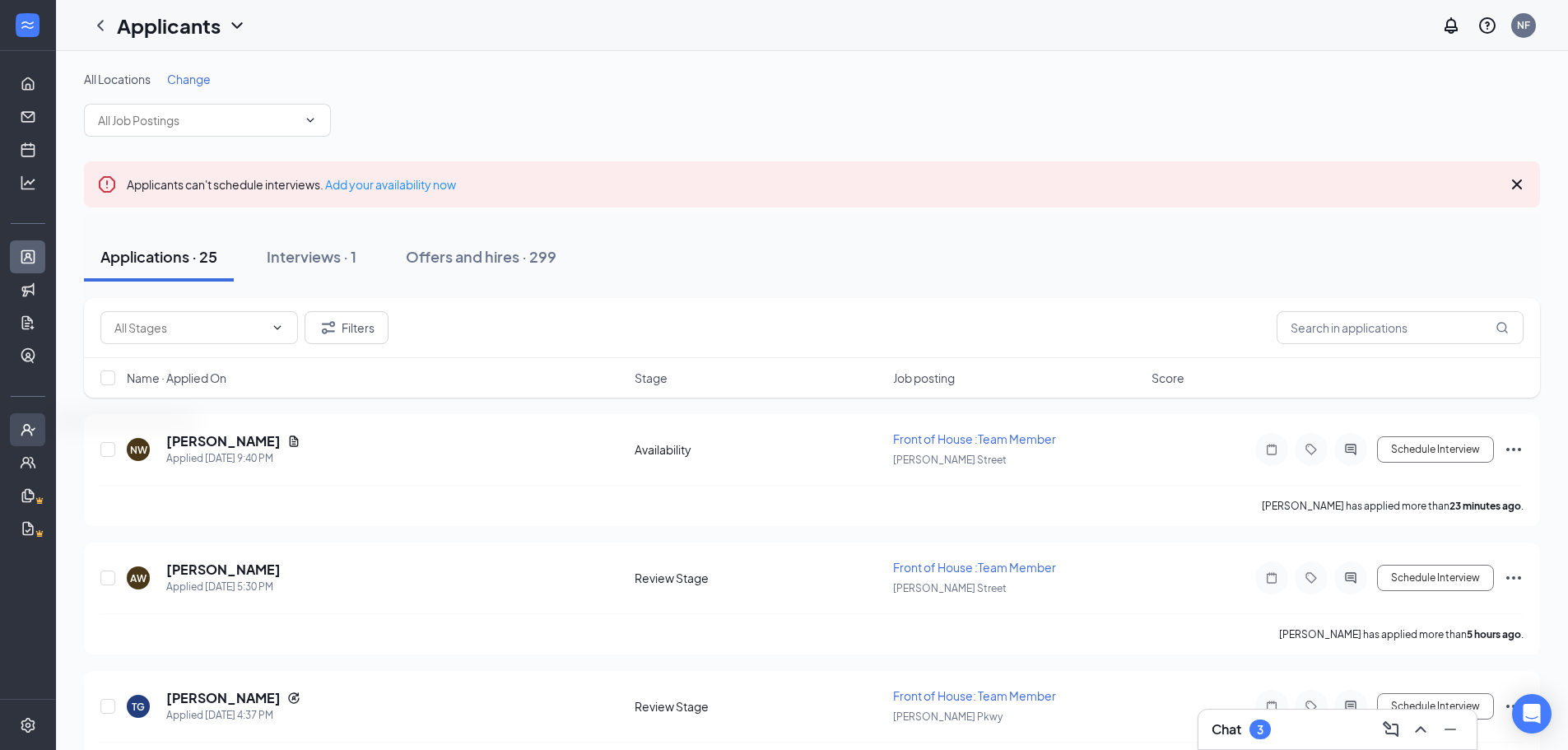
click at [15, 432] on div at bounding box center [27, 429] width 55 height 33
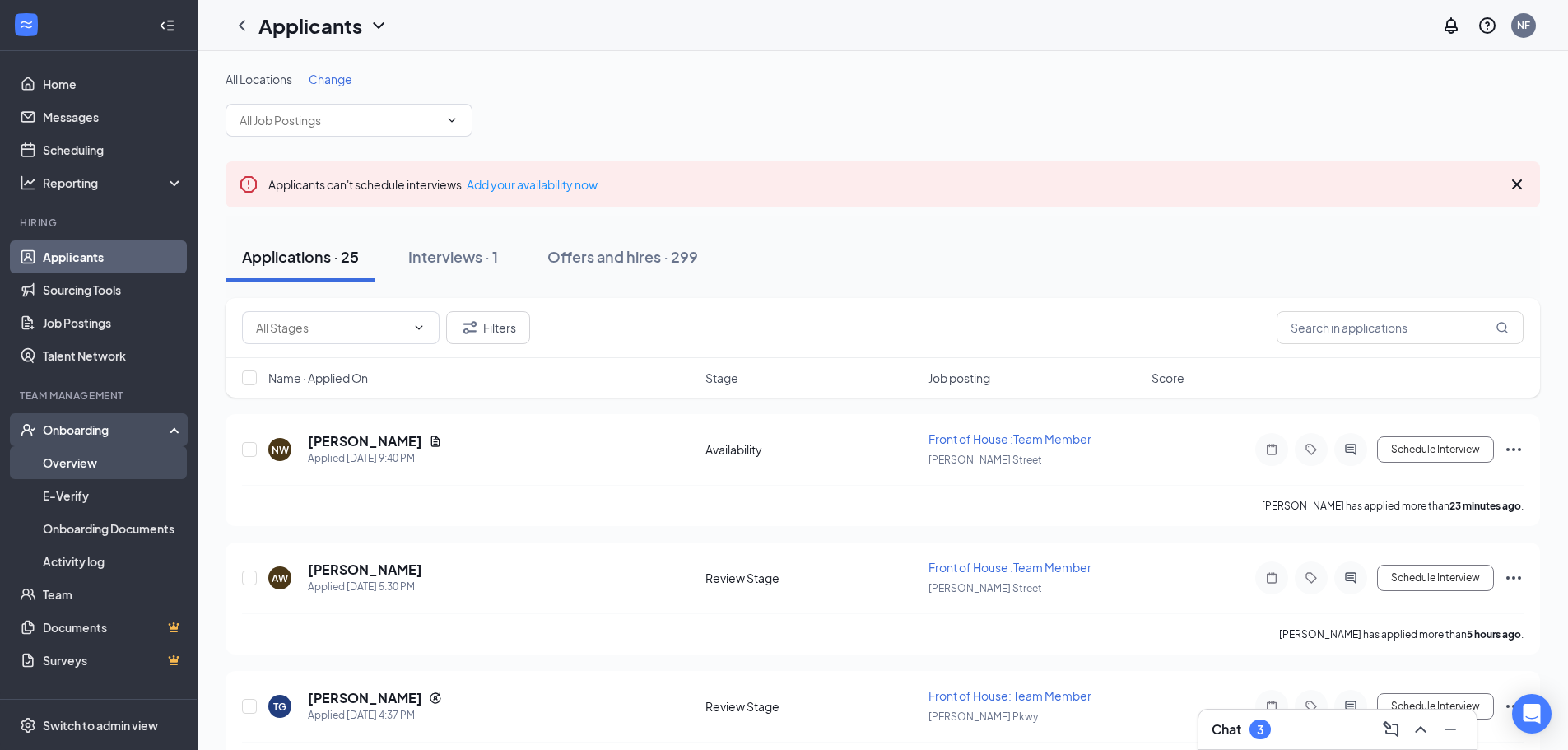
click at [73, 461] on link "Overview" at bounding box center [113, 462] width 141 height 33
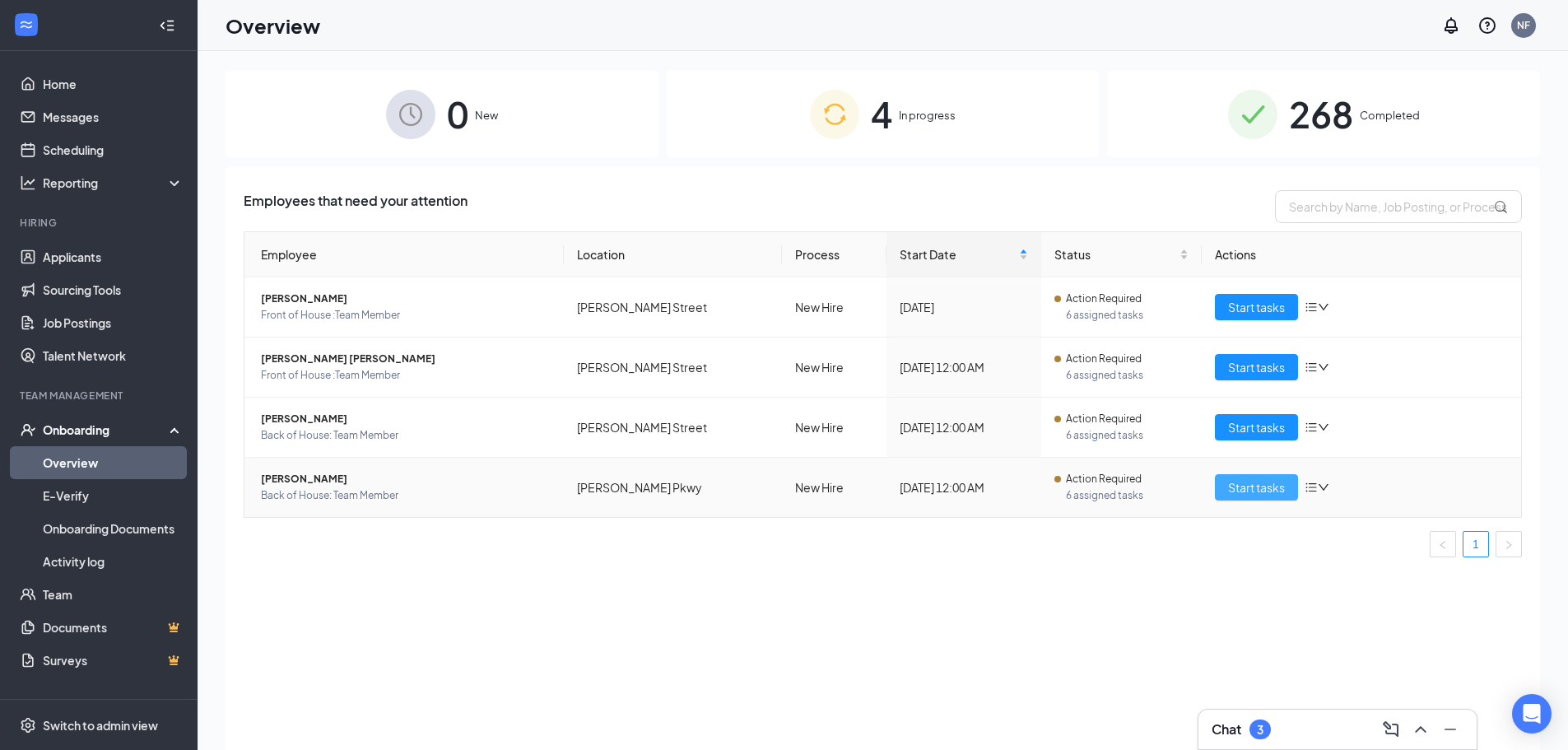
click at [1252, 487] on span "Start tasks" at bounding box center [1256, 487] width 57 height 18
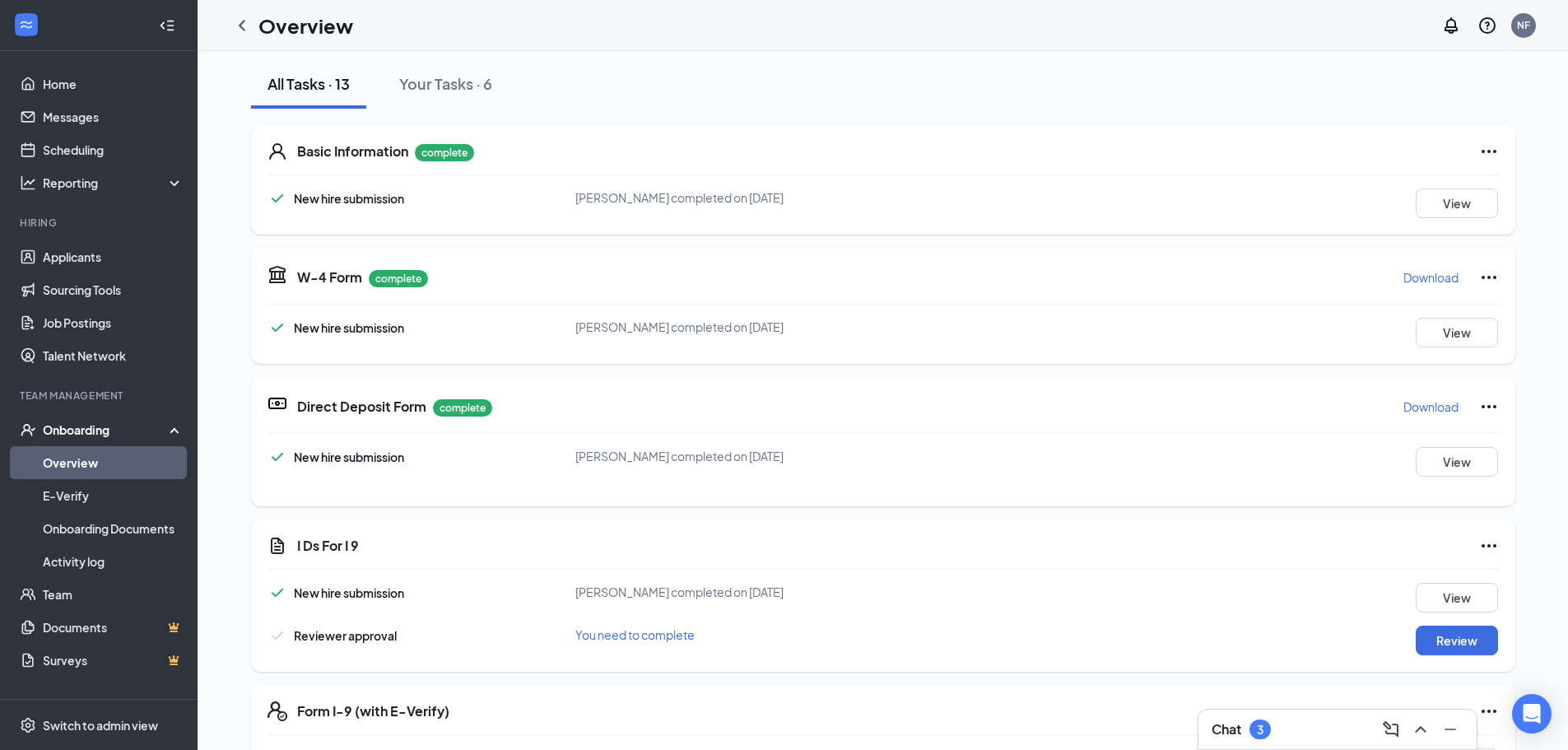
scroll to position [82, 0]
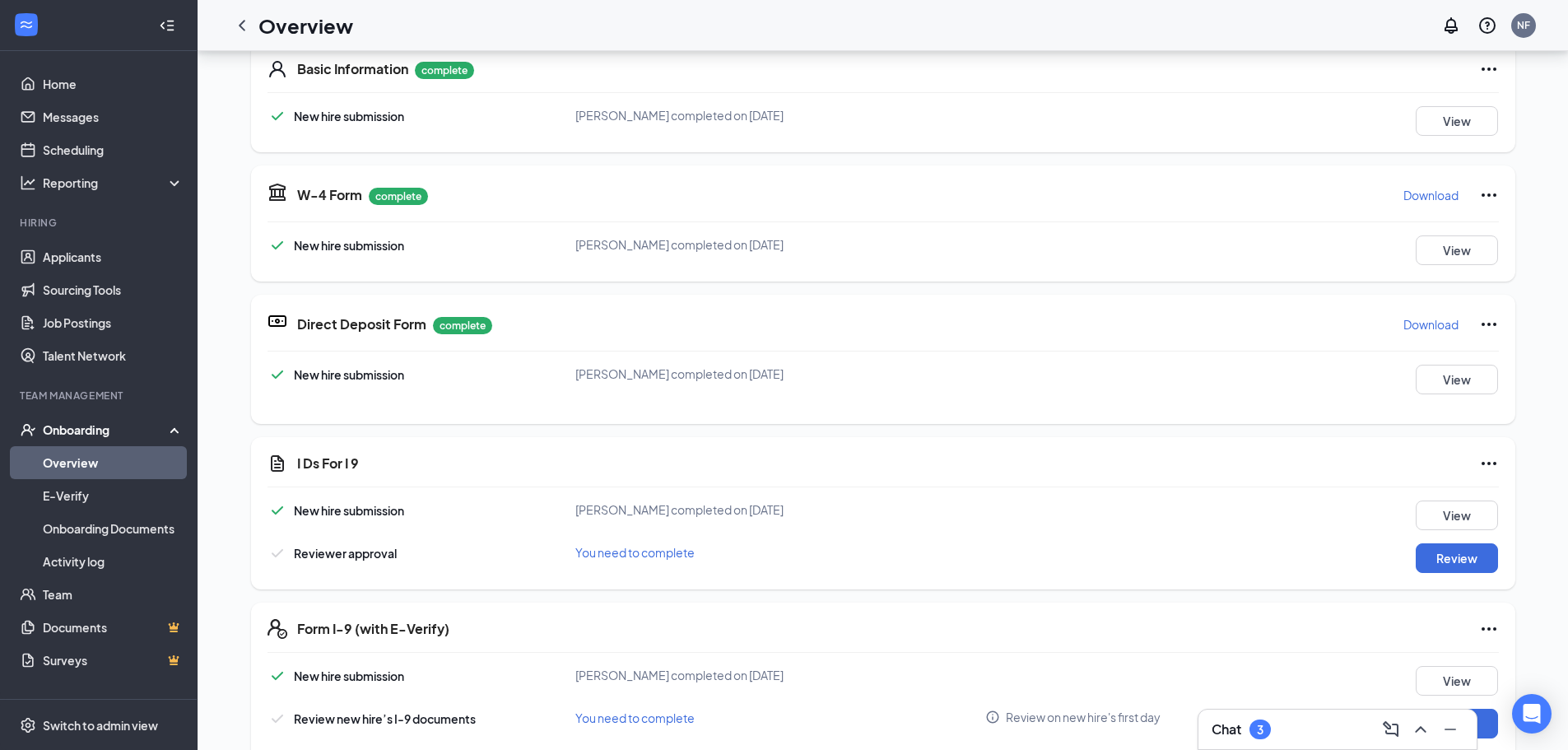
click at [1435, 196] on p "Download" at bounding box center [1430, 195] width 55 height 17
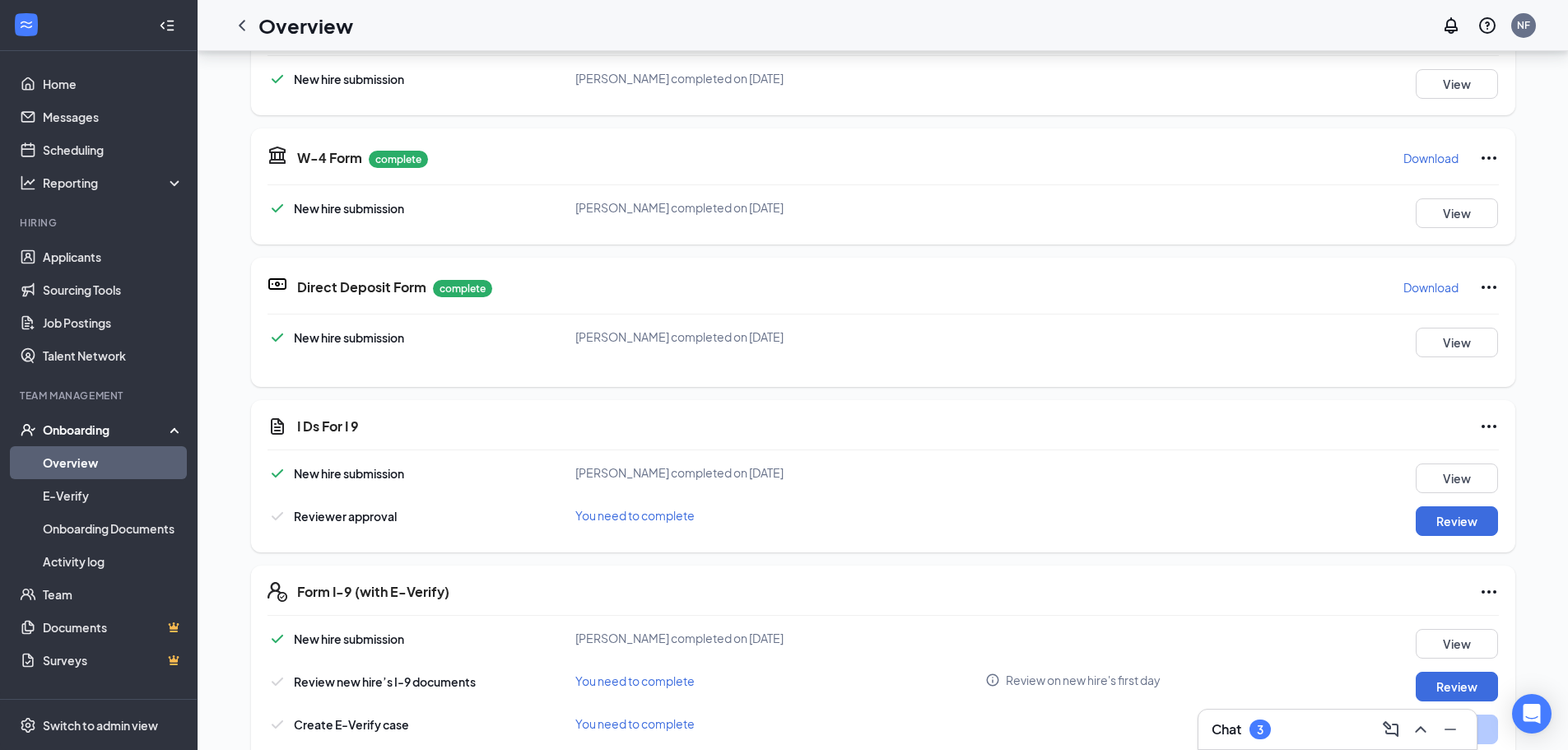
scroll to position [165, 0]
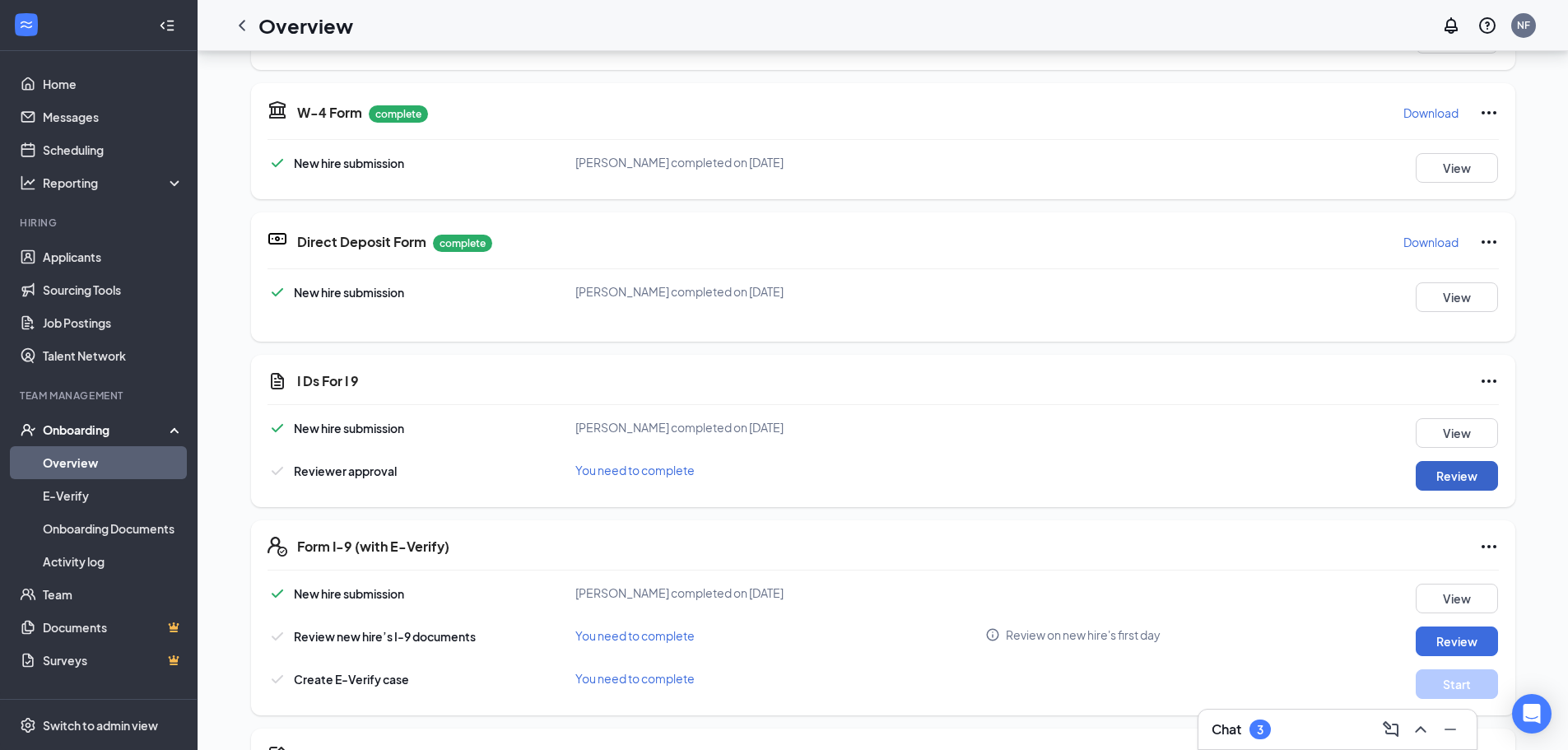
click at [1458, 465] on button "Review" at bounding box center [1456, 476] width 82 height 30
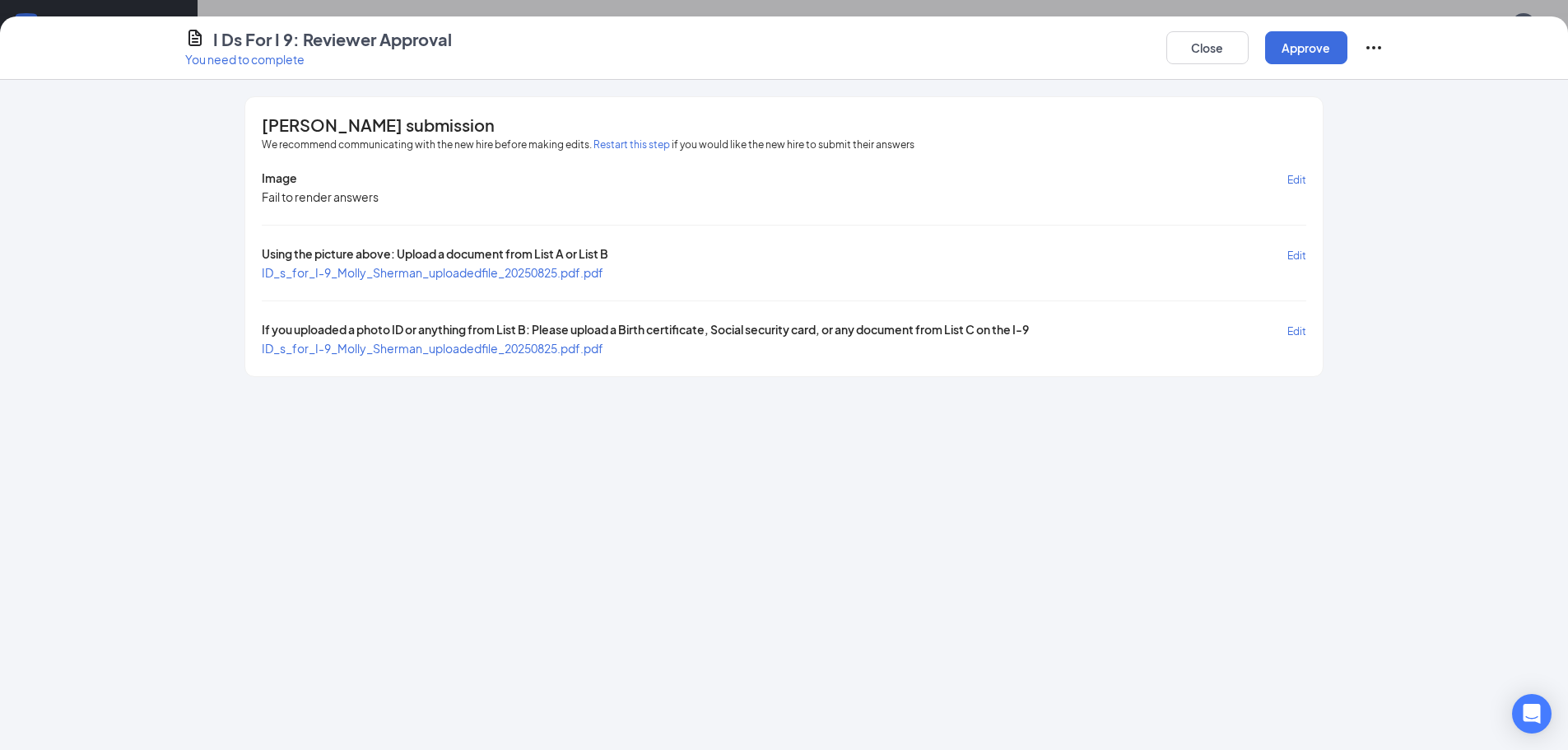
click at [553, 270] on span "ID_s_for_I-9_Molly_Sherman_uploadedfile_20250825.pdf.pdf" at bounding box center [432, 273] width 341 height 15
click at [501, 356] on div "[PERSON_NAME] submission We recommend communicating with the new hire before ma…" at bounding box center [784, 237] width 1077 height 279
click at [499, 347] on span "ID_s_for_I-9_Molly_Sherman_uploadedfile_20250825.pdf.pdf" at bounding box center [432, 349] width 341 height 15
click at [1291, 54] on button "Approve" at bounding box center [1307, 47] width 82 height 33
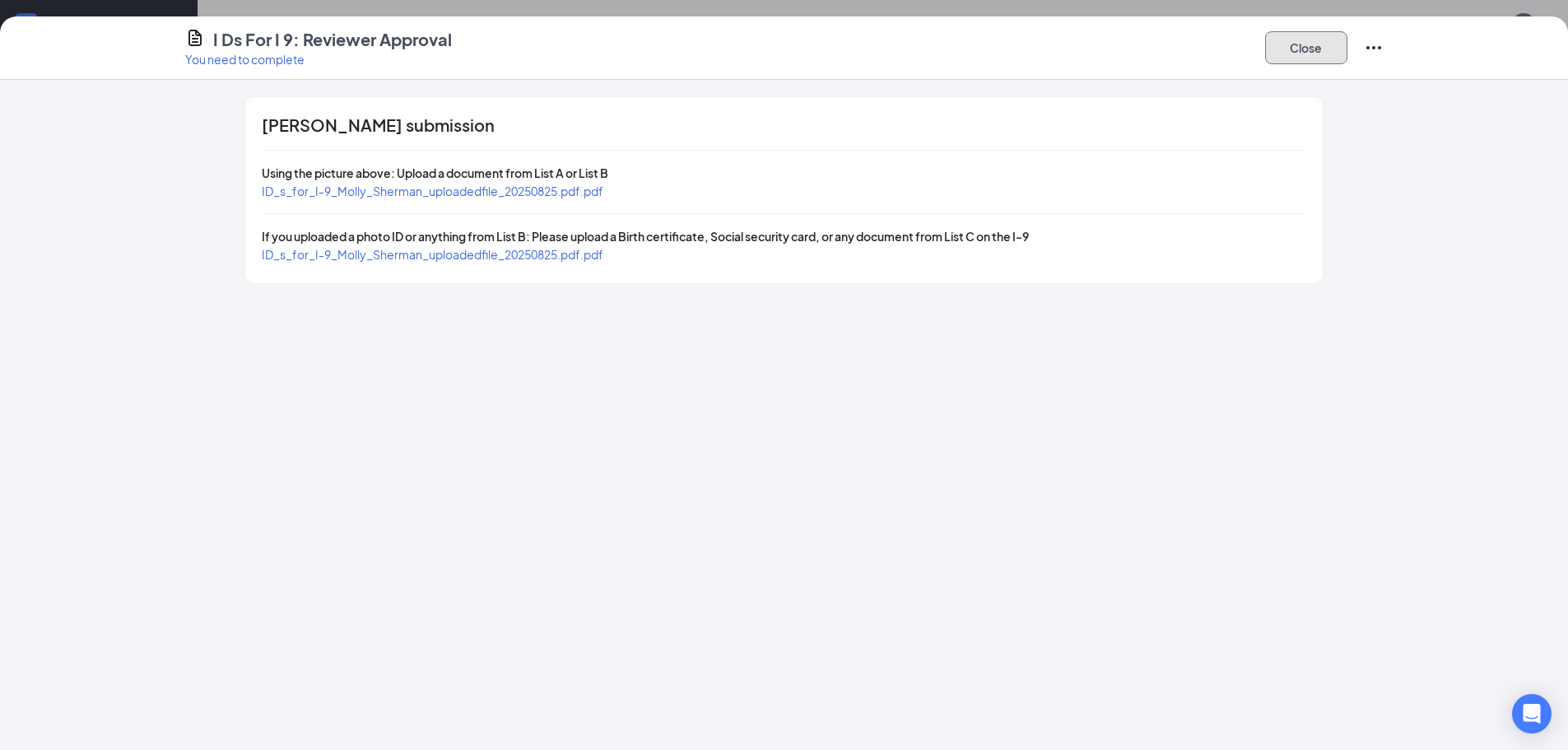
click at [1291, 54] on button "Close" at bounding box center [1307, 47] width 82 height 33
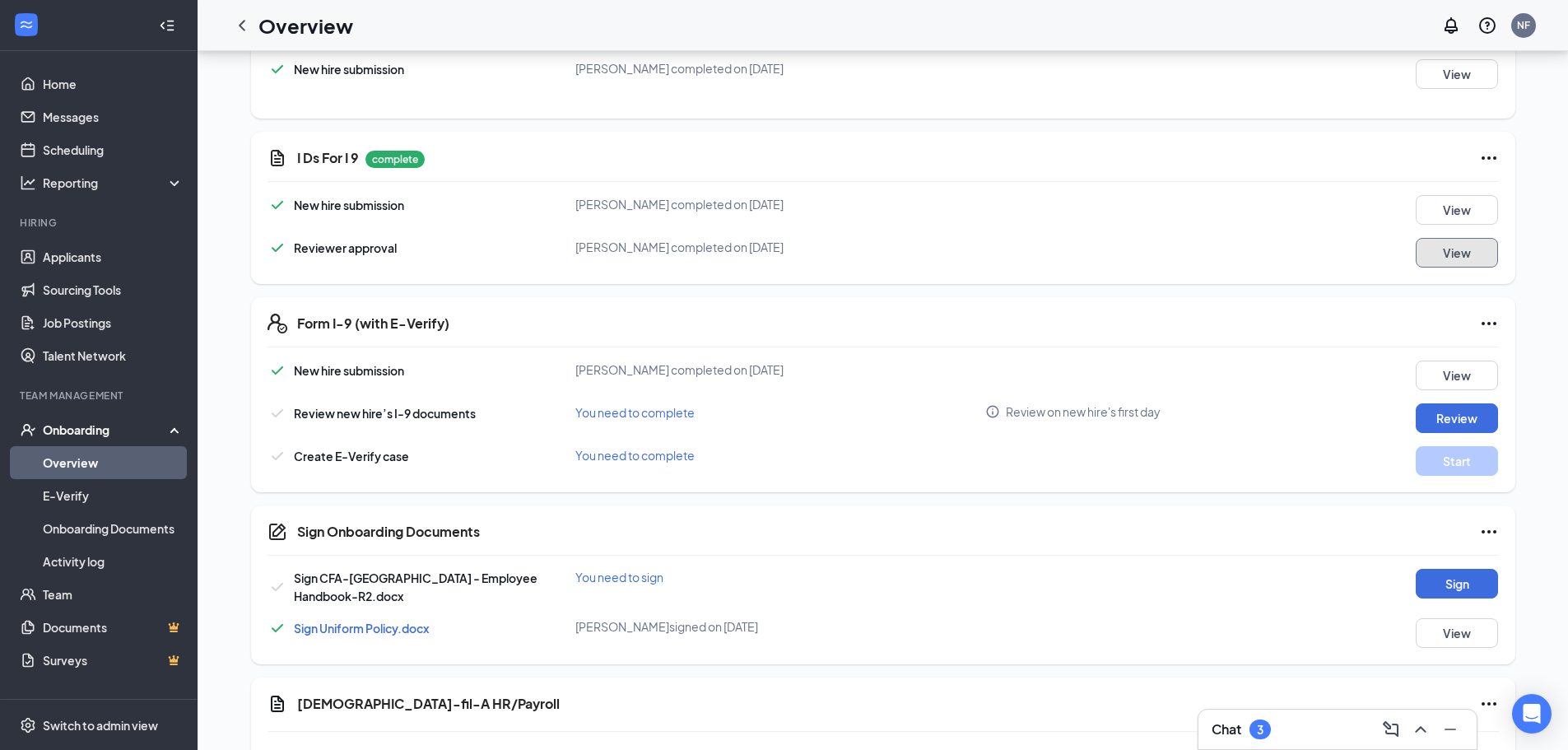
scroll to position [412, 0]
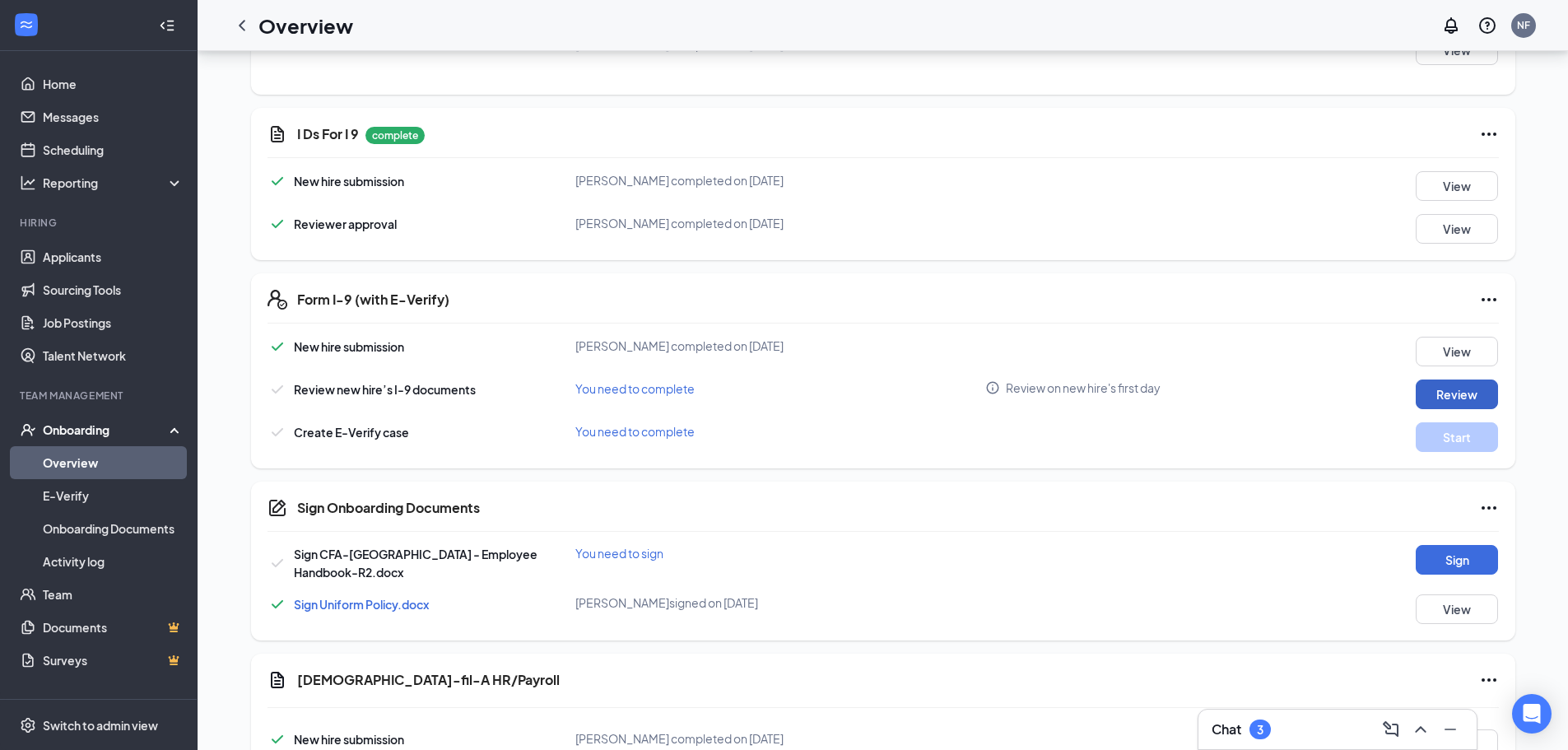
click at [1458, 395] on button "Review" at bounding box center [1456, 395] width 82 height 30
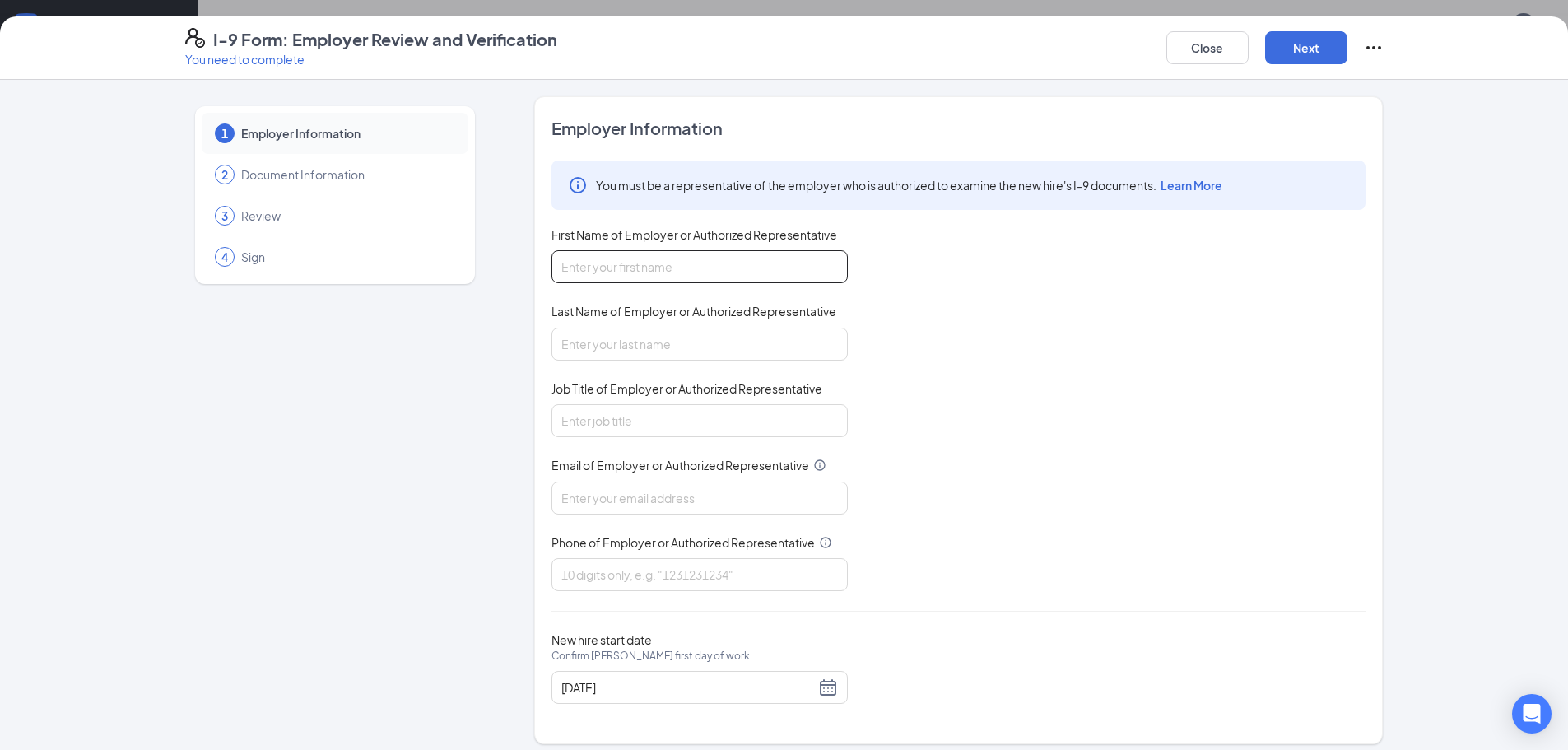
click at [746, 266] on input "First Name of Employer or Authorized Representative" at bounding box center [699, 266] width 296 height 33
type input "[PERSON_NAME]"
type input "Asst. HR Director"
click at [753, 501] on input "[EMAIL_ADDRESS]" at bounding box center [699, 498] width 296 height 33
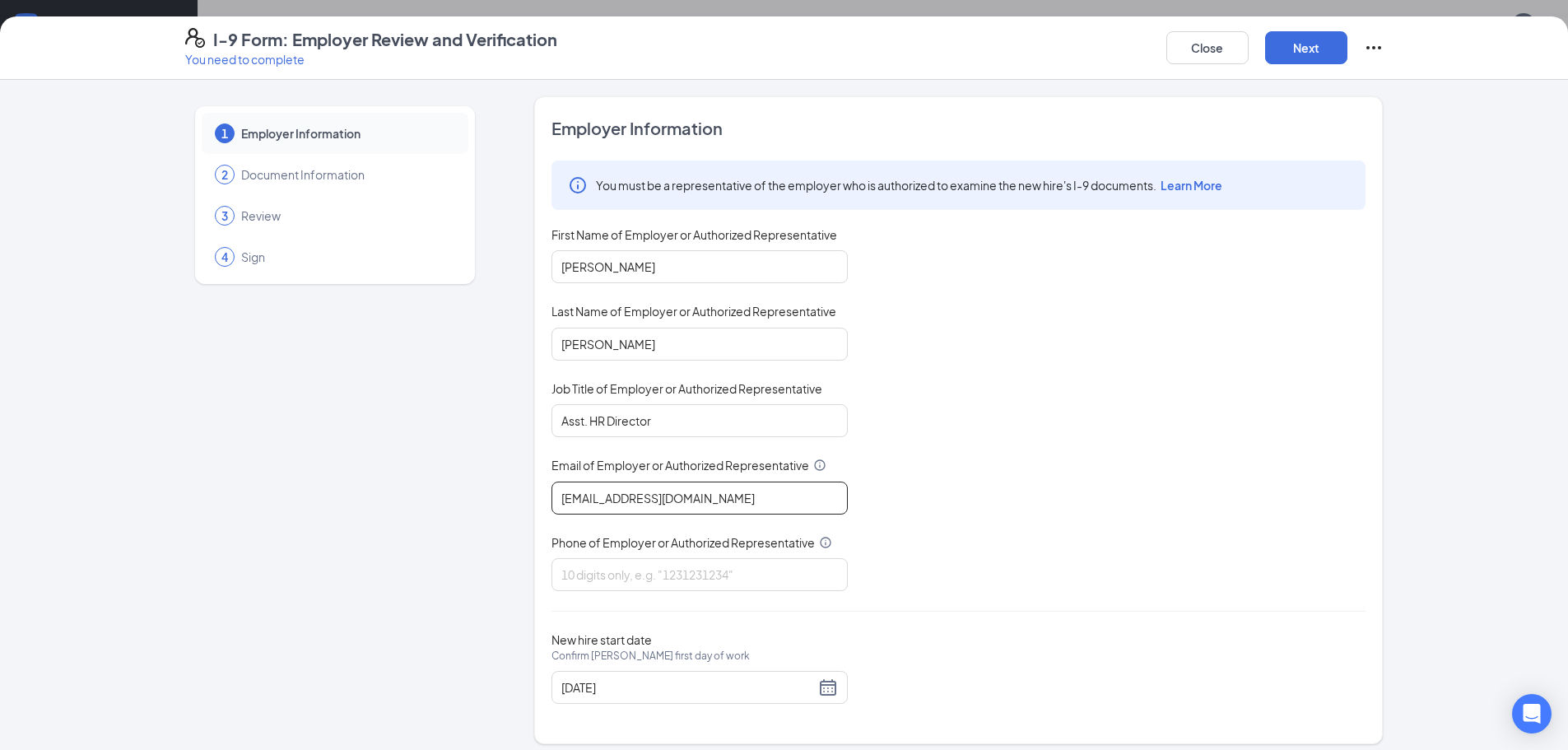
type input "[EMAIL_ADDRESS][DOMAIN_NAME]"
type input "4234794232"
click at [962, 468] on div "You must be a representative of the employer who is authorized to examine the n…" at bounding box center [958, 375] width 814 height 430
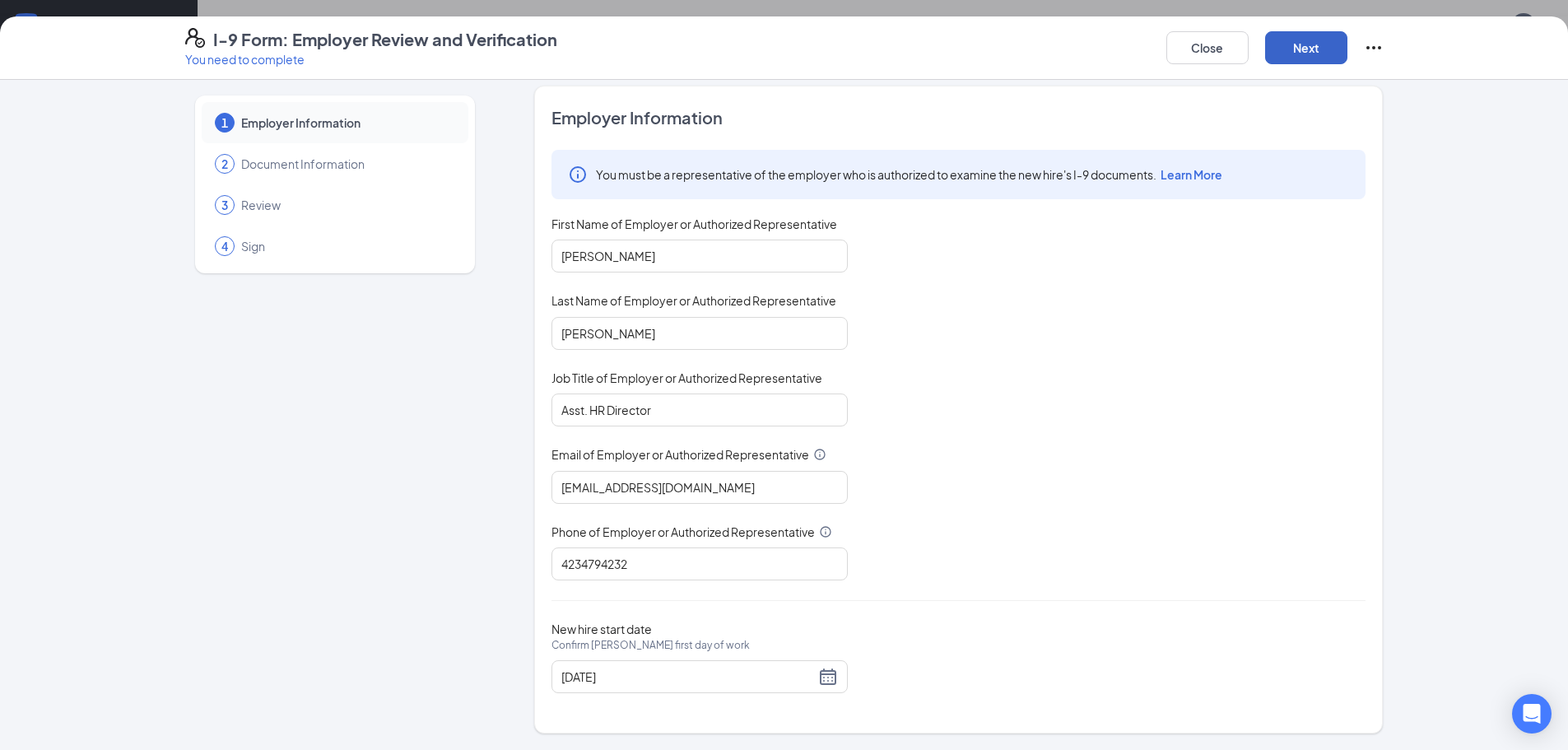
click at [1297, 42] on button "Next" at bounding box center [1307, 47] width 82 height 33
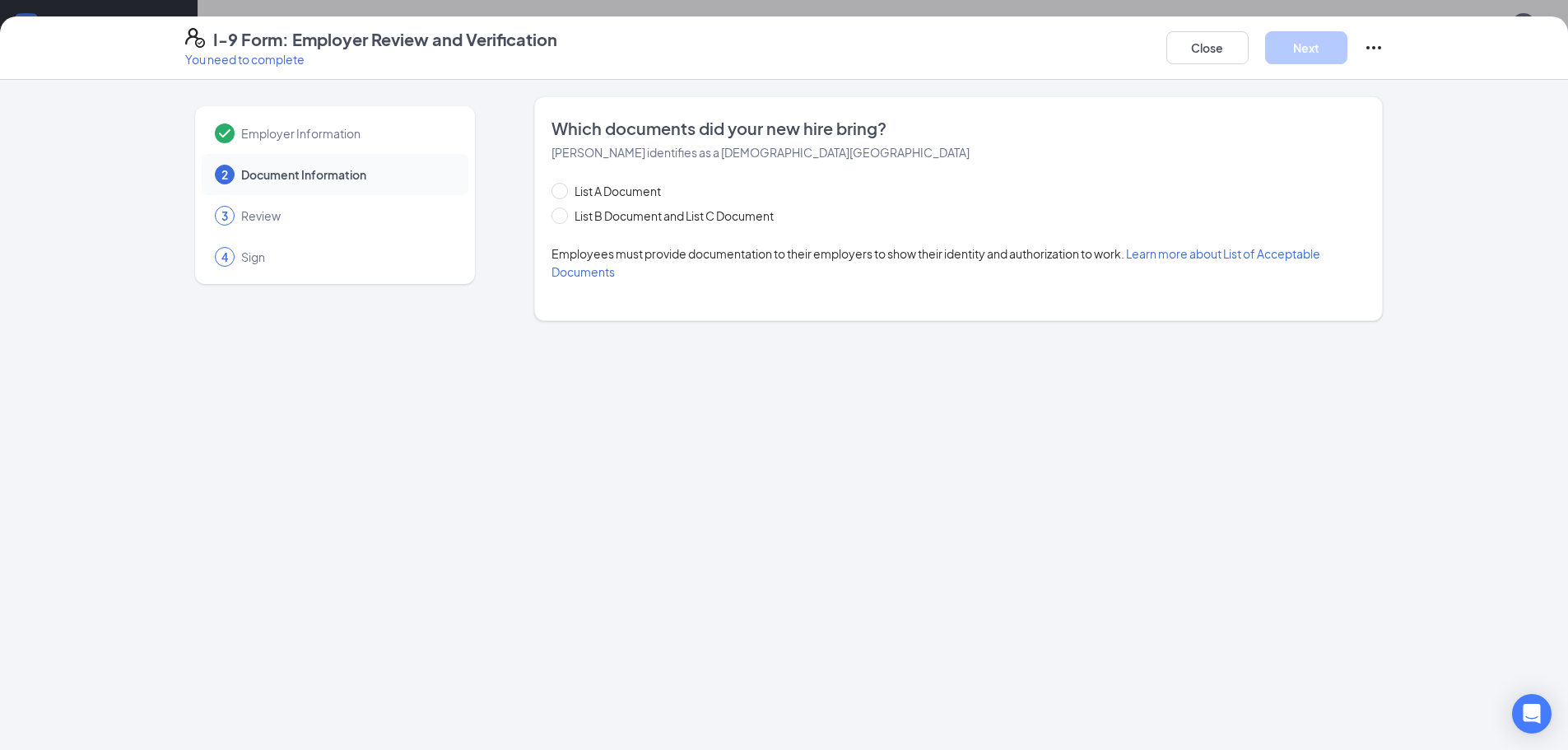
scroll to position [0, 0]
click at [650, 216] on span "List B Document and List C Document" at bounding box center [674, 215] width 213 height 18
click at [563, 216] on input "List B Document and List C Document" at bounding box center [557, 213] width 11 height 11
radio input "true"
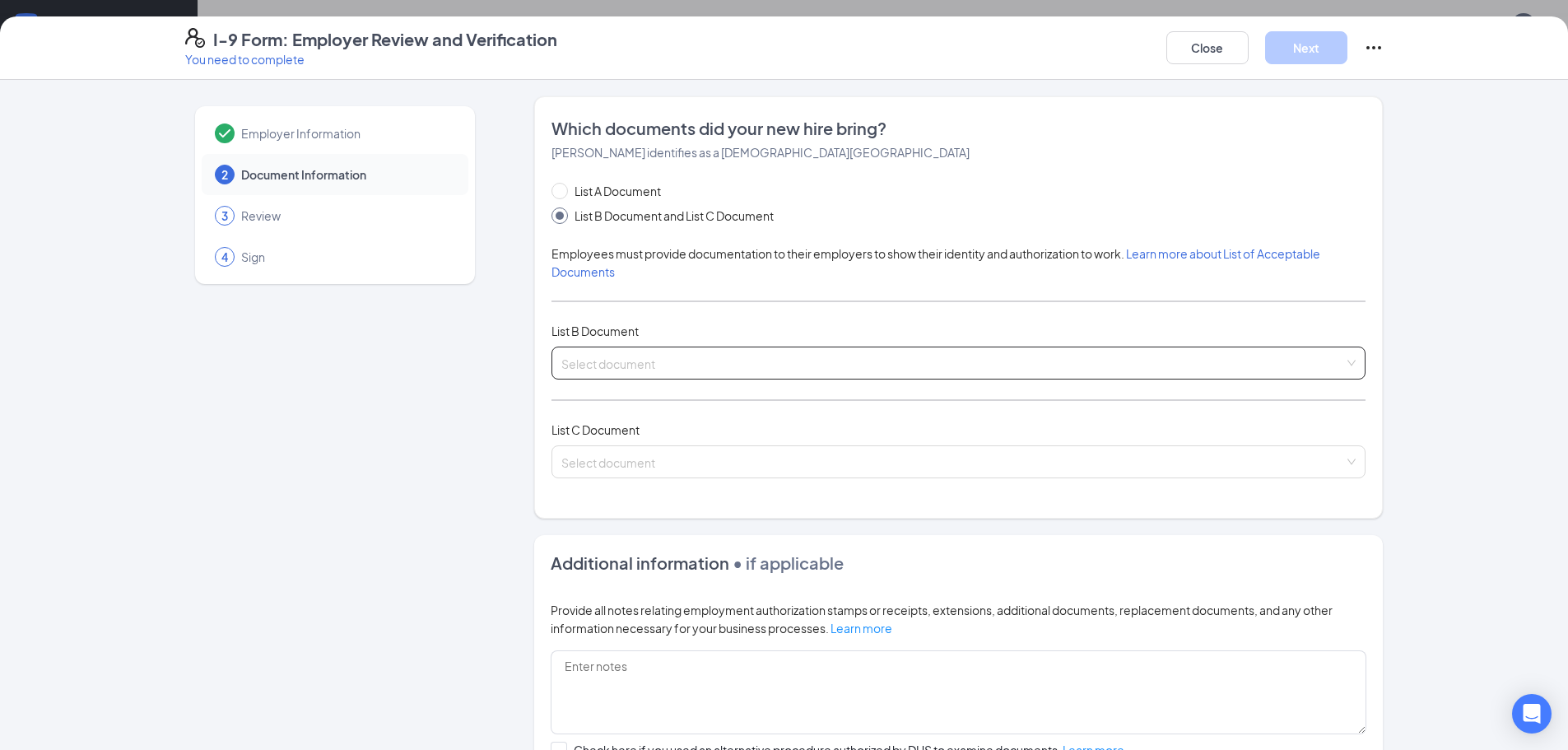
click at [696, 361] on input "search" at bounding box center [952, 360] width 783 height 24
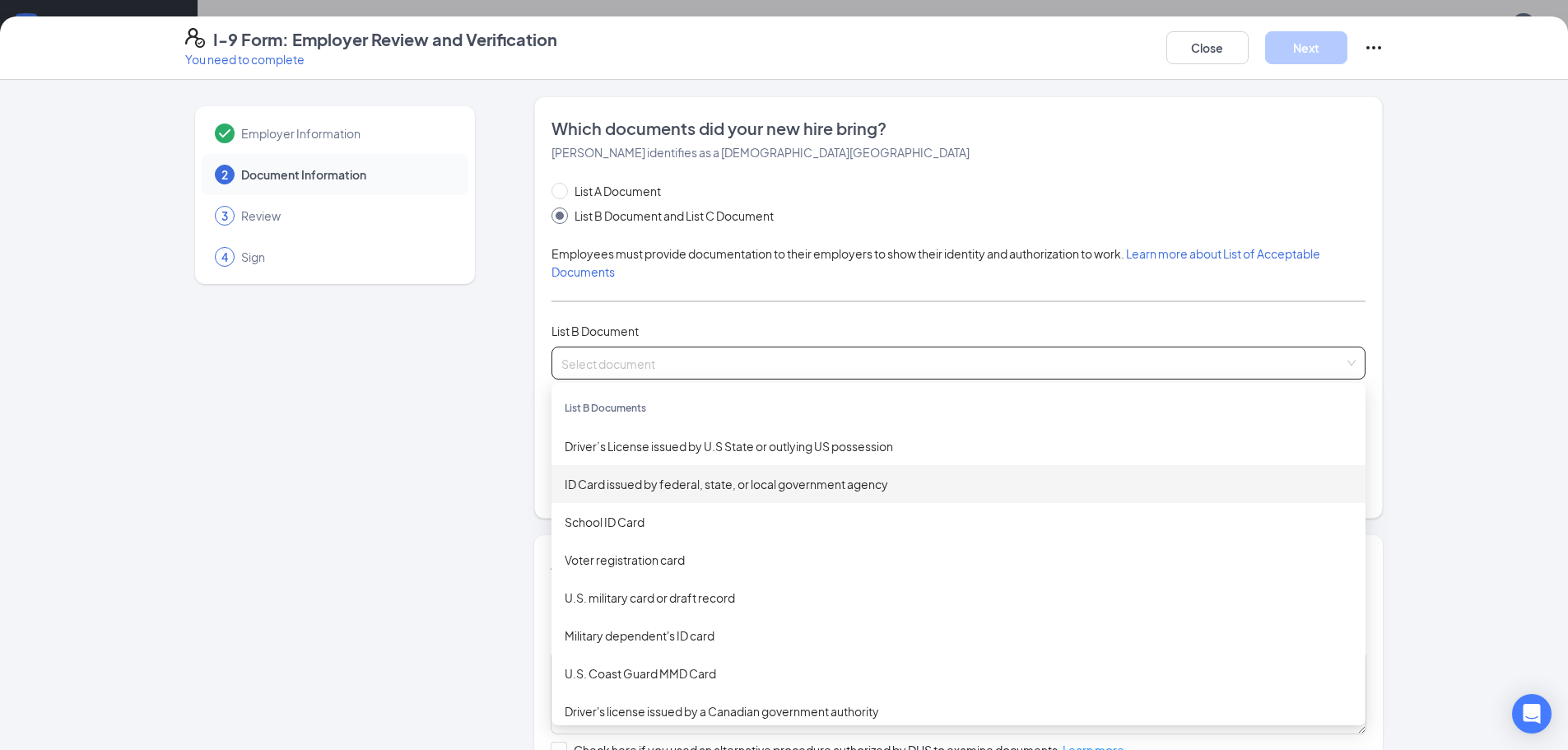
click at [755, 489] on div "ID Card issued by federal, state, or local government agency" at bounding box center [958, 484] width 787 height 18
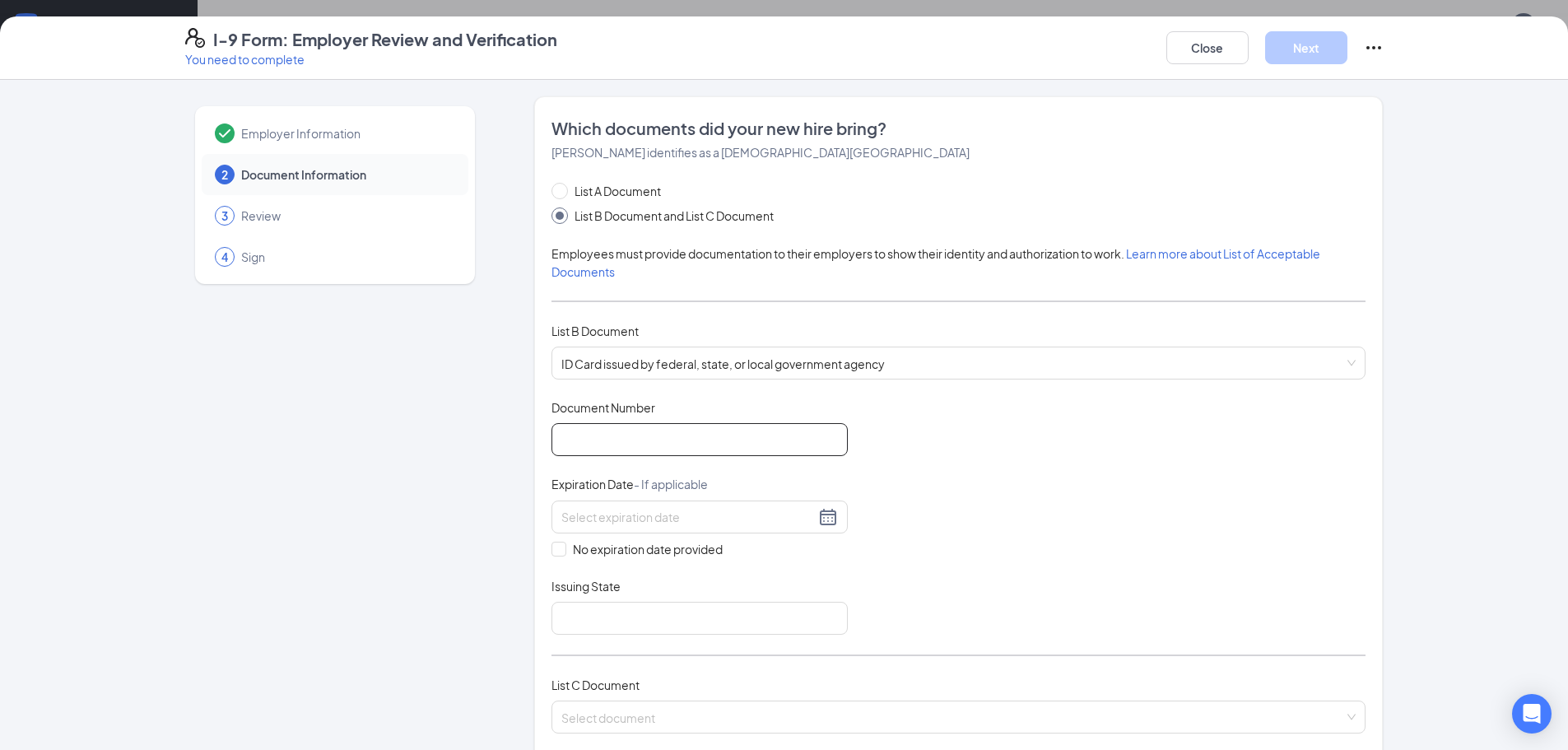
click at [739, 444] on input "Document Number" at bounding box center [699, 439] width 296 height 33
type input "135298816"
click at [647, 555] on span "No expiration date provided" at bounding box center [648, 548] width 163 height 18
click at [563, 553] on input "No expiration date provided" at bounding box center [557, 548] width 11 height 11
click at [669, 559] on span "No expiration date provided" at bounding box center [648, 551] width 163 height 18
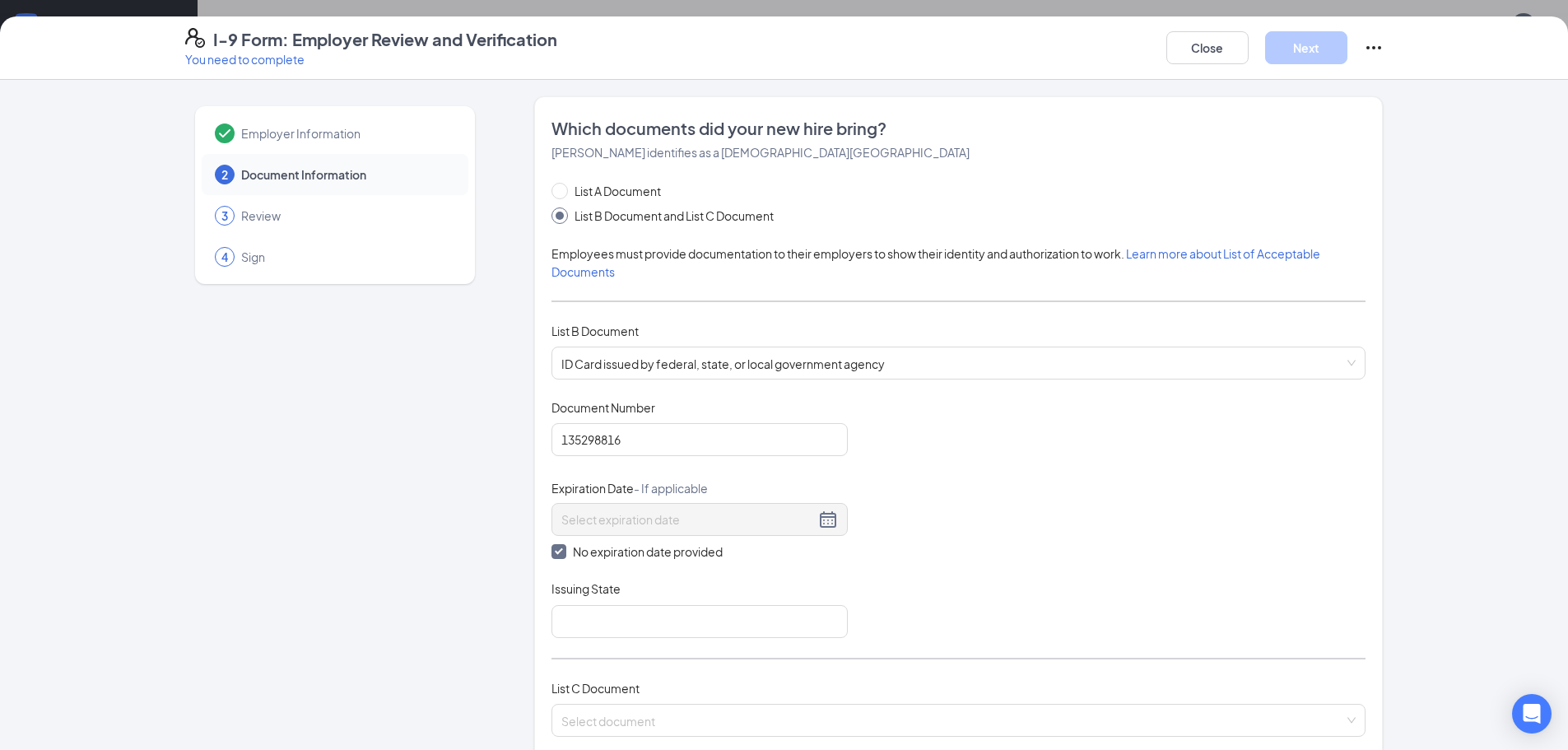
click at [563, 556] on input "No expiration date provided" at bounding box center [557, 549] width 11 height 11
checkbox input "false"
click at [658, 529] on div at bounding box center [699, 517] width 296 height 33
type input "[DATE]"
click at [676, 626] on input "Issuing State" at bounding box center [699, 618] width 296 height 33
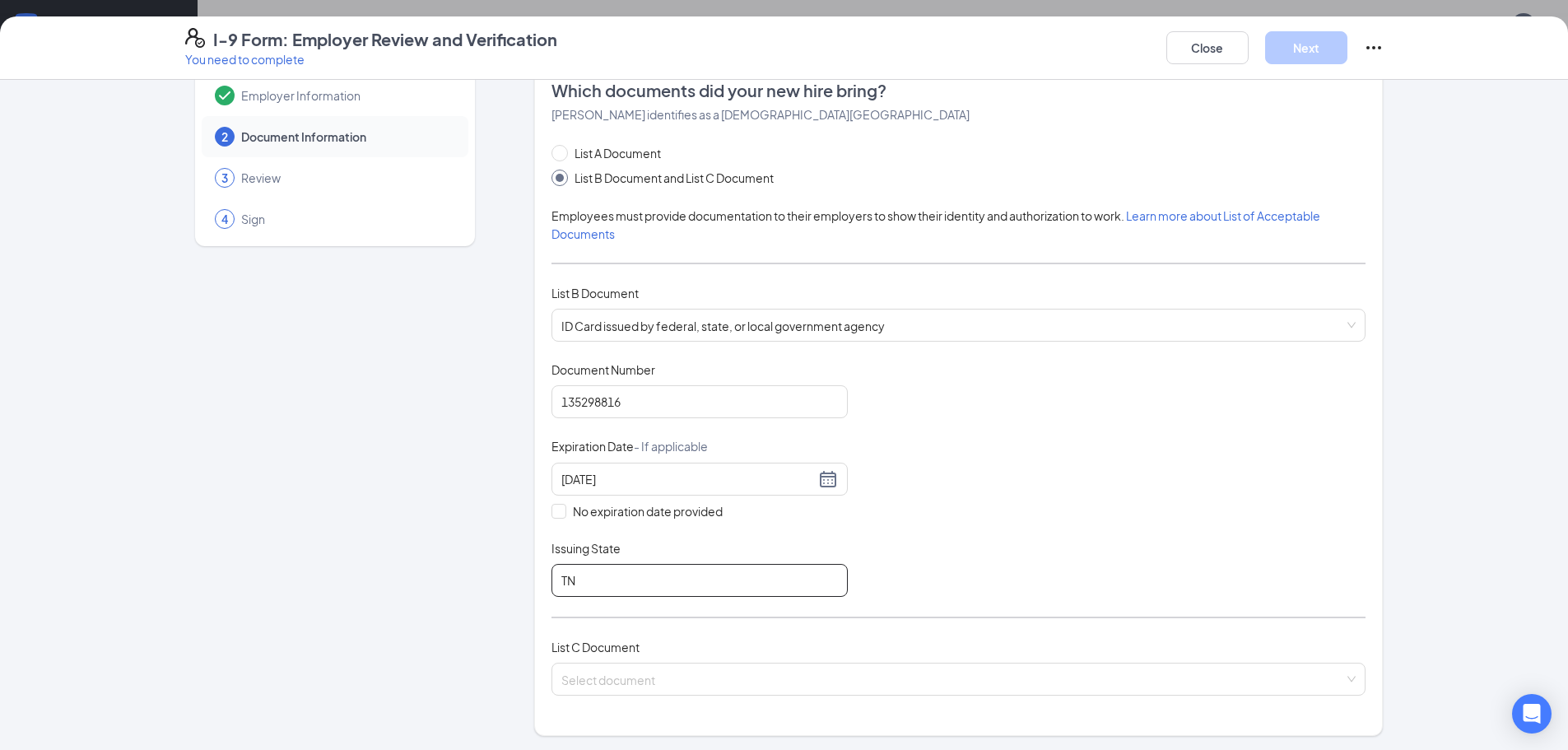
scroll to position [165, 0]
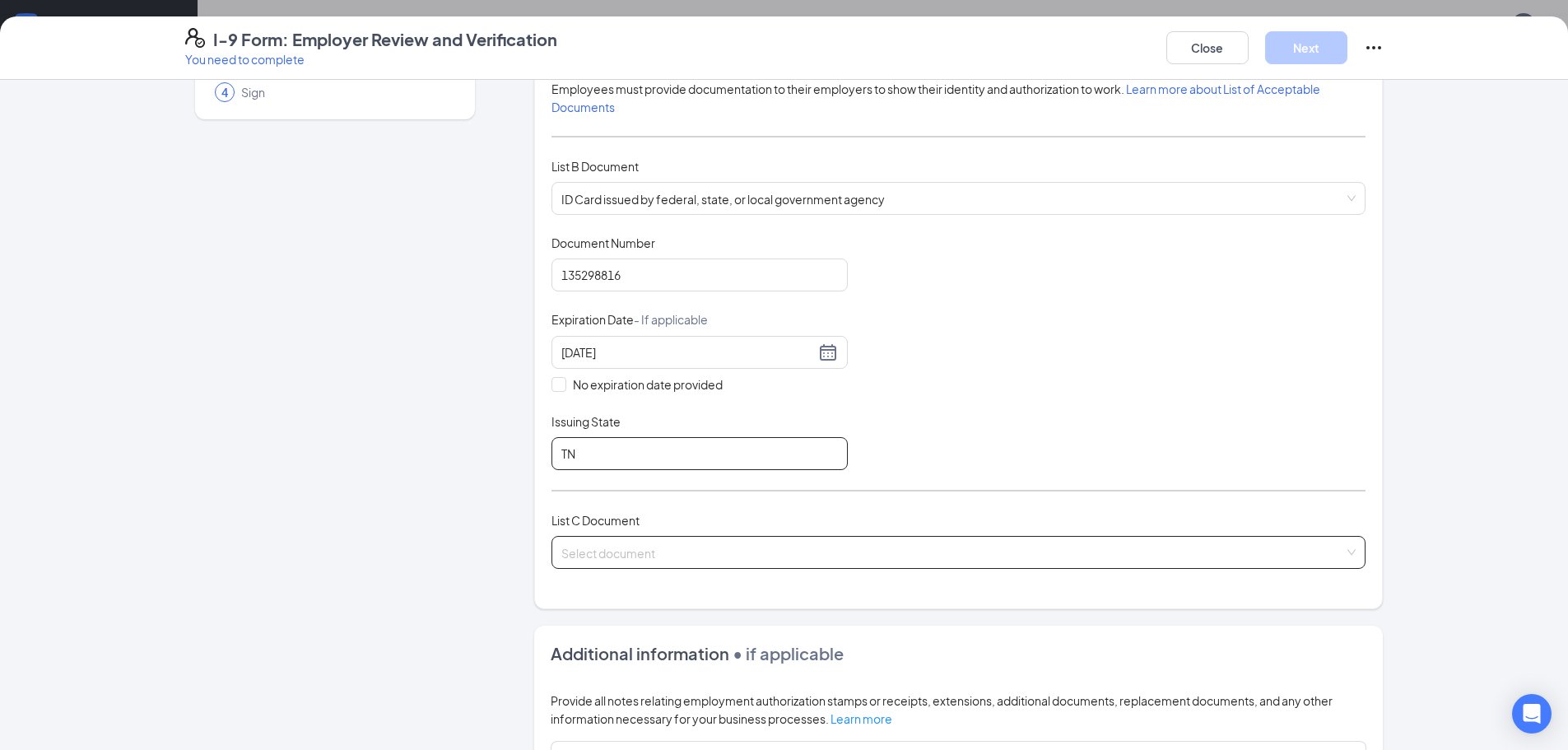
type input "TN"
click at [729, 561] on input "search" at bounding box center [952, 549] width 783 height 24
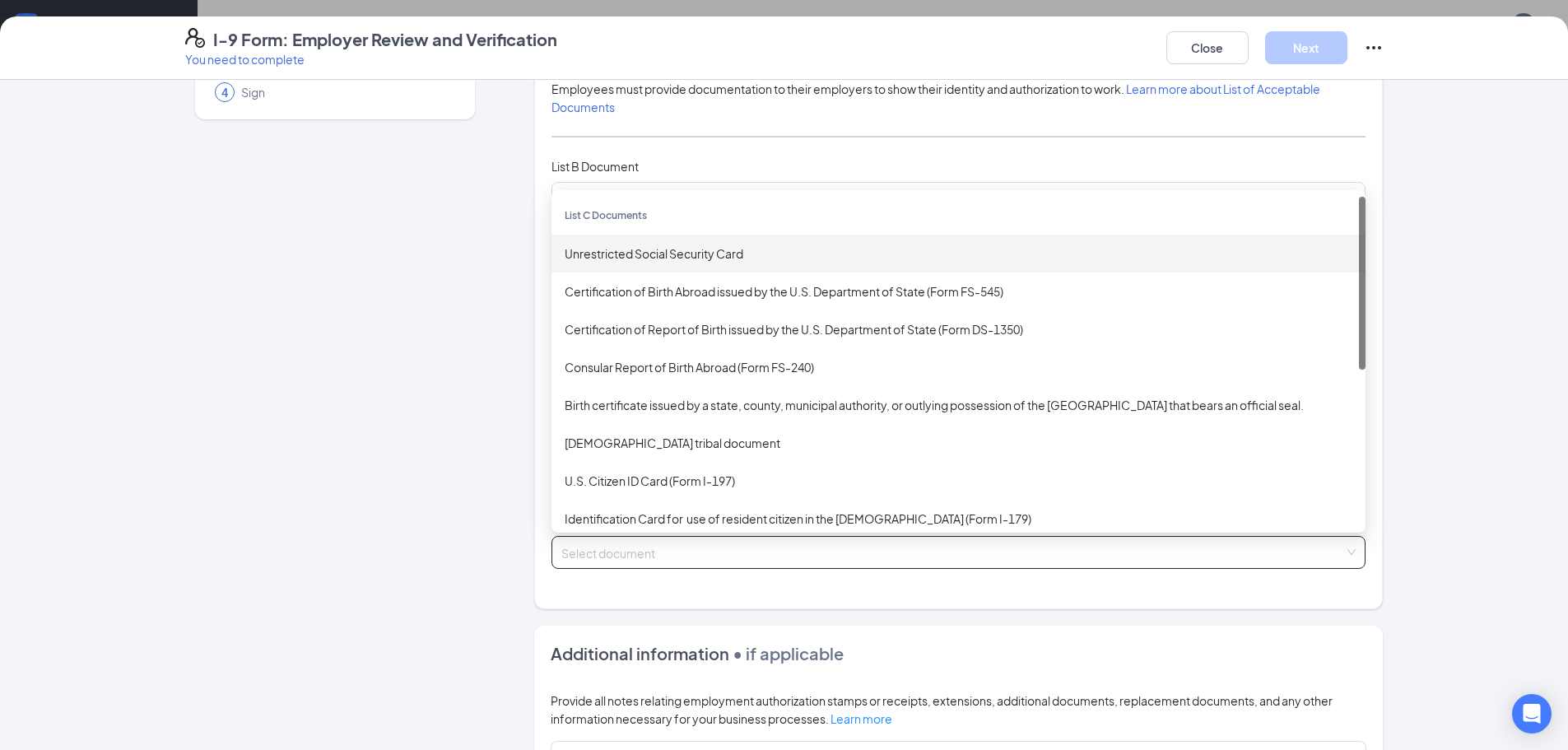
click at [614, 262] on div "Unrestricted Social Security Card" at bounding box center [958, 253] width 787 height 18
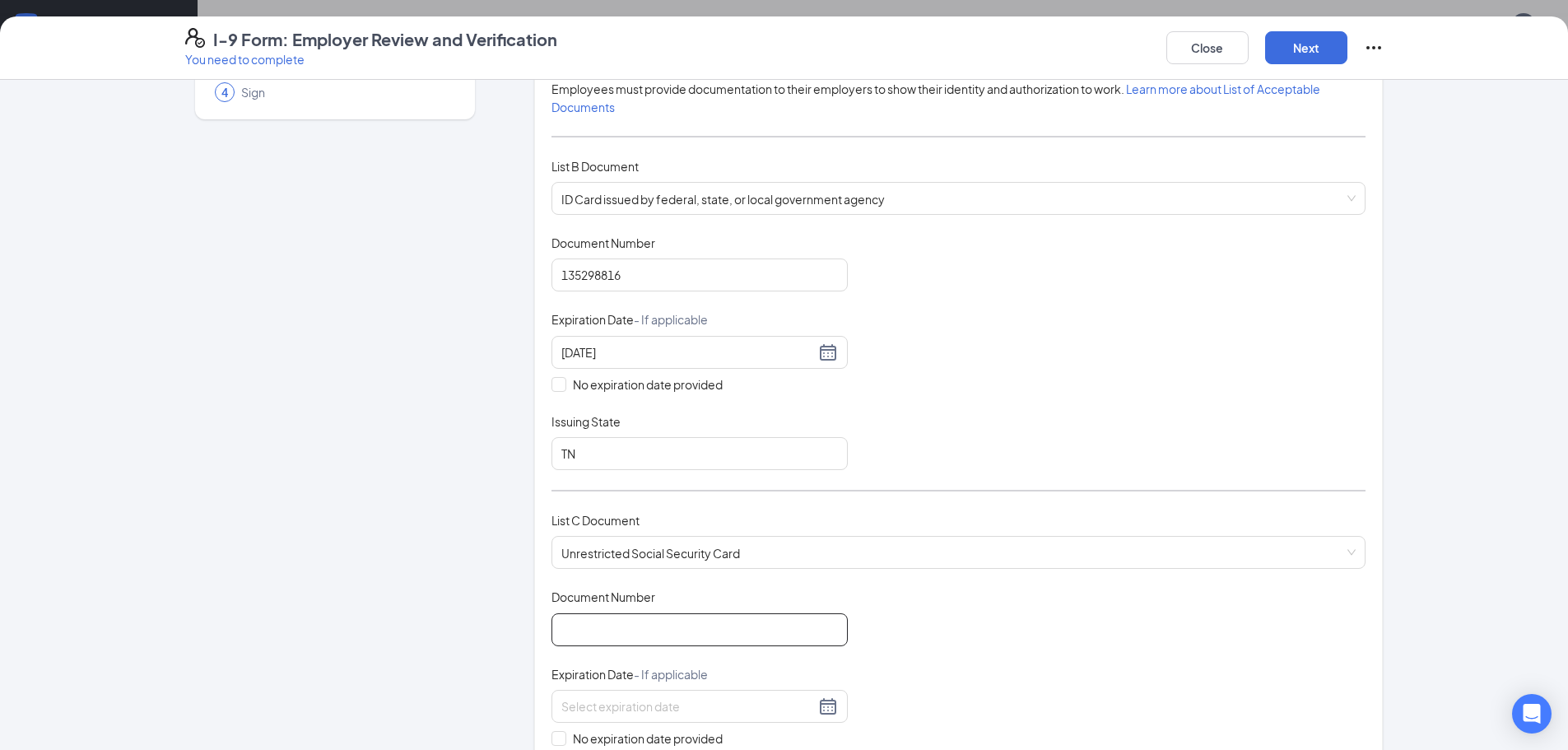
click at [670, 621] on input "Document Number" at bounding box center [699, 629] width 296 height 33
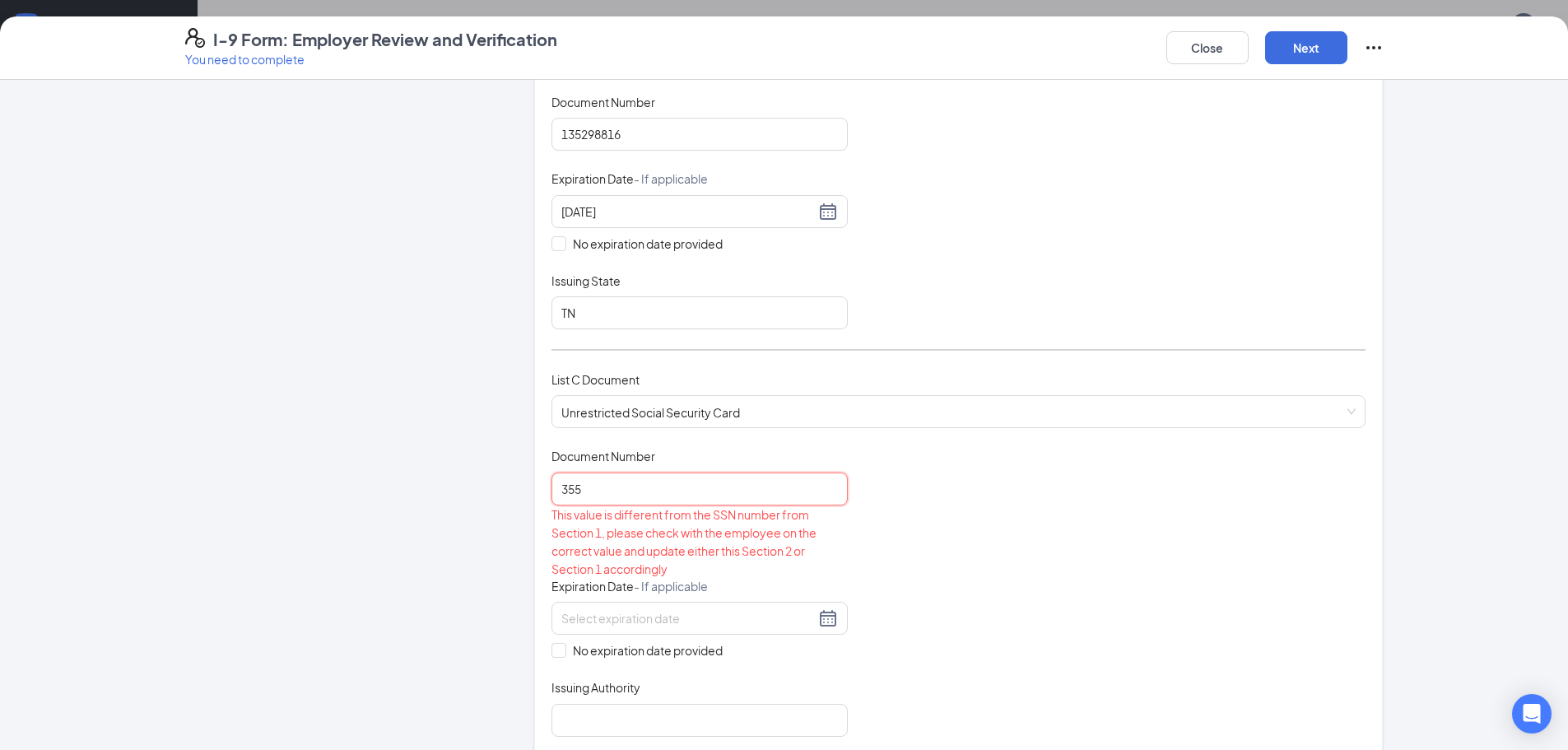
scroll to position [329, 0]
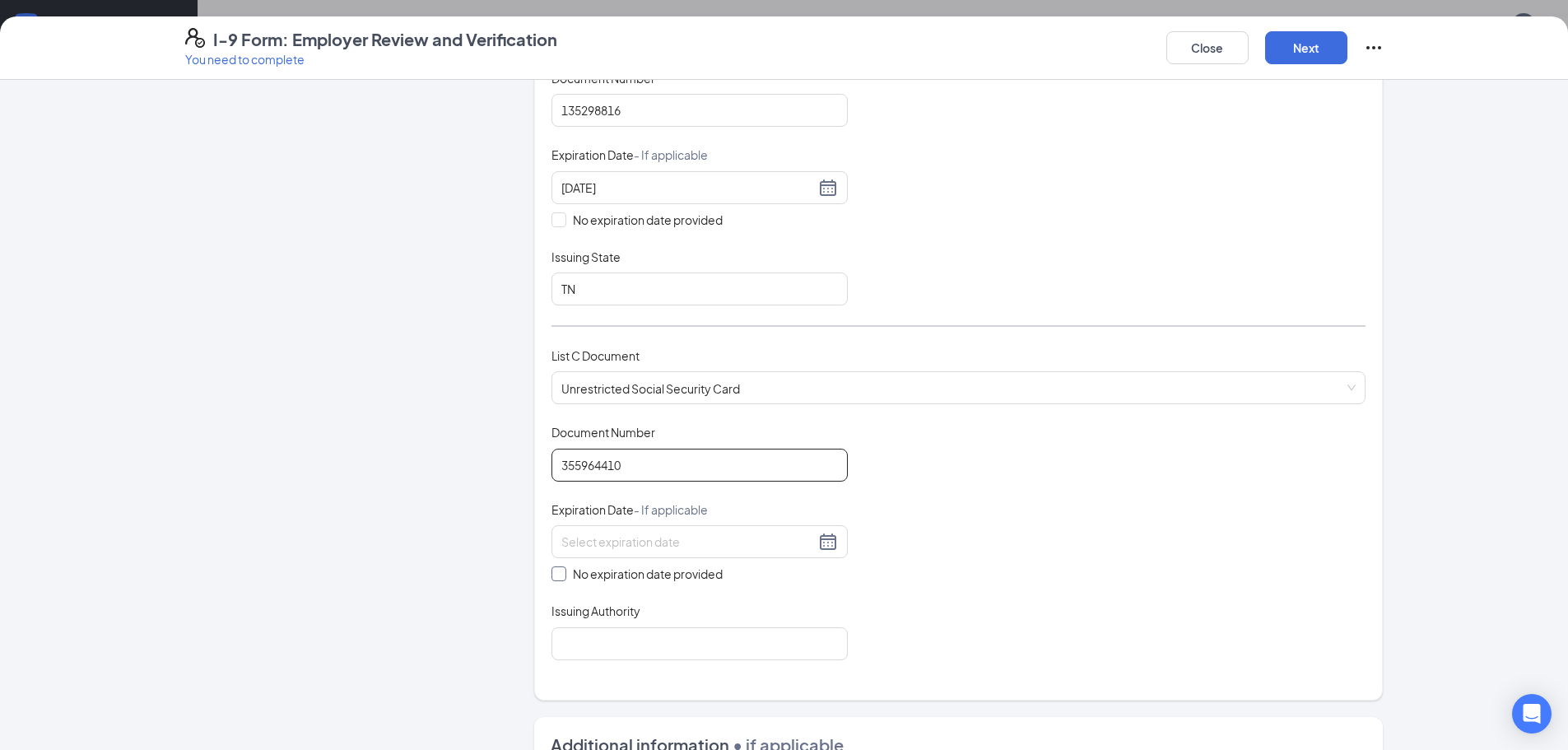
type input "355964410"
click at [654, 578] on span "No expiration date provided" at bounding box center [648, 573] width 163 height 18
click at [563, 578] on input "No expiration date provided" at bounding box center [557, 572] width 11 height 11
checkbox input "true"
click at [706, 641] on input "Issuing Authority" at bounding box center [699, 646] width 296 height 33
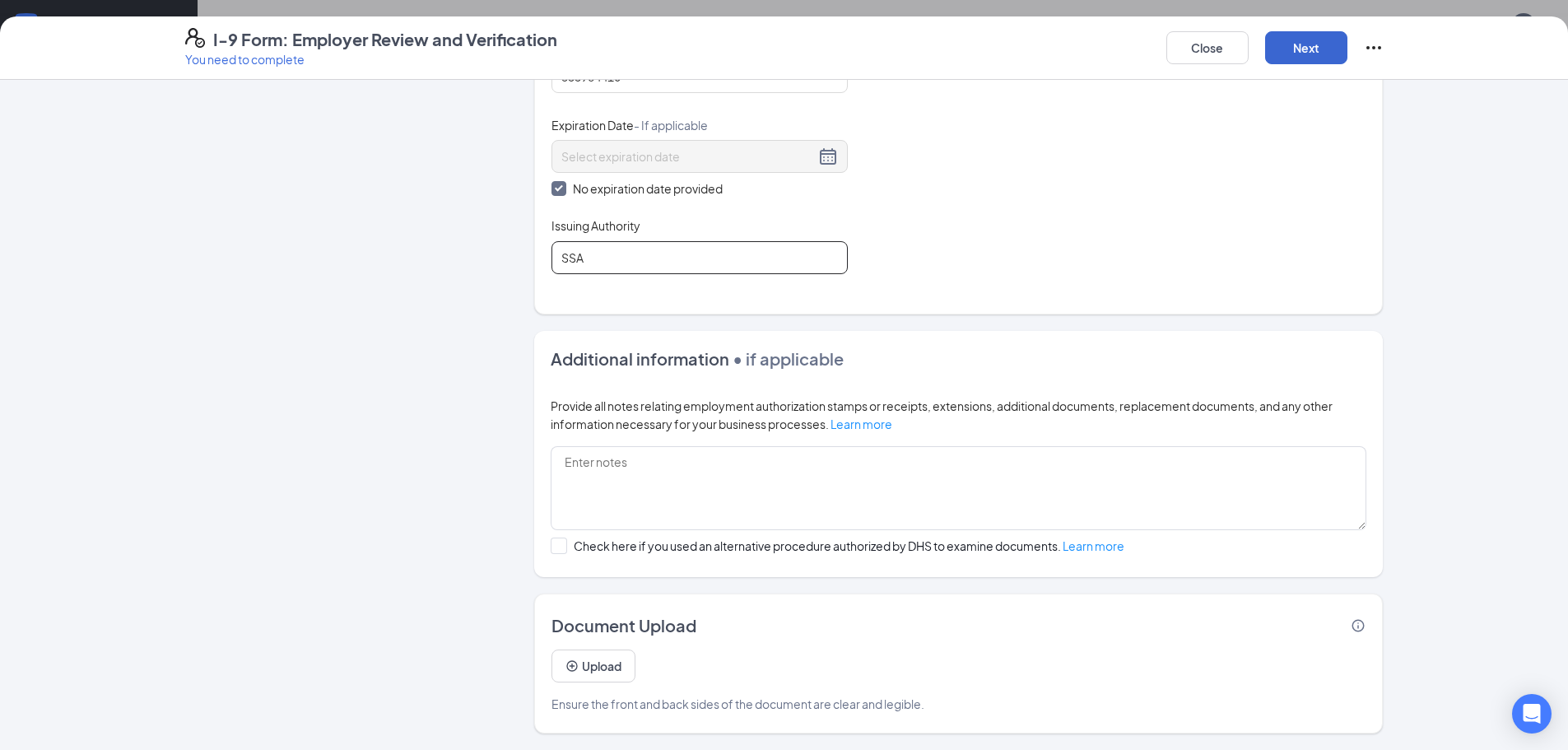
type input "SSA"
click at [1305, 38] on button "Next" at bounding box center [1307, 47] width 82 height 33
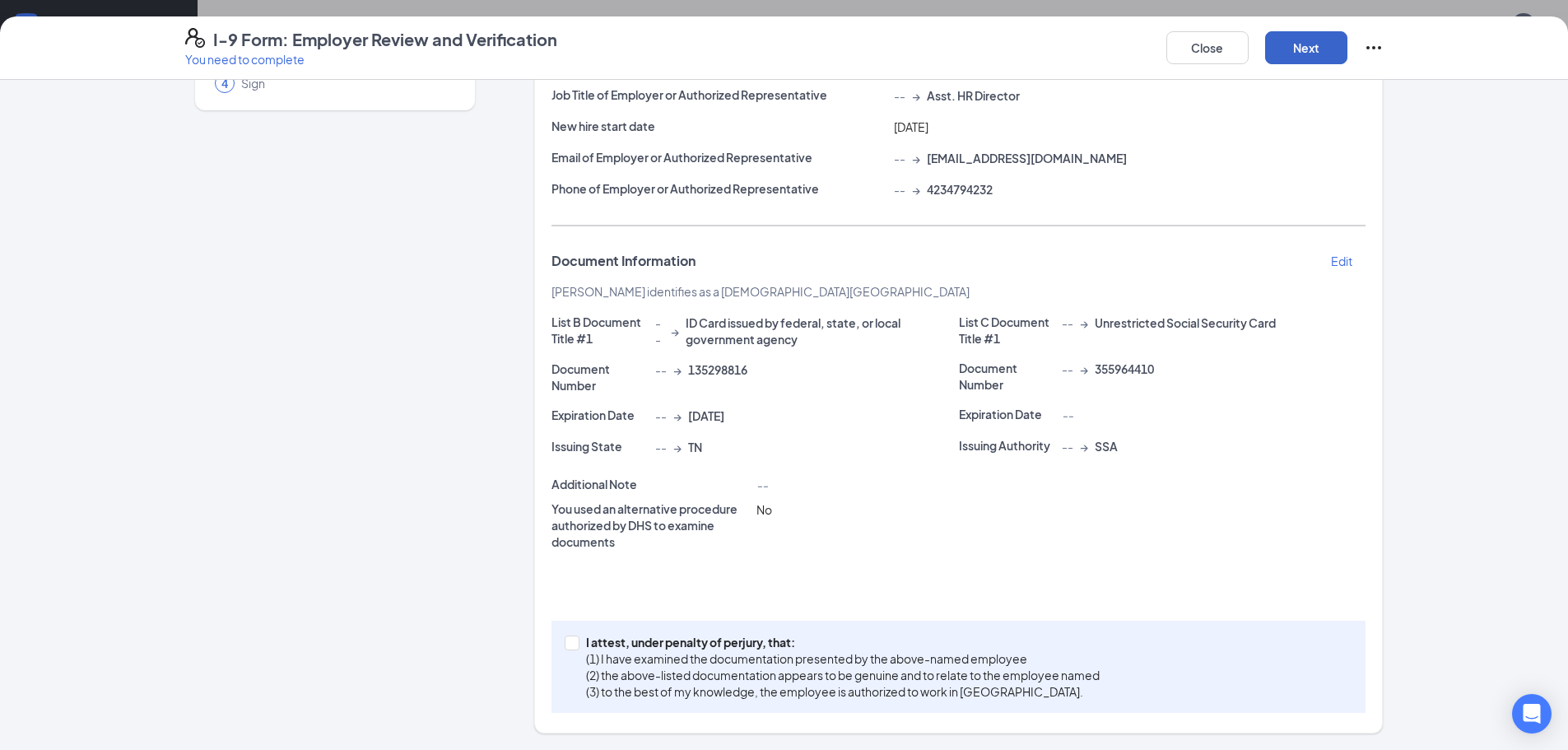
scroll to position [173, 0]
click at [617, 692] on p "(3) to the best of my knowledge, the employee is authorized to work in [GEOGRAP…" at bounding box center [843, 692] width 514 height 17
click at [576, 647] on input "I attest, under penalty of [PERSON_NAME], that: (1) I have examined the documen…" at bounding box center [570, 641] width 11 height 11
checkbox input "true"
click at [1306, 41] on button "Next" at bounding box center [1307, 47] width 82 height 33
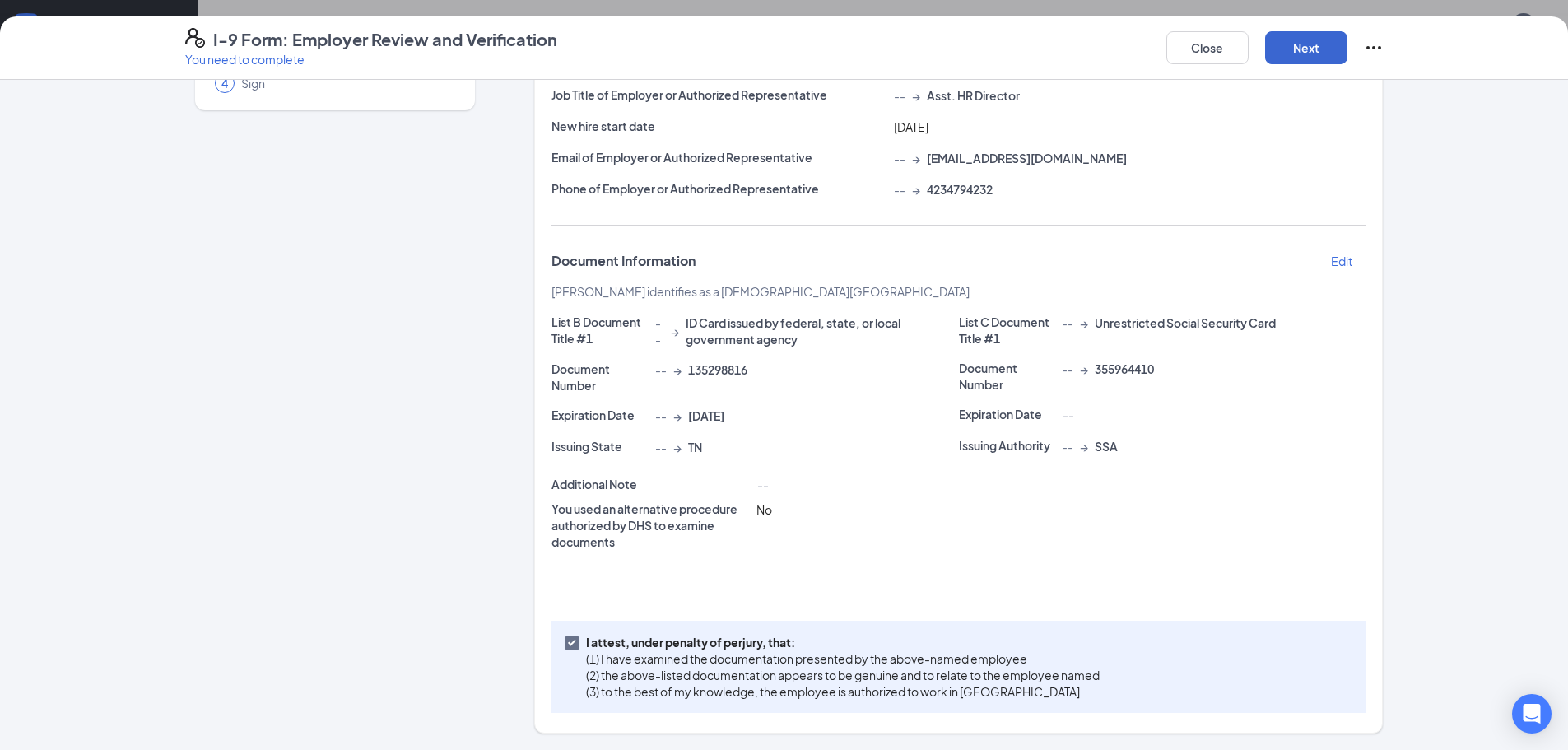
scroll to position [0, 0]
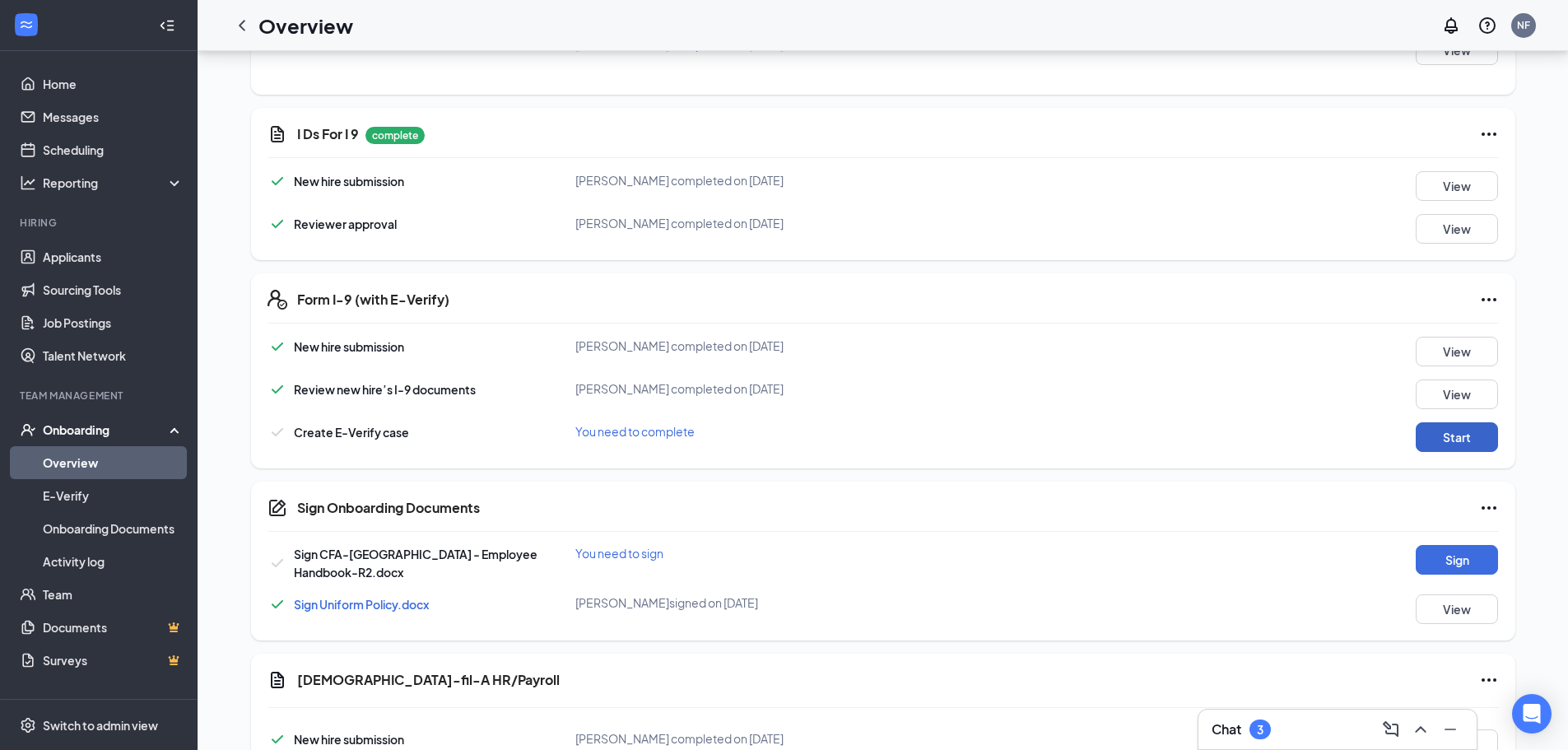
click at [1437, 435] on button "Start" at bounding box center [1456, 437] width 82 height 30
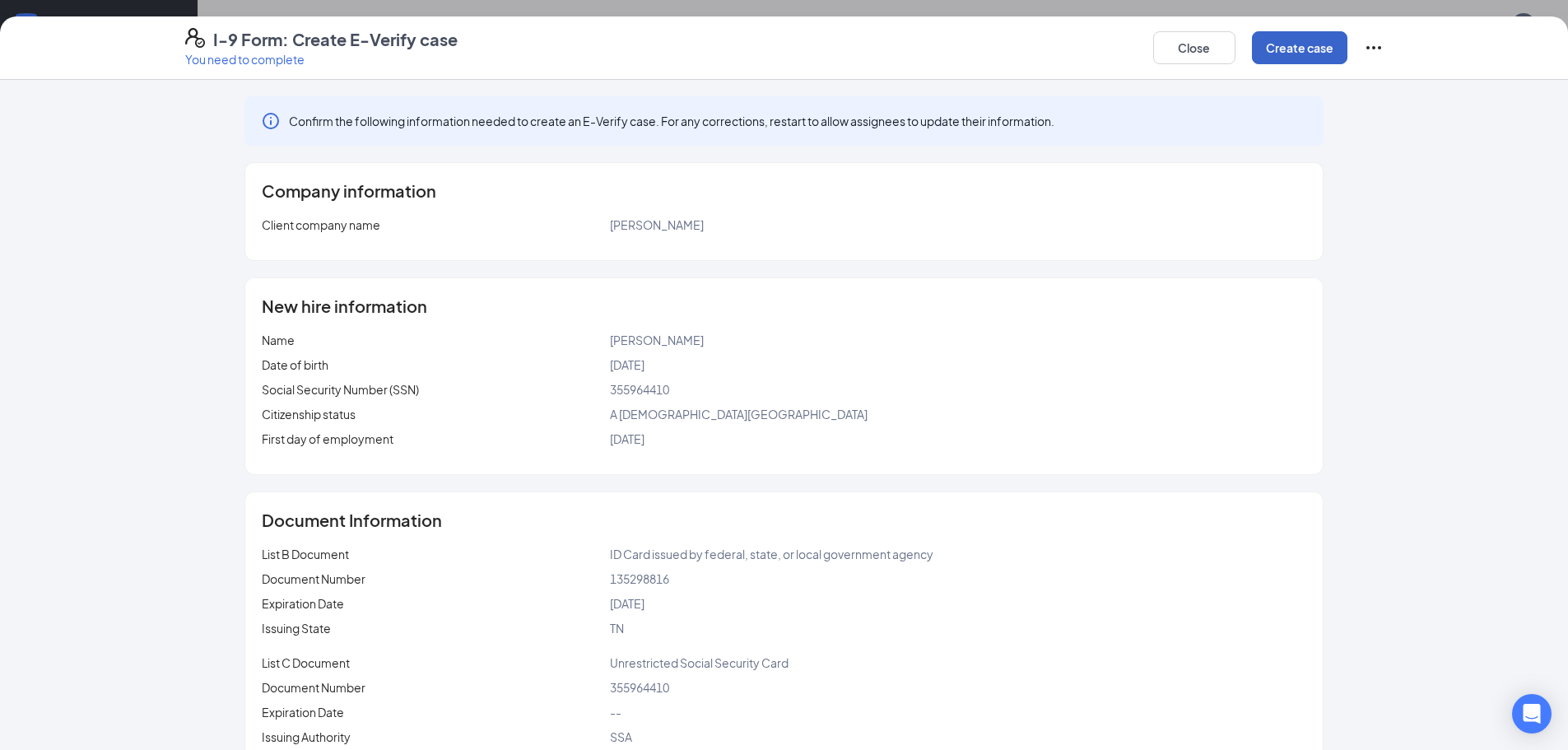
click at [1331, 52] on button "Create case" at bounding box center [1300, 47] width 96 height 33
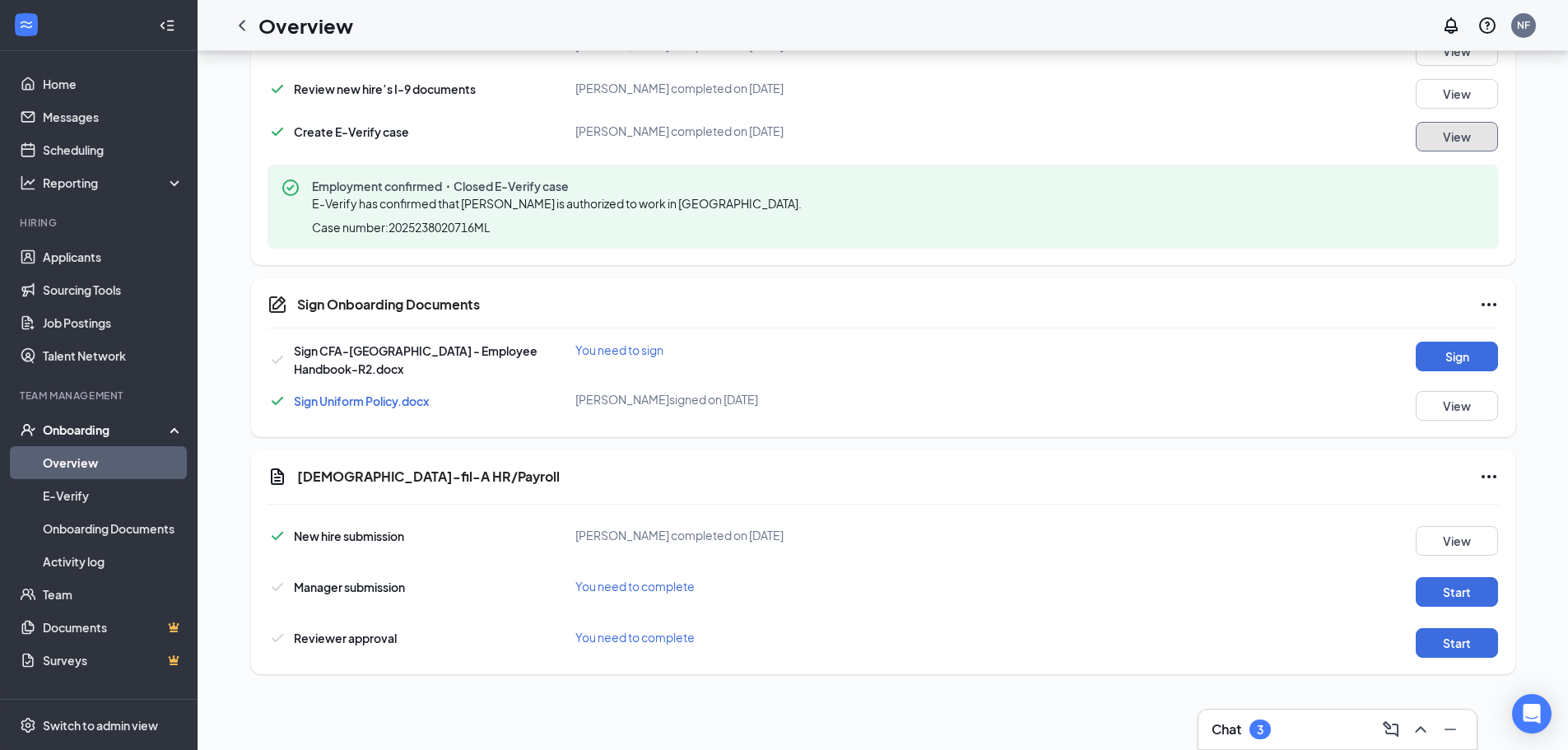
scroll to position [851, 0]
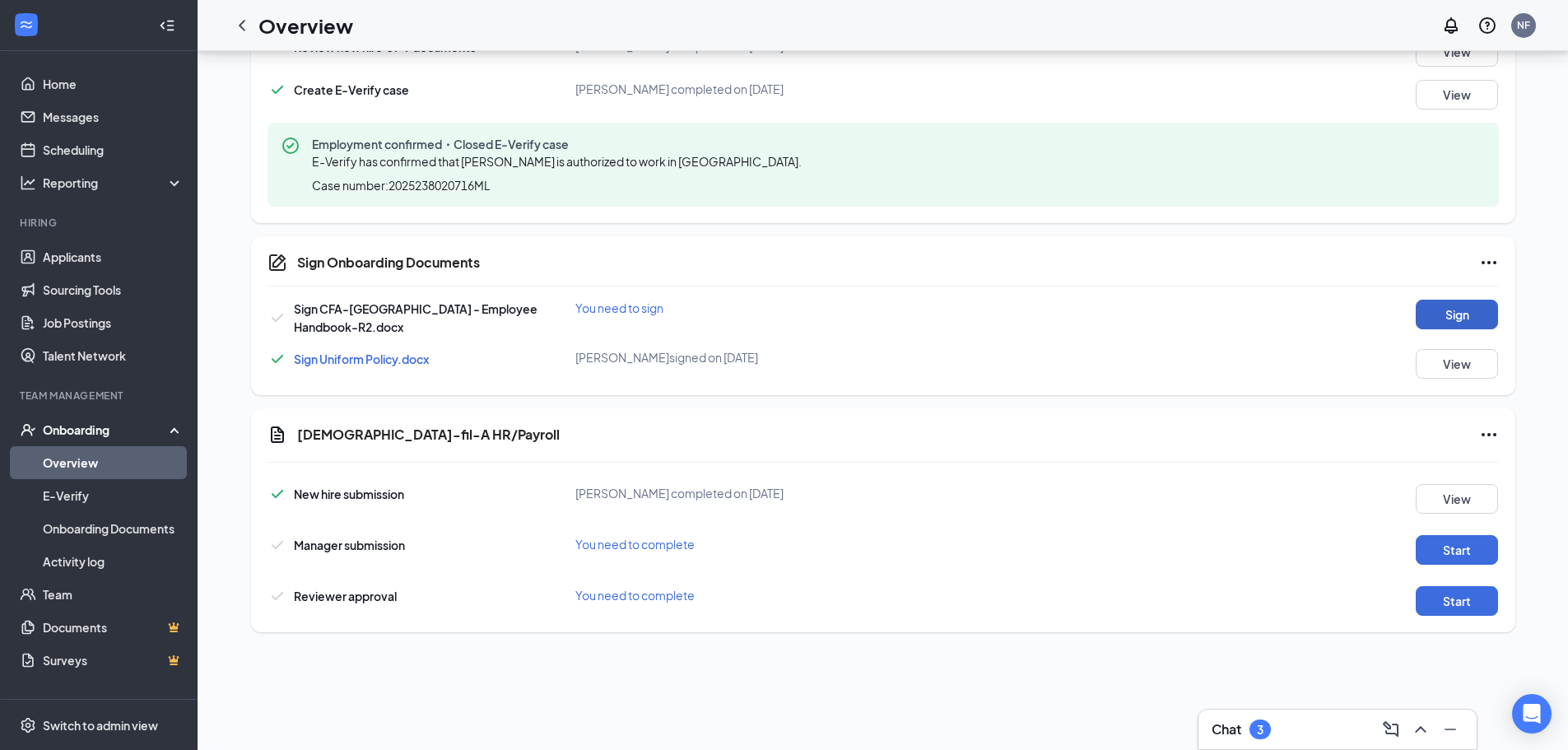
click at [1468, 313] on button "Sign" at bounding box center [1456, 315] width 82 height 30
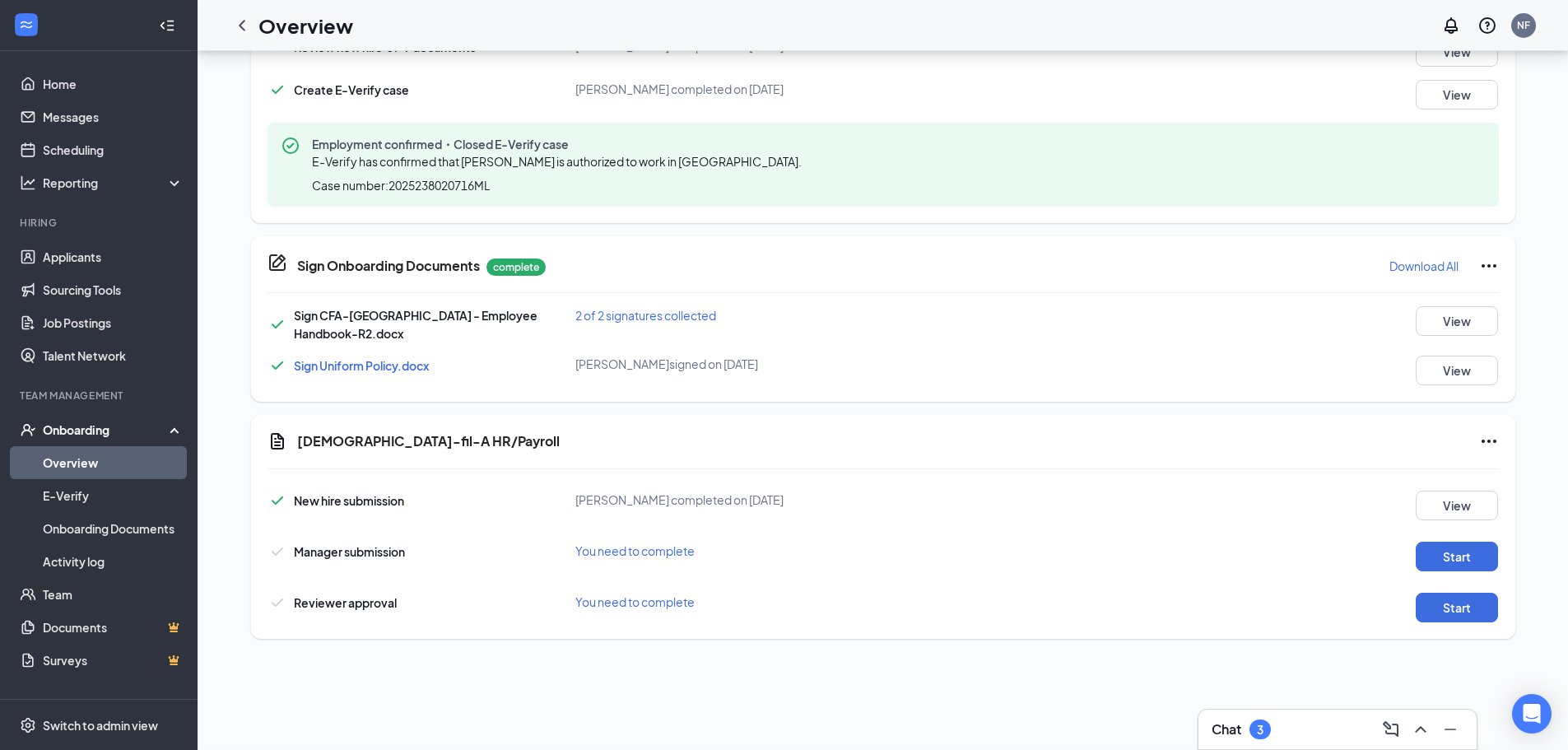
scroll to position [78, 0]
click at [1463, 556] on button "Start" at bounding box center [1456, 557] width 82 height 30
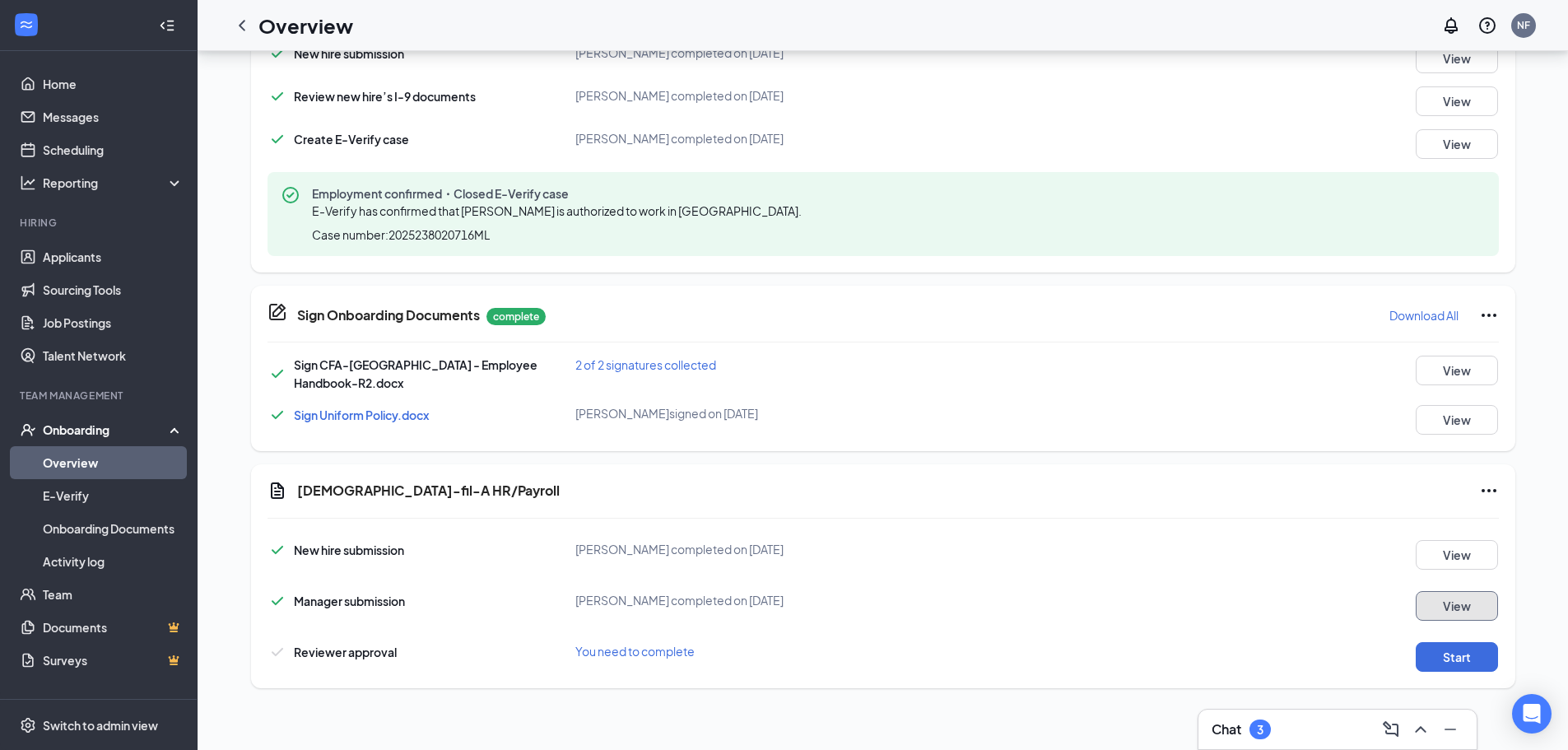
scroll to position [864, 0]
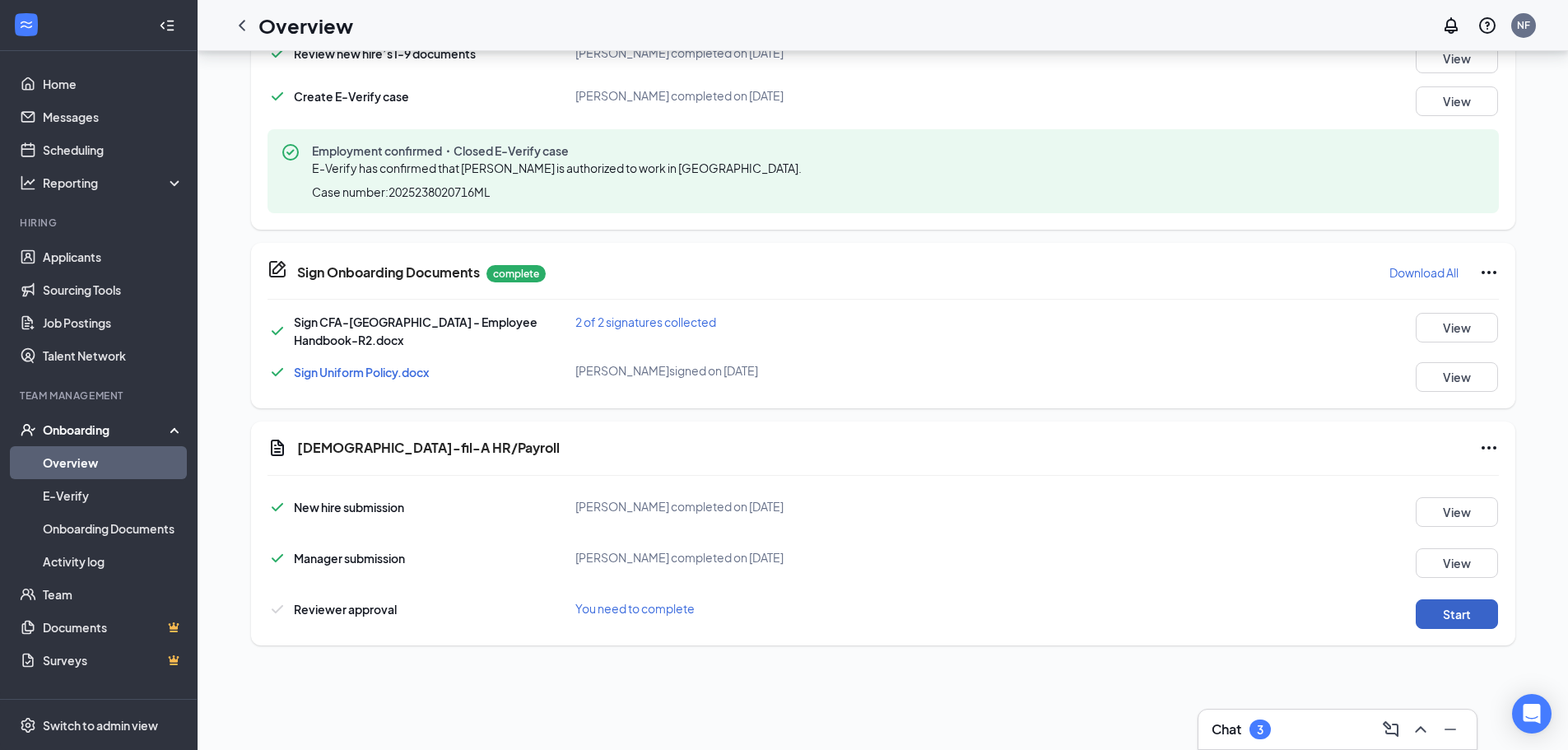
click at [1427, 608] on button "Start" at bounding box center [1456, 614] width 82 height 30
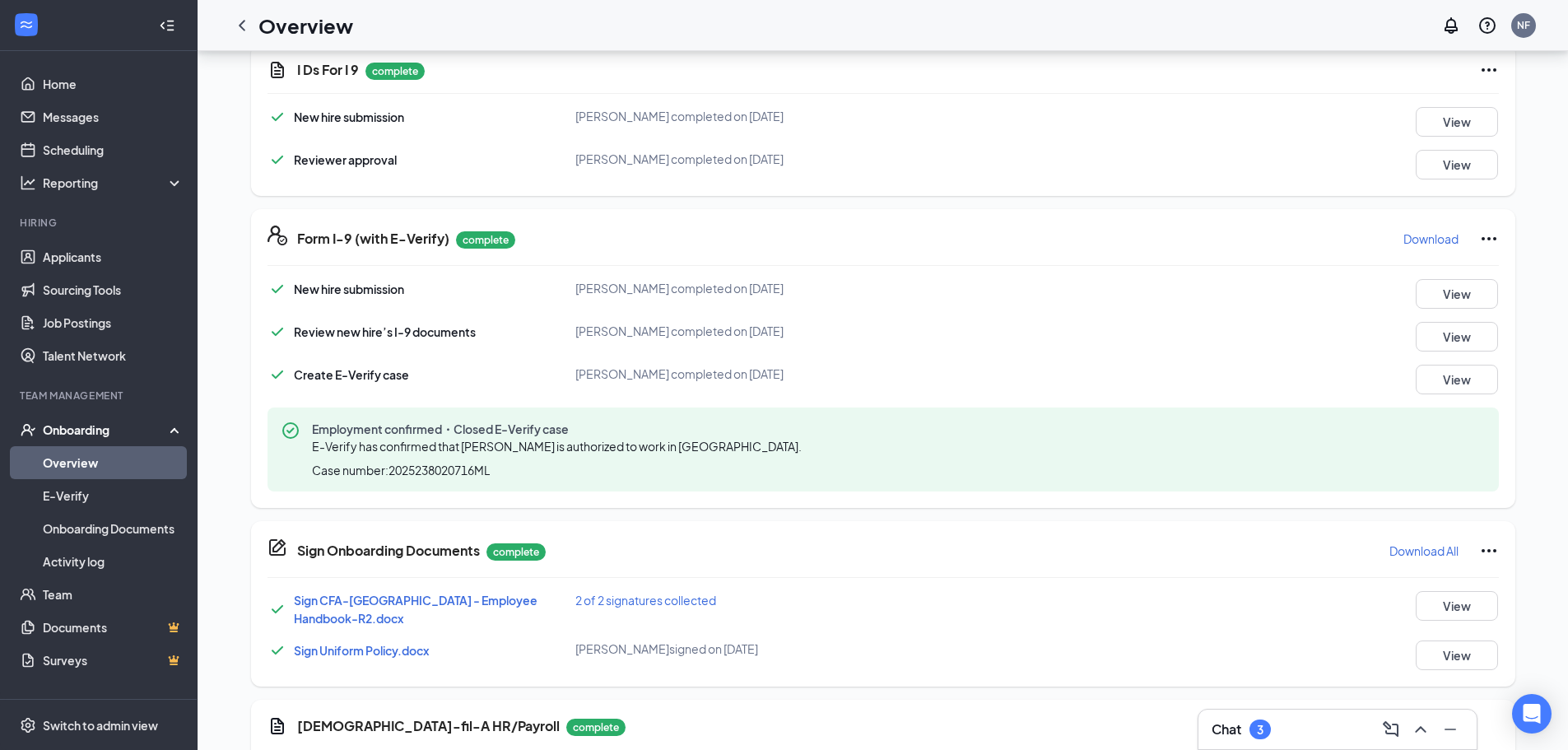
scroll to position [618, 0]
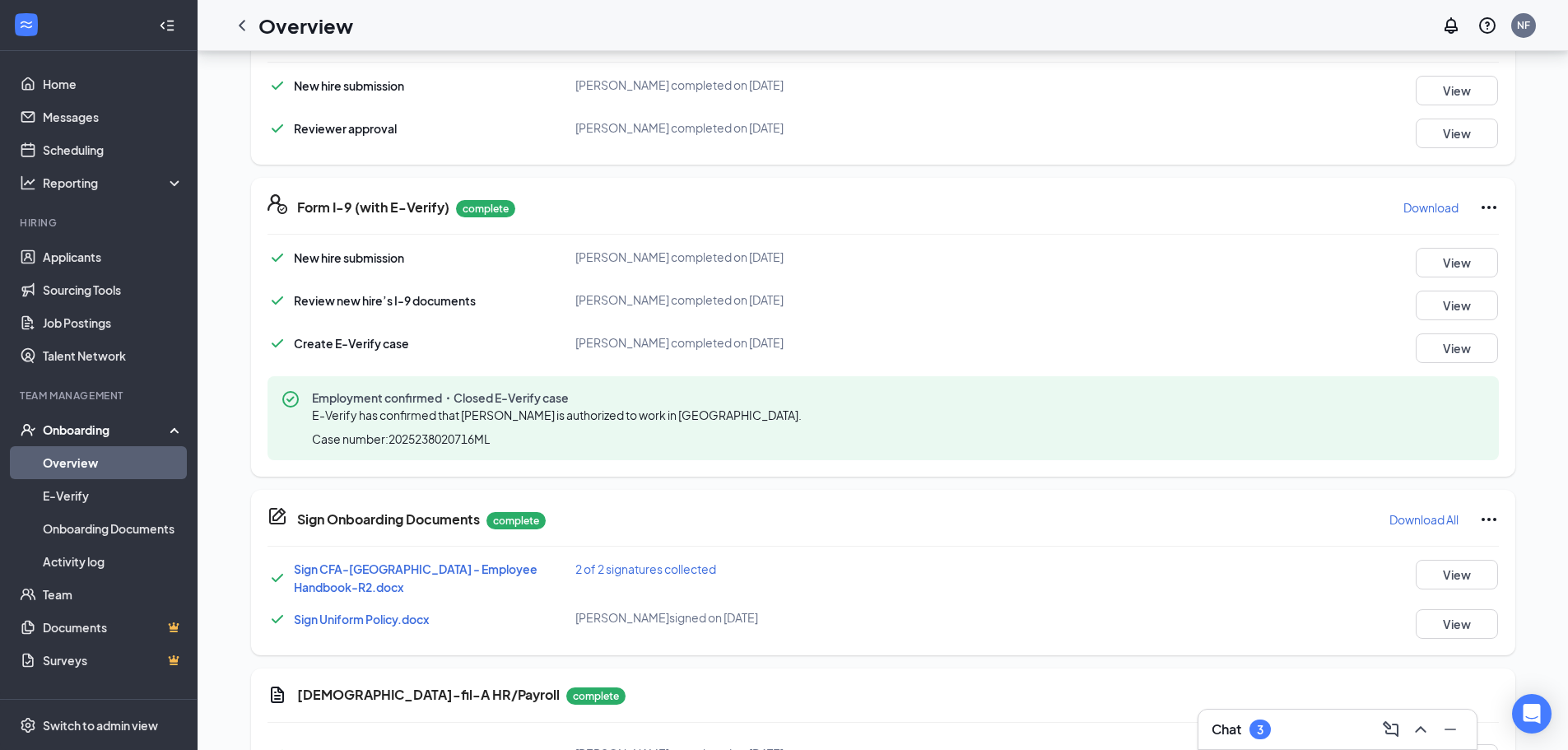
click at [1403, 210] on p "Download" at bounding box center [1430, 208] width 55 height 17
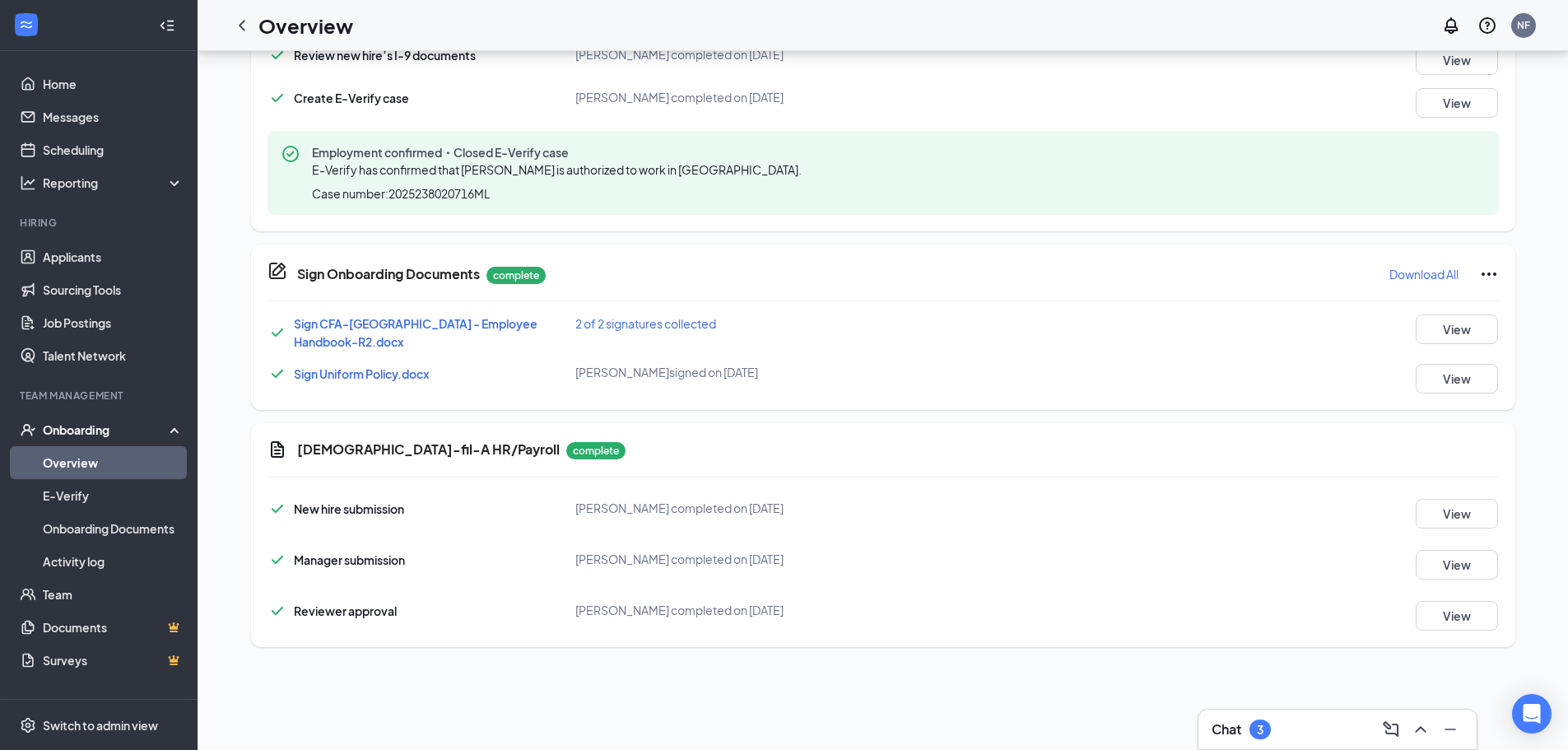
scroll to position [864, 0]
click at [1441, 325] on button "View" at bounding box center [1456, 328] width 82 height 30
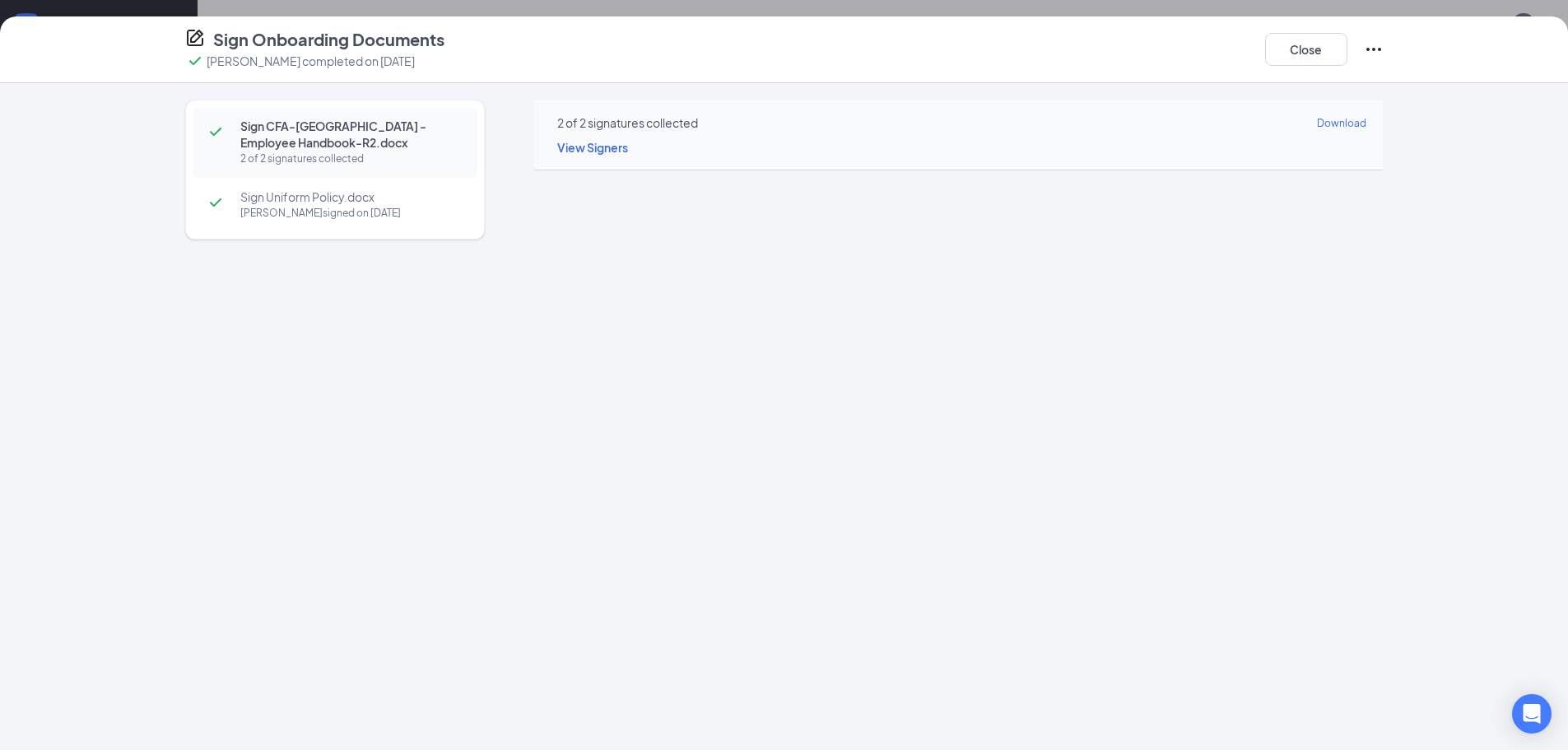
click at [419, 190] on span "Sign Uniform Policy.docx" at bounding box center [350, 197] width 220 height 17
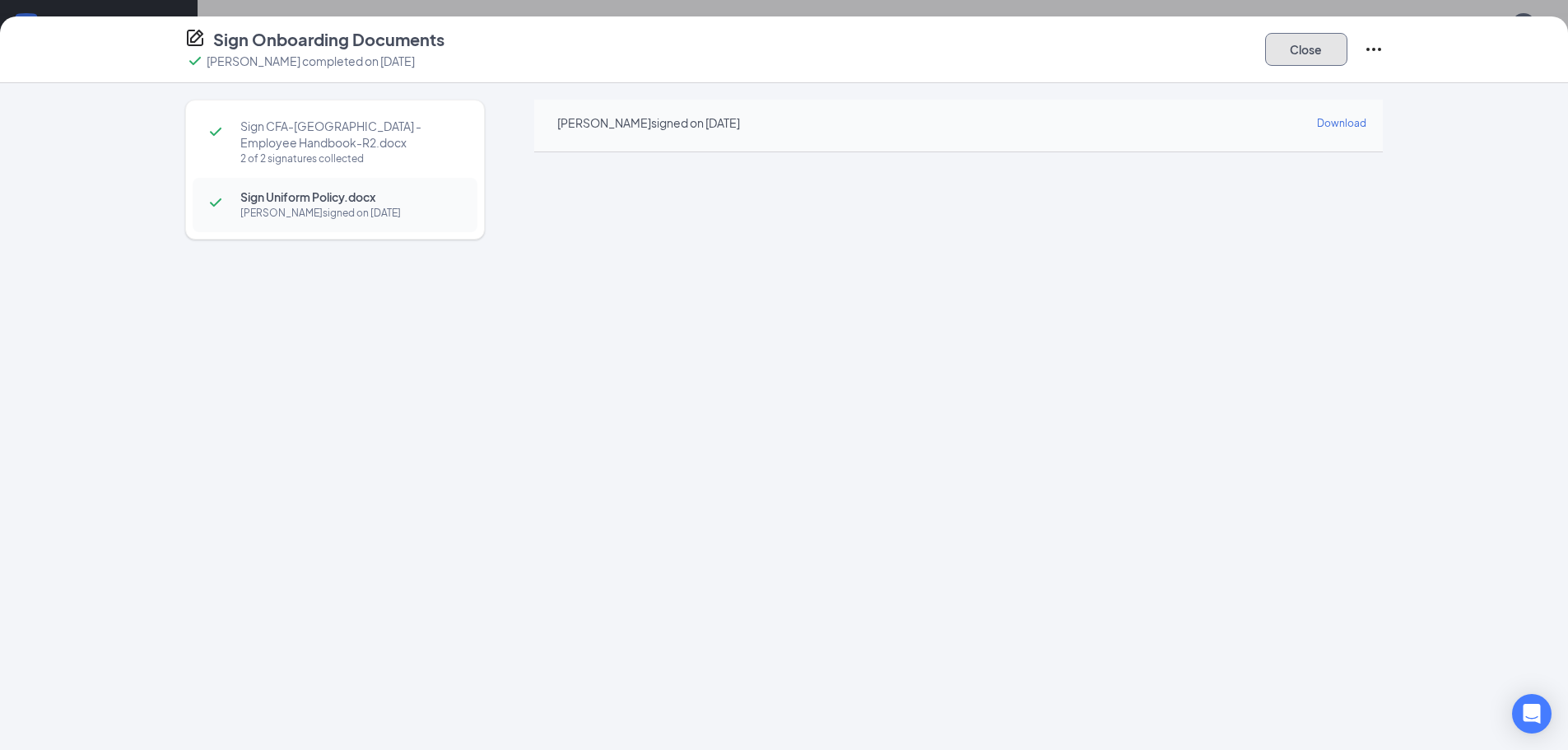
click at [1323, 46] on button "Close" at bounding box center [1307, 49] width 82 height 33
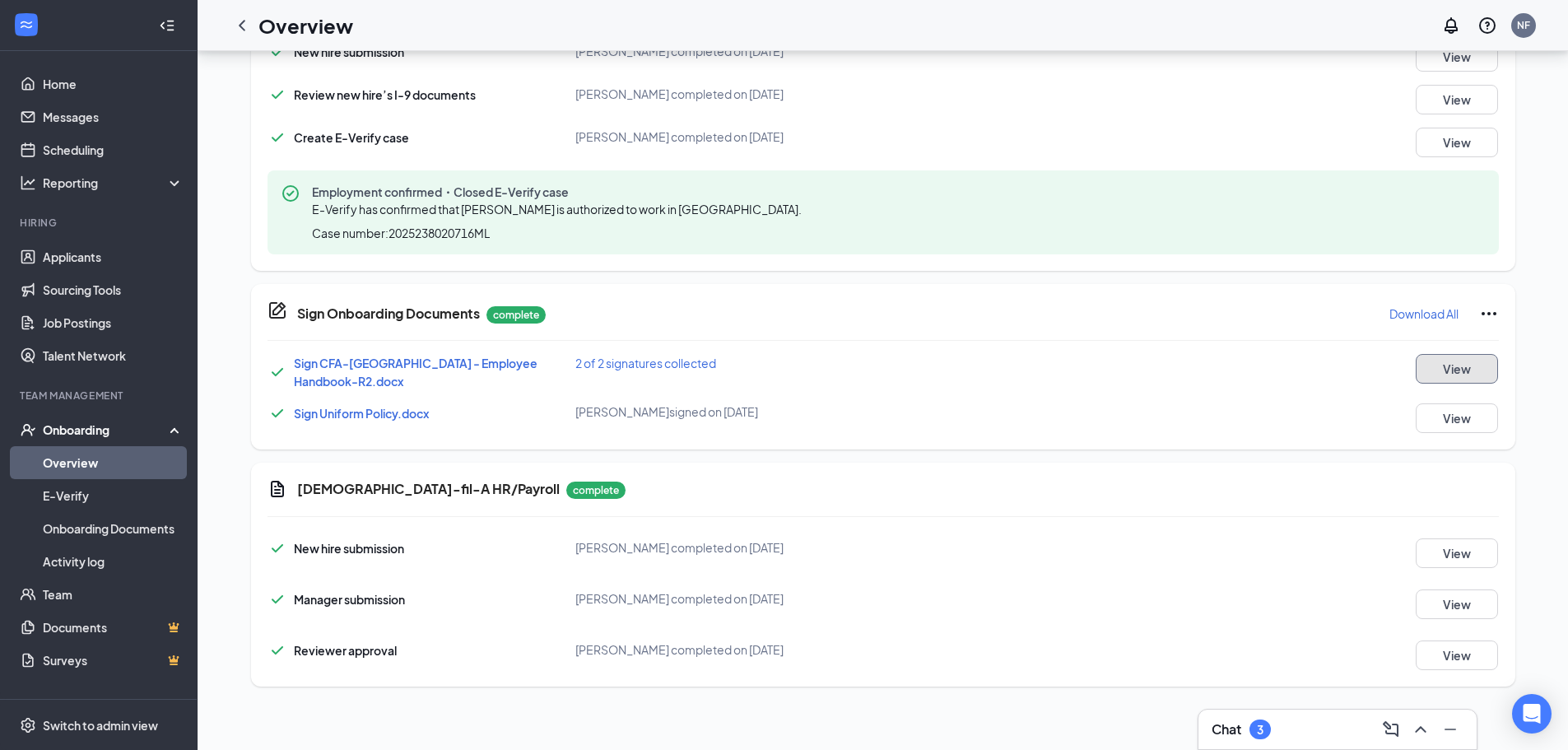
scroll to position [0, 0]
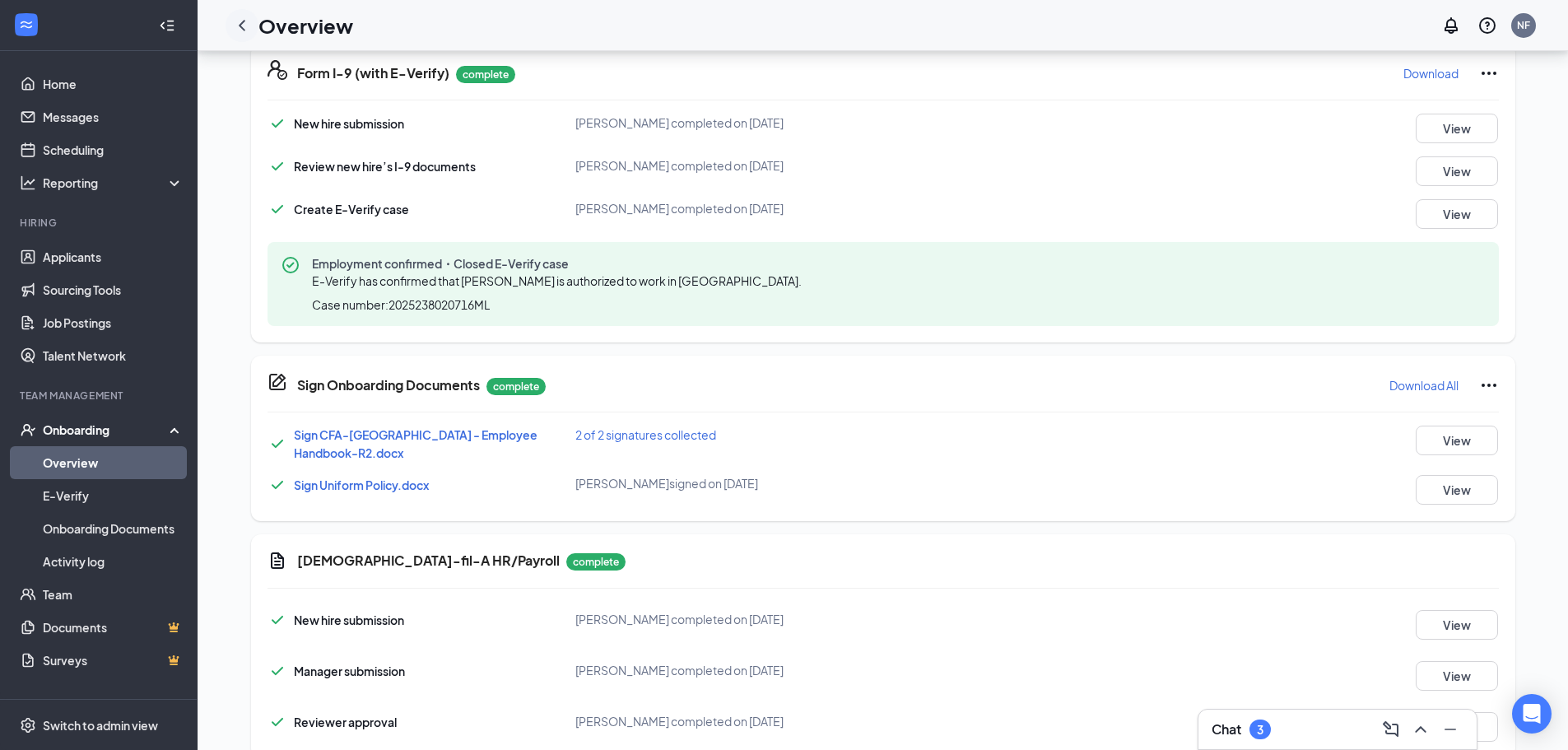
click at [238, 31] on icon "ChevronLeft" at bounding box center [242, 25] width 20 height 20
